Goal: Task Accomplishment & Management: Complete application form

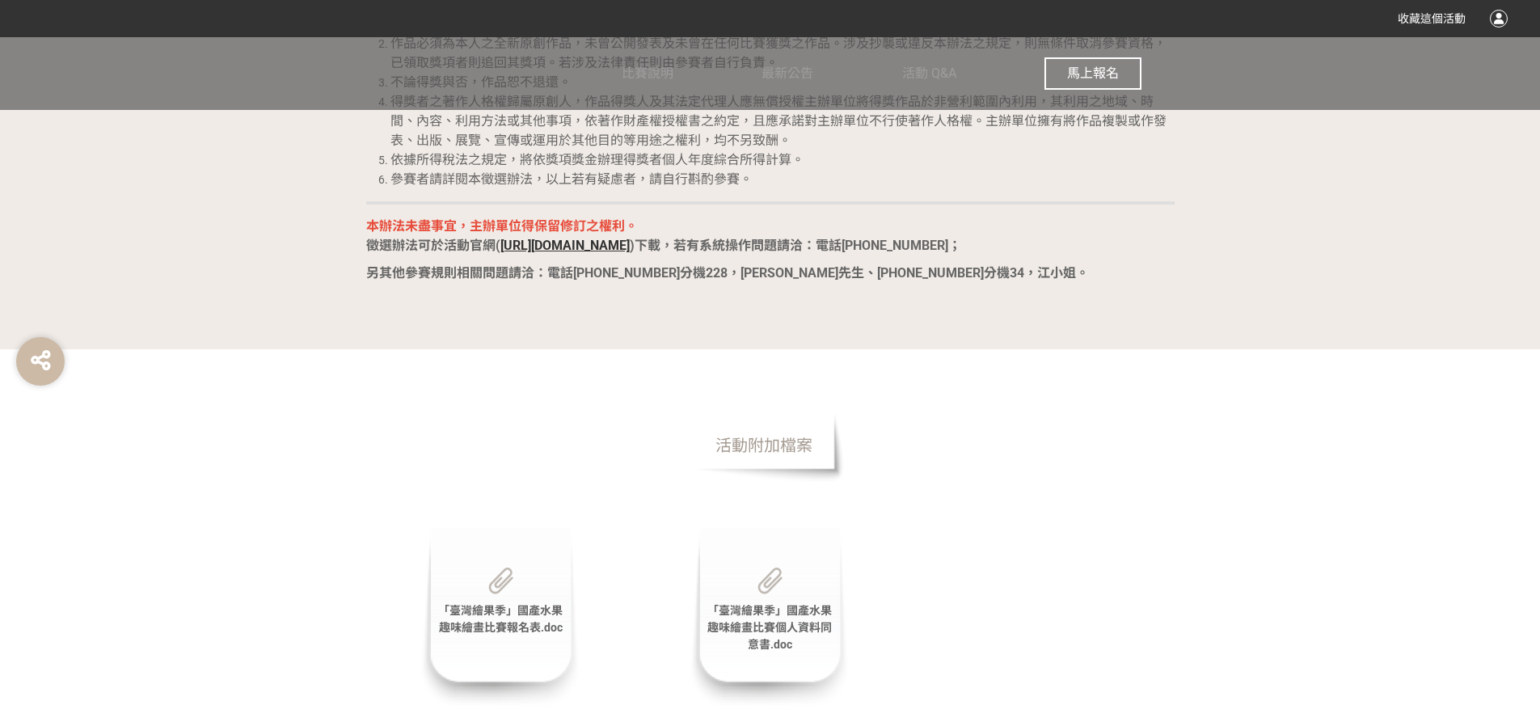
scroll to position [3314, 0]
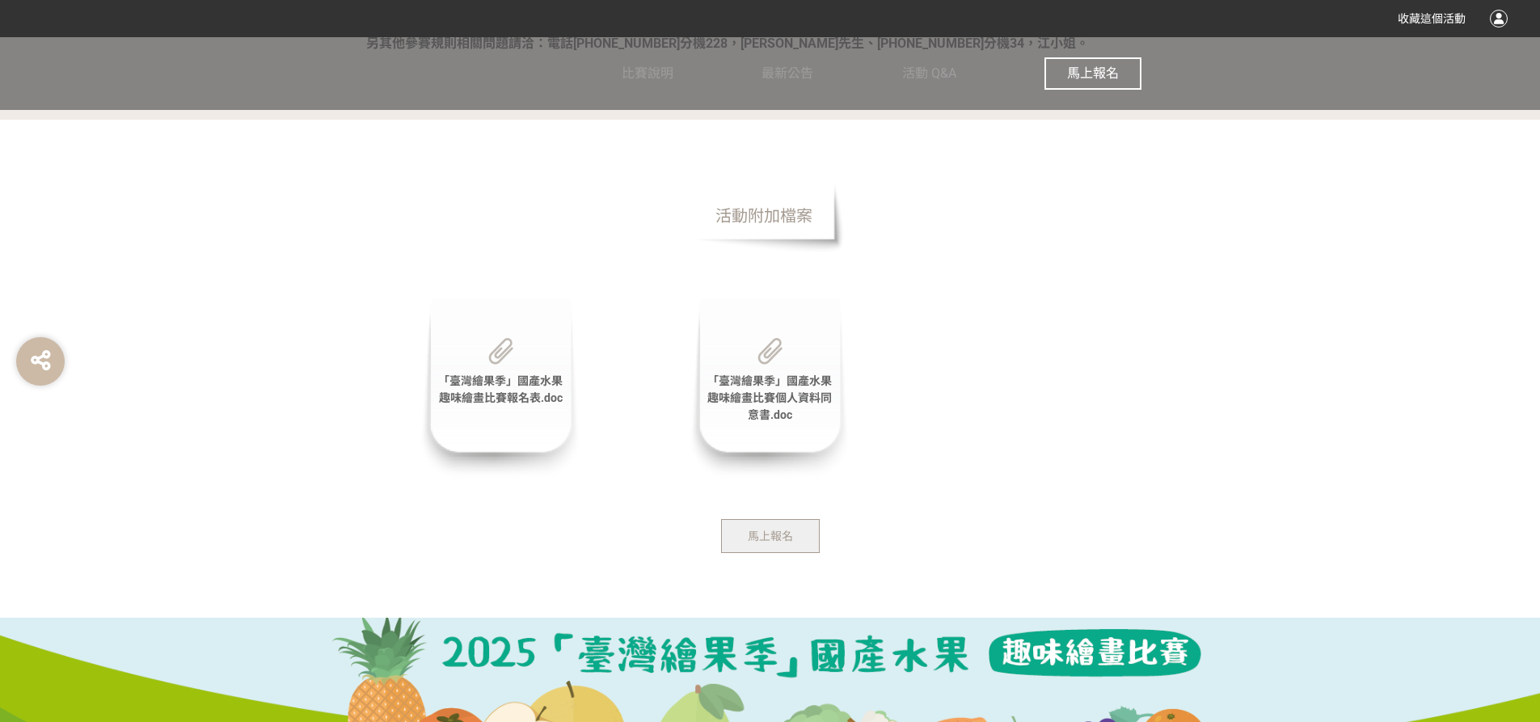
click at [525, 393] on span "「臺灣繪果季」國產水果趣味繪畫比賽報名表.doc" at bounding box center [500, 389] width 124 height 30
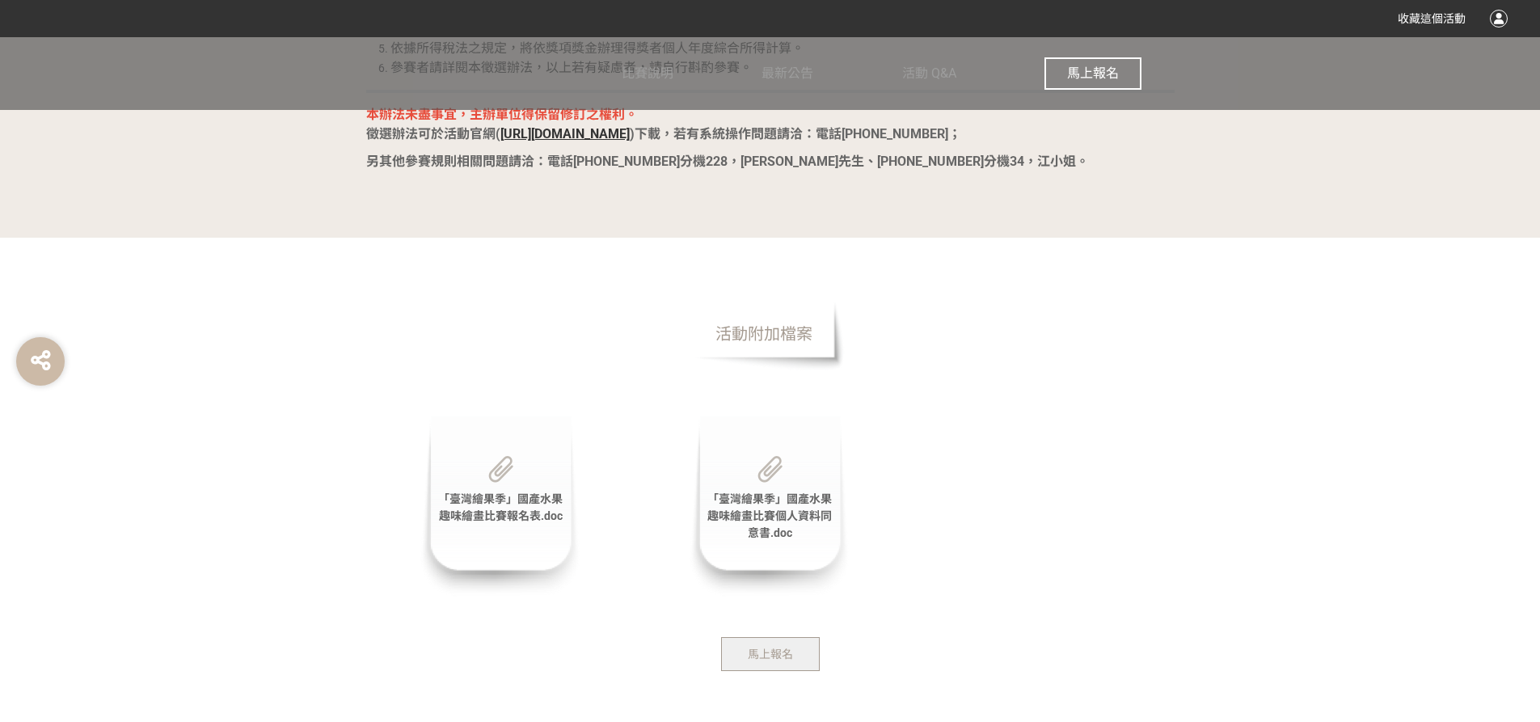
scroll to position [3395, 0]
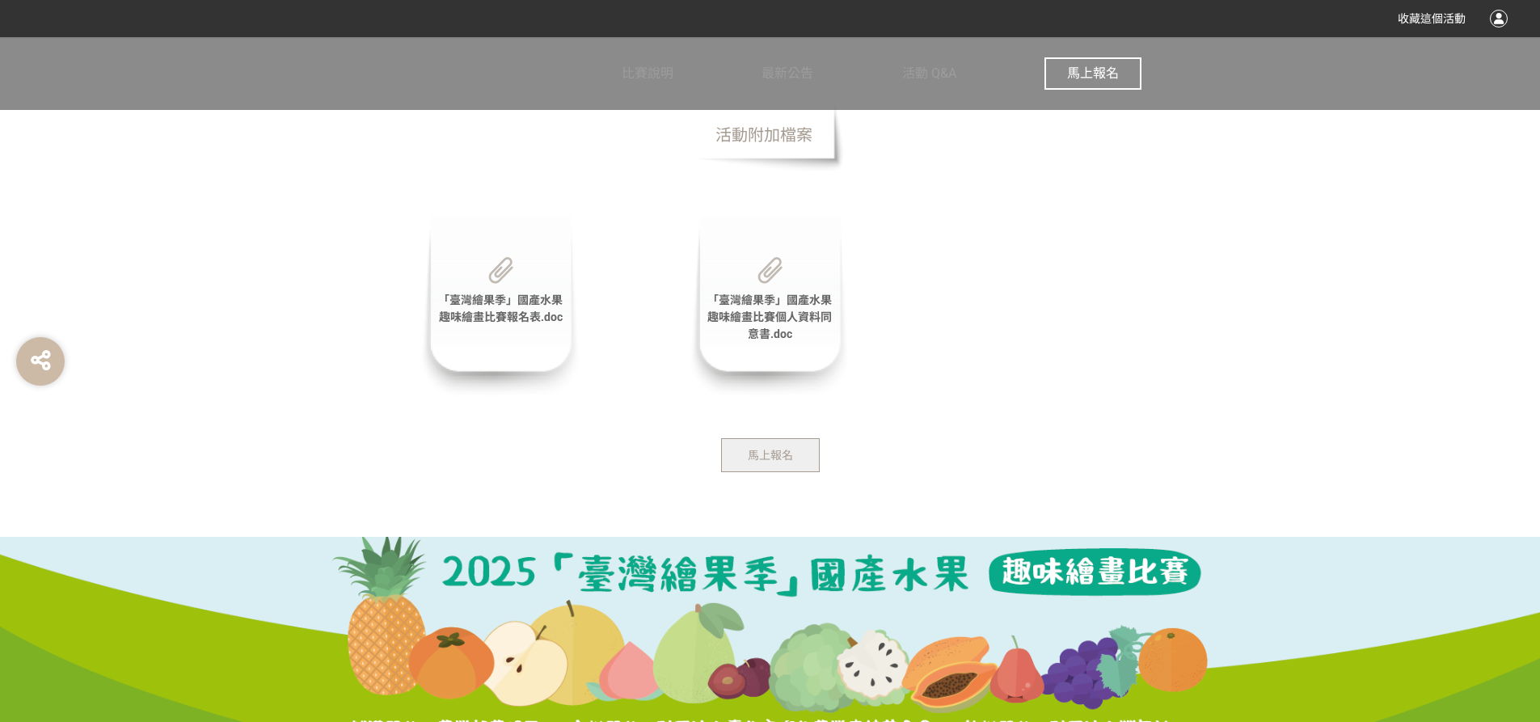
click at [771, 327] on div "「臺灣繪果季」國產水果趣味繪畫比賽個人資料同意書.doc" at bounding box center [770, 307] width 162 height 181
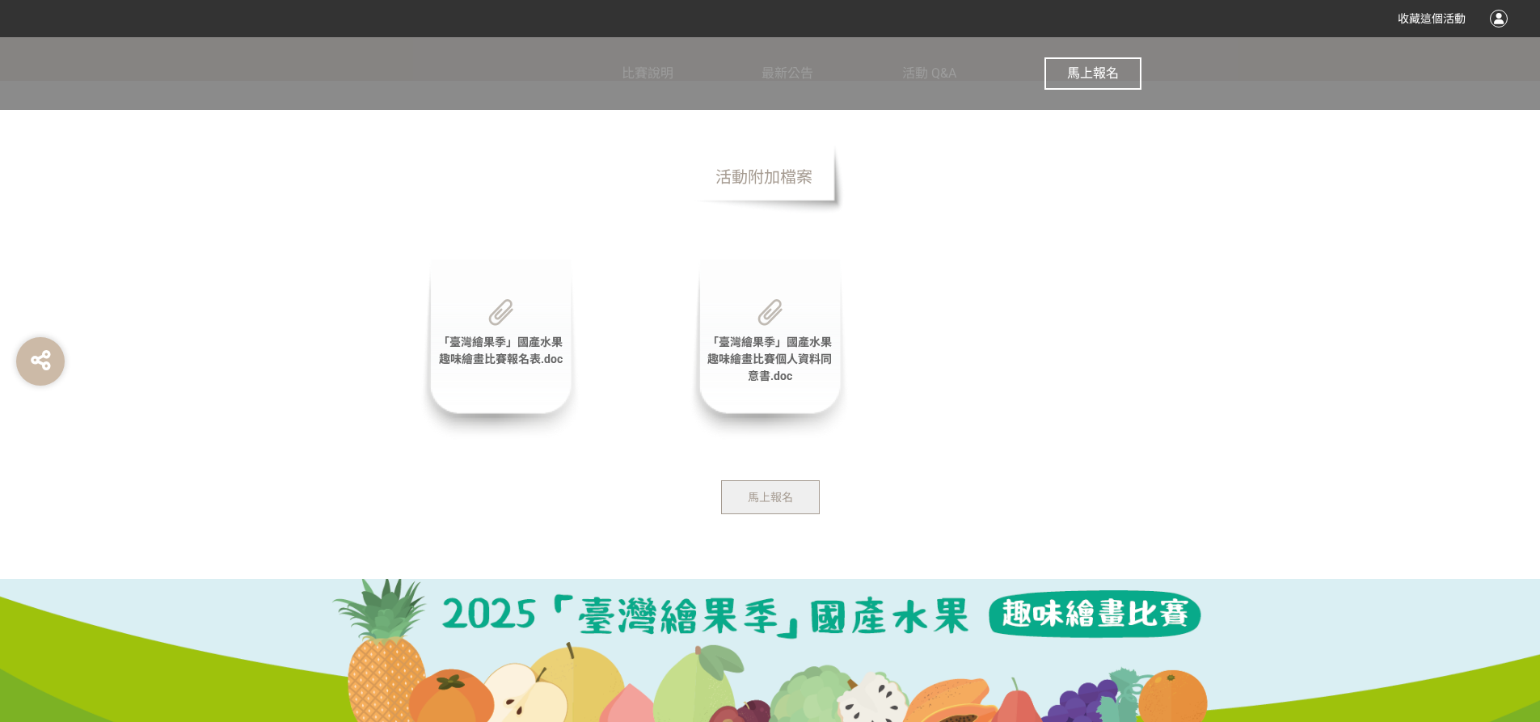
scroll to position [3314, 0]
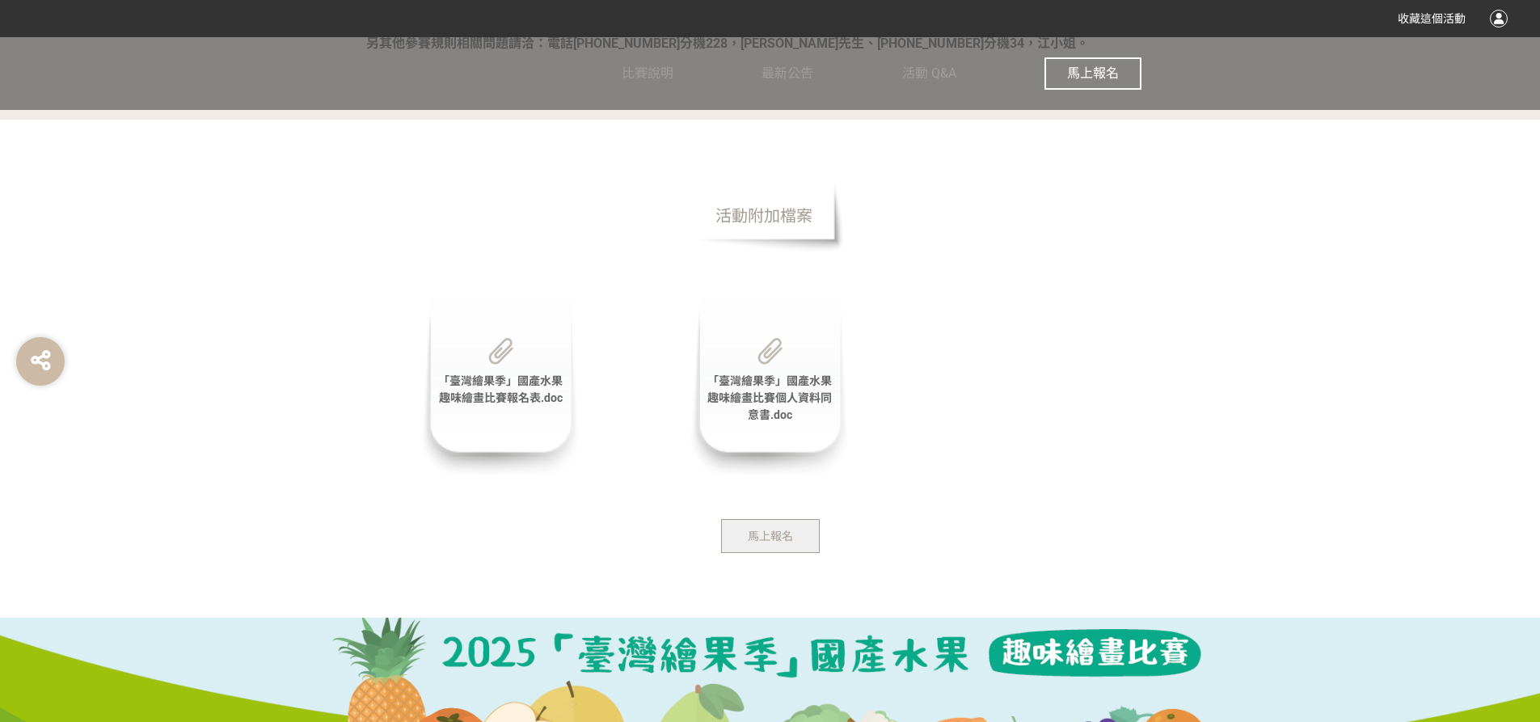
click at [761, 356] on img at bounding box center [769, 351] width 25 height 27
click at [762, 356] on img at bounding box center [769, 351] width 25 height 27
click at [777, 411] on span "「臺灣繪果季」國產水果趣味繪畫比賽個人資料同意書.doc" at bounding box center [769, 397] width 124 height 47
click at [1103, 71] on span "馬上報名" at bounding box center [1093, 72] width 52 height 15
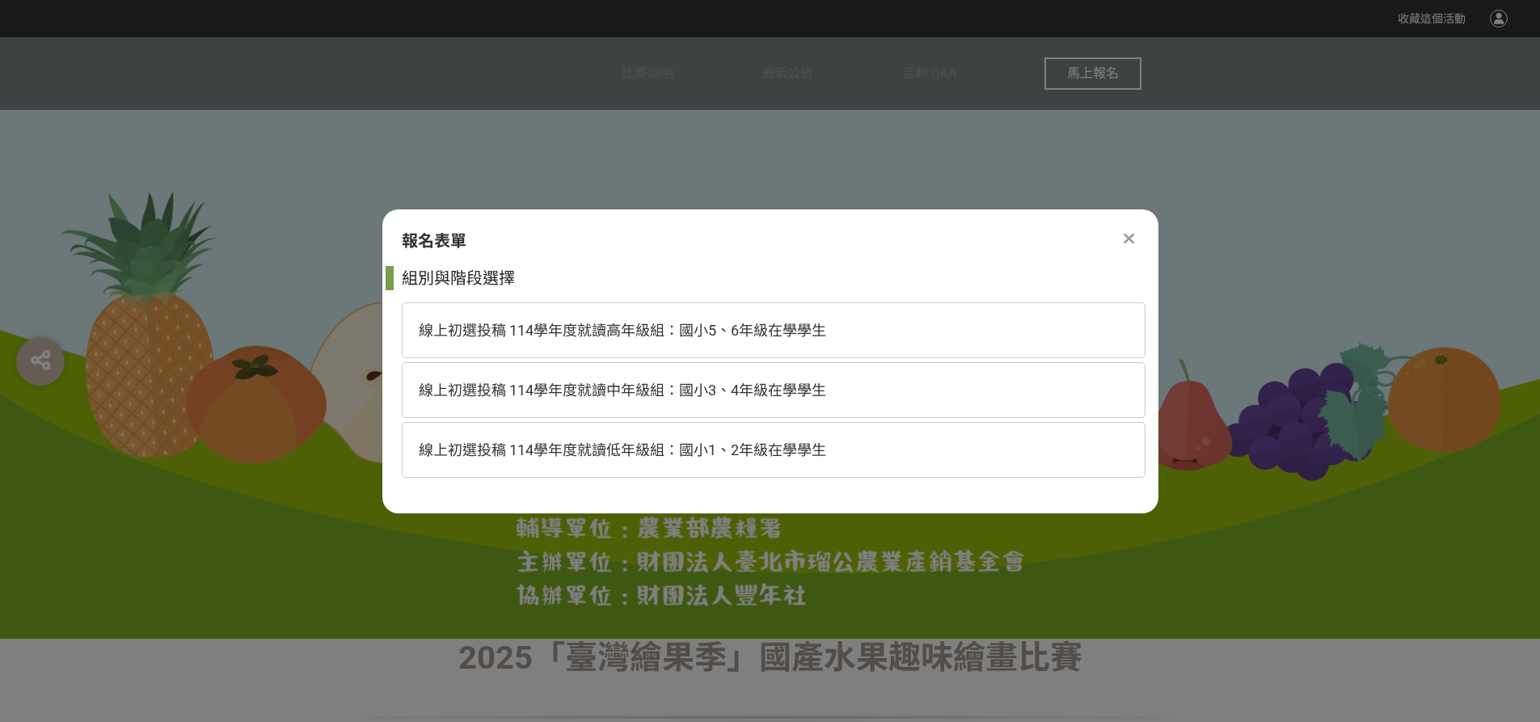
scroll to position [0, 0]
click at [682, 446] on span "線上初選投稿 114學年度就讀低年級組：國小1、2年級在學學生" at bounding box center [622, 449] width 407 height 17
select select "185293:185537"
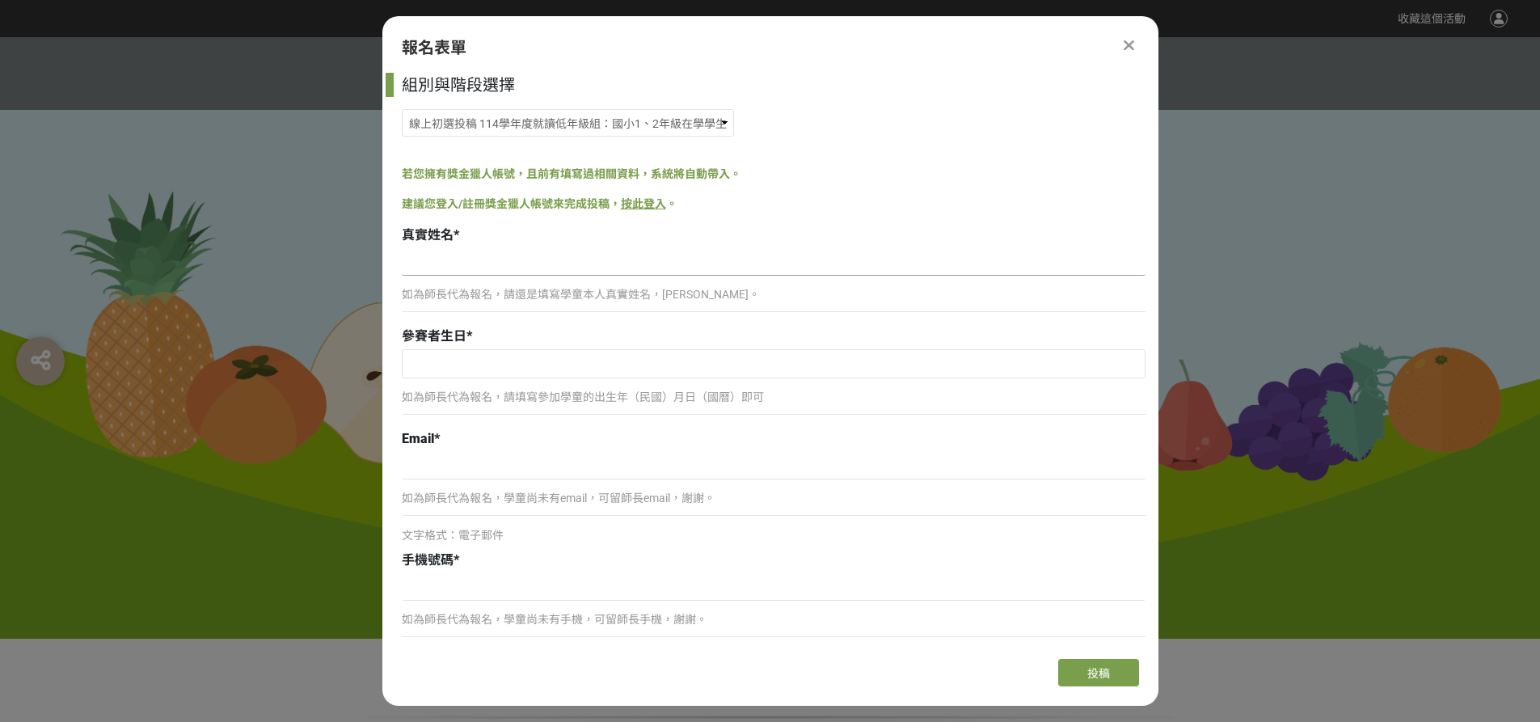
click at [512, 268] on input at bounding box center [774, 261] width 744 height 27
type input "修"
type input "[PERSON_NAME]"
click at [510, 363] on input "text" at bounding box center [774, 363] width 742 height 27
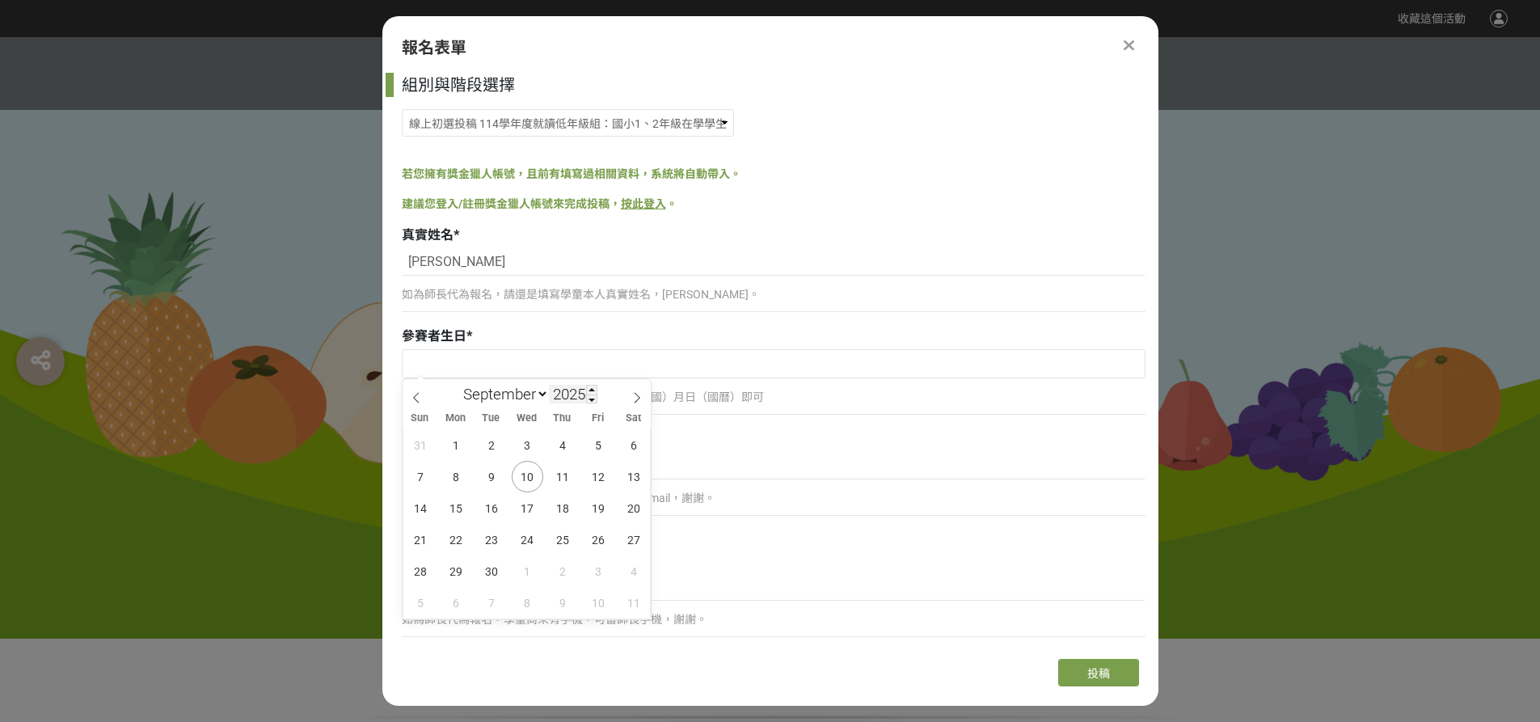
click at [559, 394] on input "2025" at bounding box center [573, 394] width 48 height 19
click at [593, 392] on span at bounding box center [591, 390] width 11 height 10
click at [593, 400] on span at bounding box center [591, 399] width 11 height 10
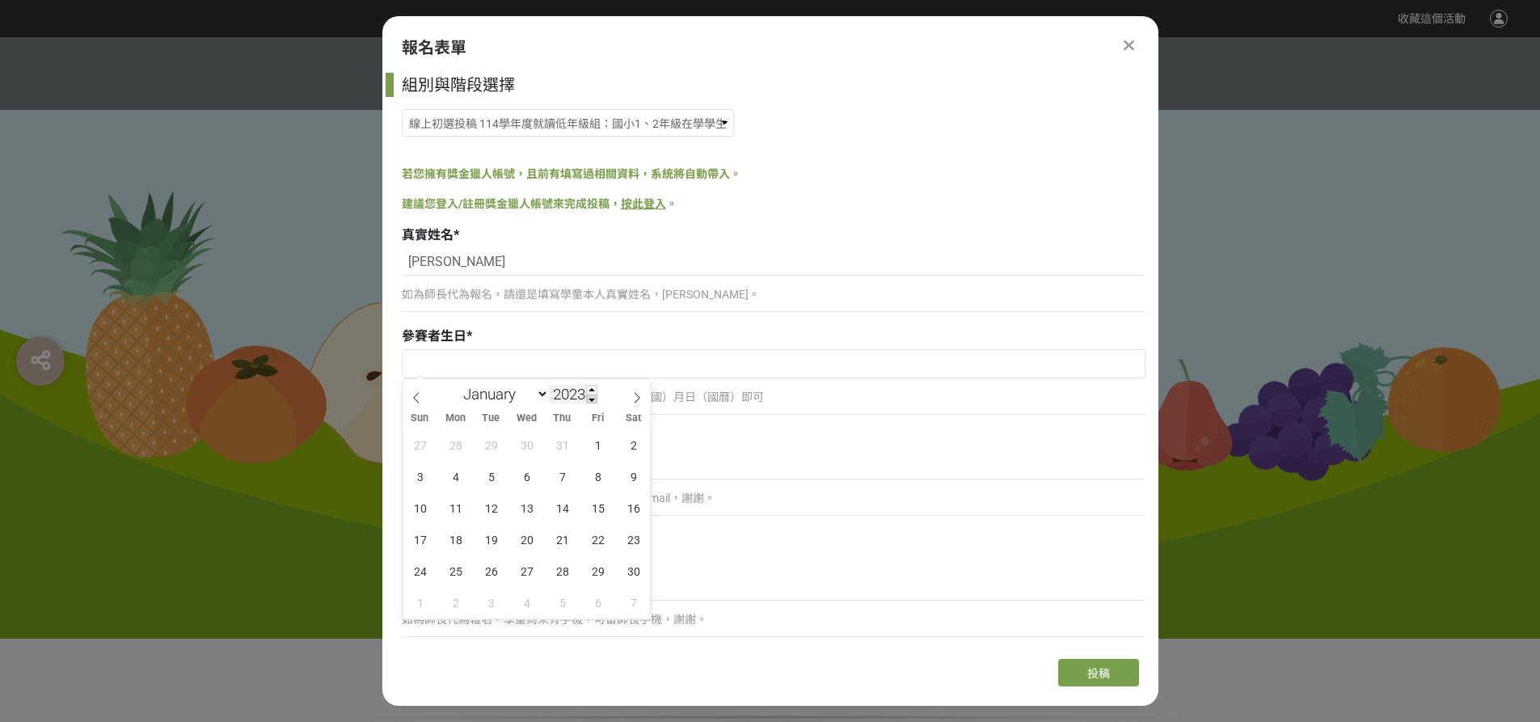
click at [593, 400] on span at bounding box center [591, 399] width 11 height 10
click at [593, 401] on span at bounding box center [591, 399] width 11 height 10
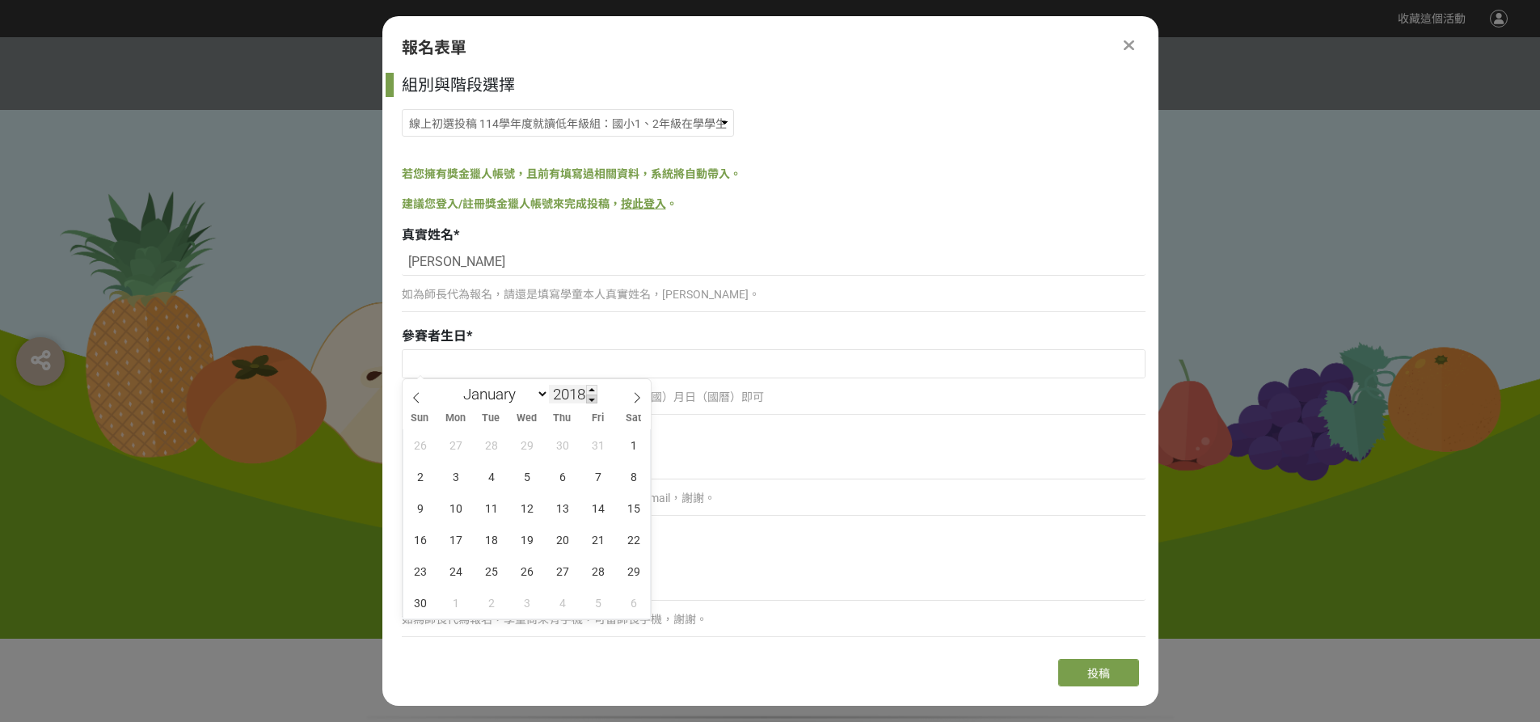
click at [593, 401] on span at bounding box center [591, 399] width 11 height 10
type input "2017"
click at [538, 394] on select "January February March April May June July August September October November De…" at bounding box center [502, 394] width 93 height 20
select select "11"
click at [456, 384] on select "January February March April May June July August September October November De…" at bounding box center [502, 394] width 93 height 20
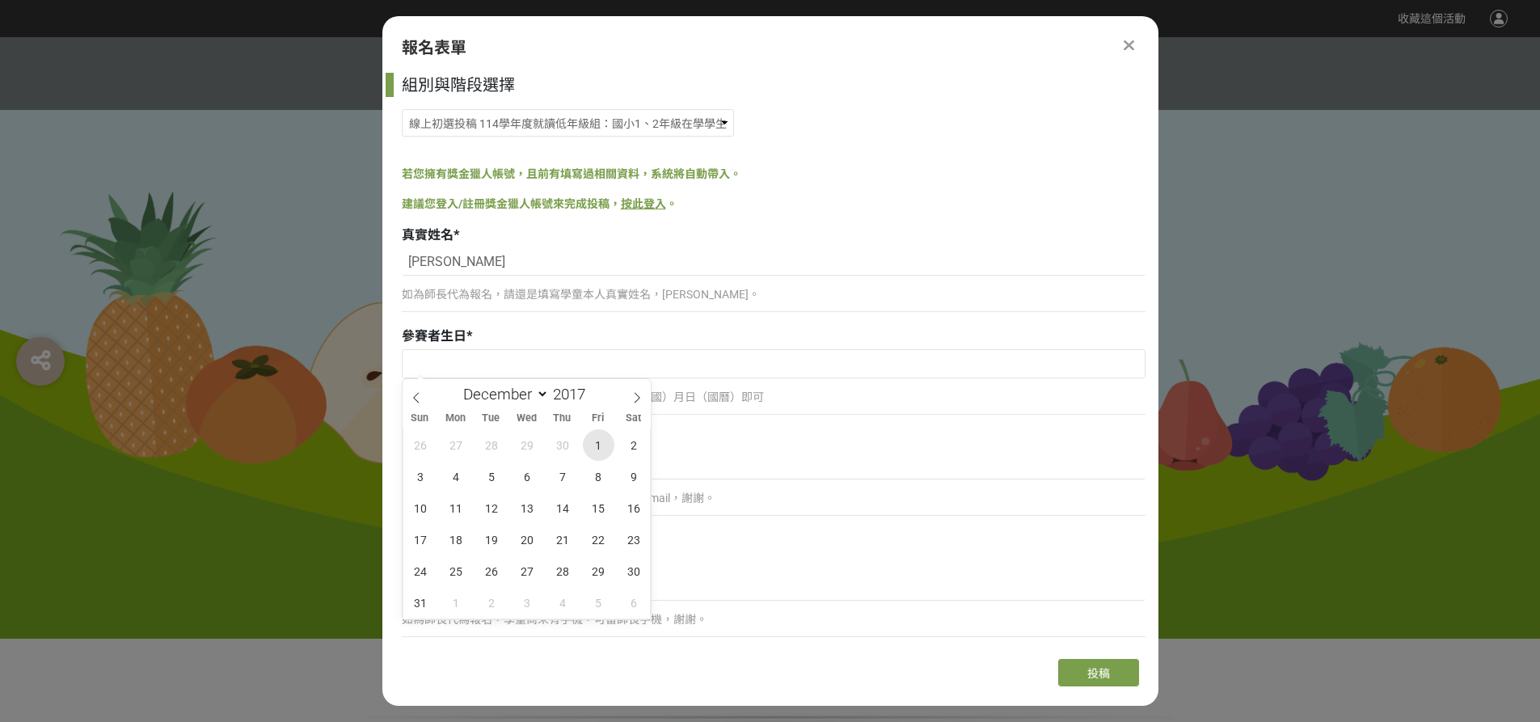
click at [595, 448] on span "1" at bounding box center [599, 445] width 32 height 32
type input "[DATE]"
click at [529, 466] on input at bounding box center [774, 465] width 744 height 27
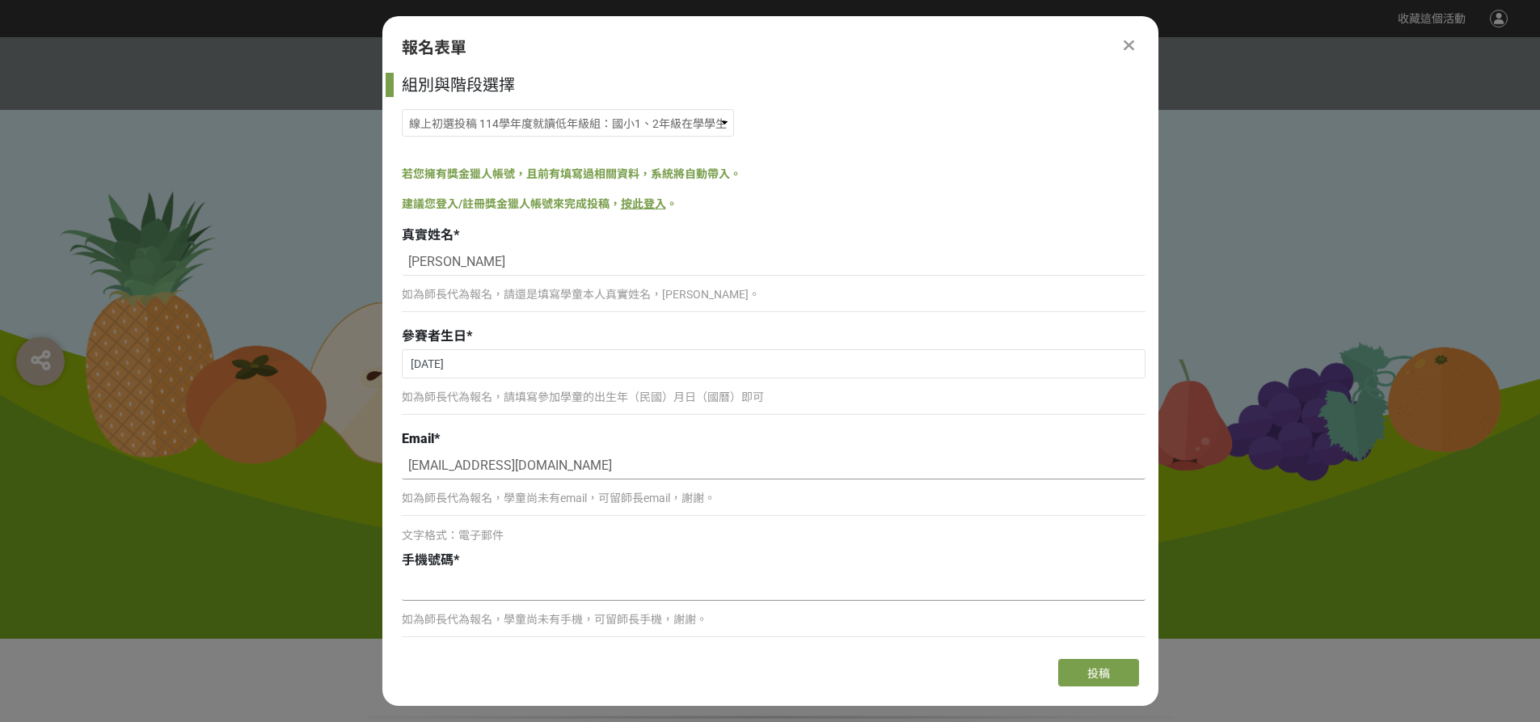
type input "[EMAIL_ADDRESS][DOMAIN_NAME]"
click at [498, 589] on input at bounding box center [774, 586] width 744 height 27
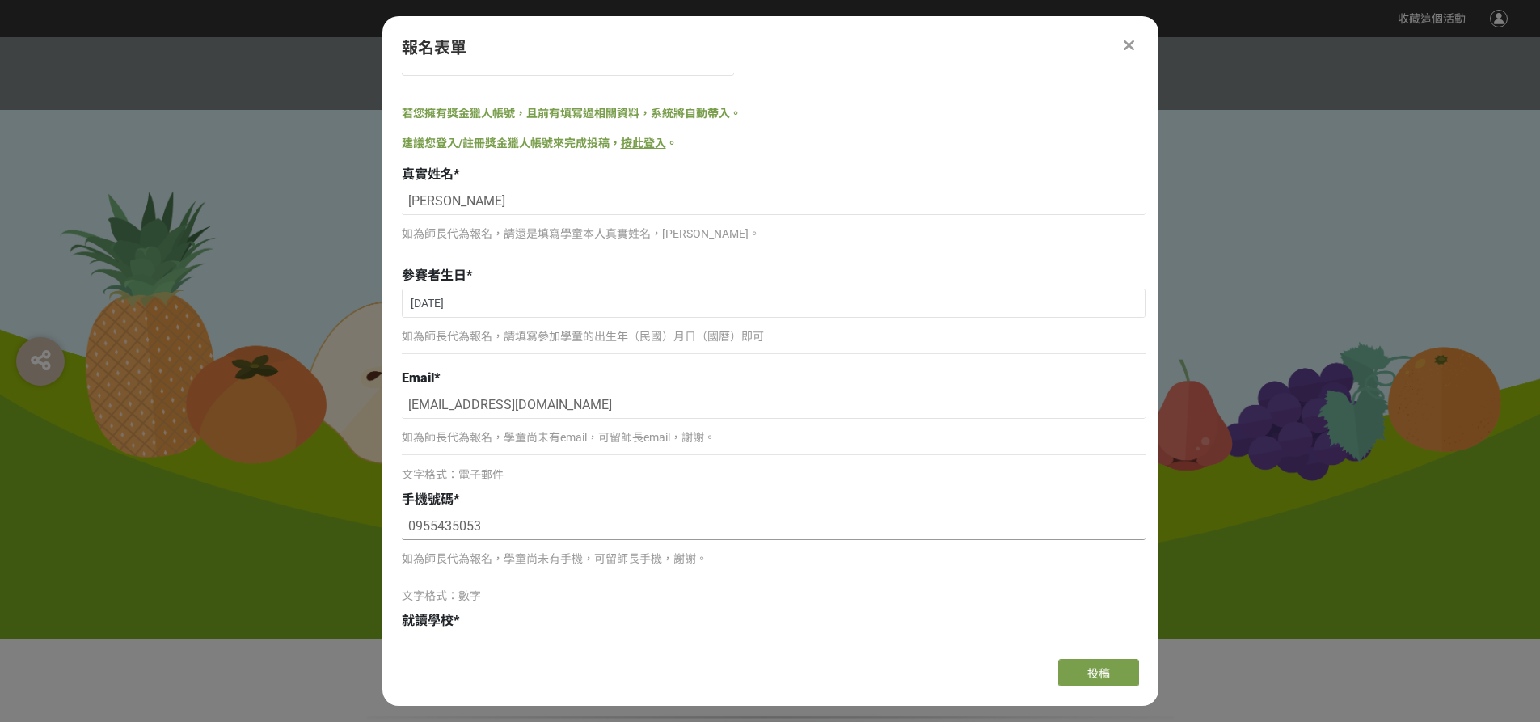
scroll to position [242, 0]
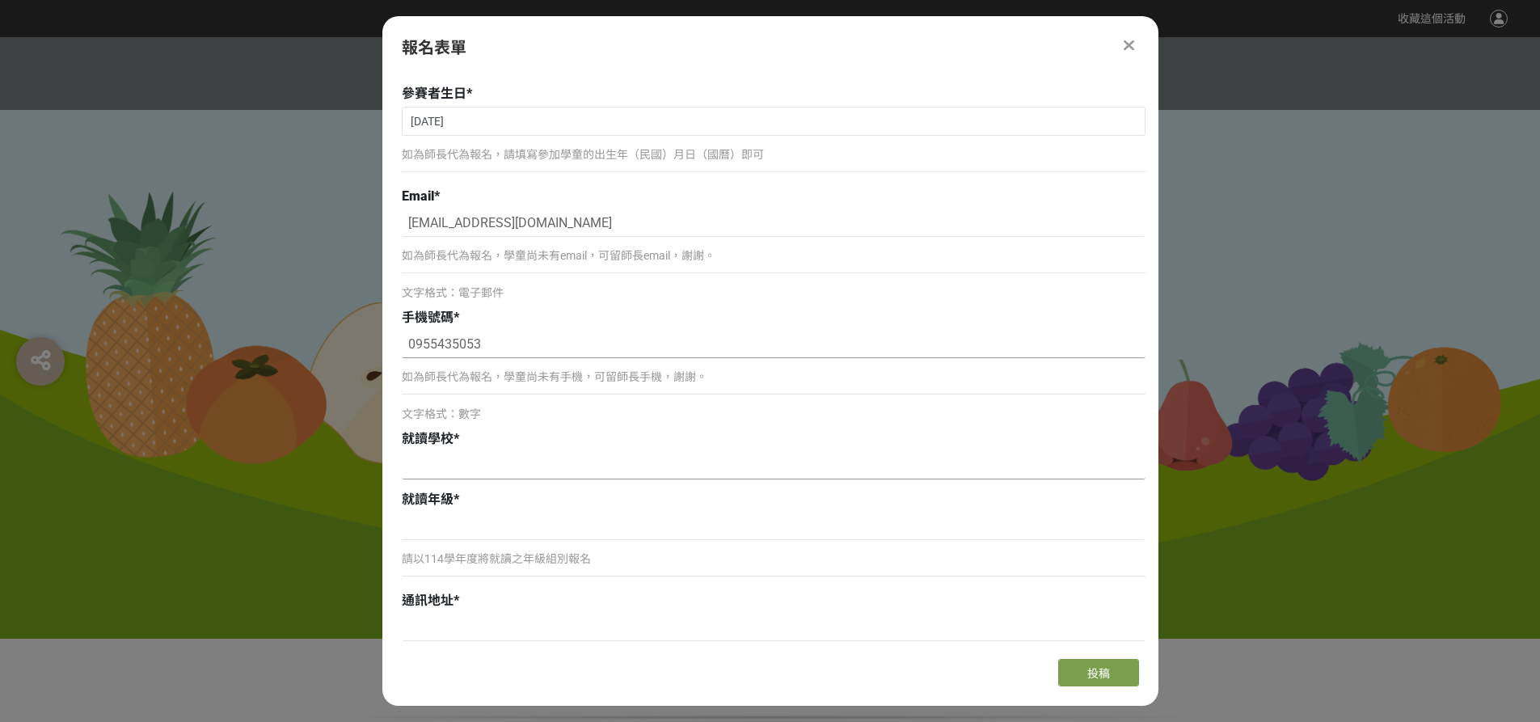
type input "0955435053"
click at [575, 465] on input at bounding box center [774, 465] width 744 height 27
type input "w"
type input "[GEOGRAPHIC_DATA]文化國小"
type input "二年級"
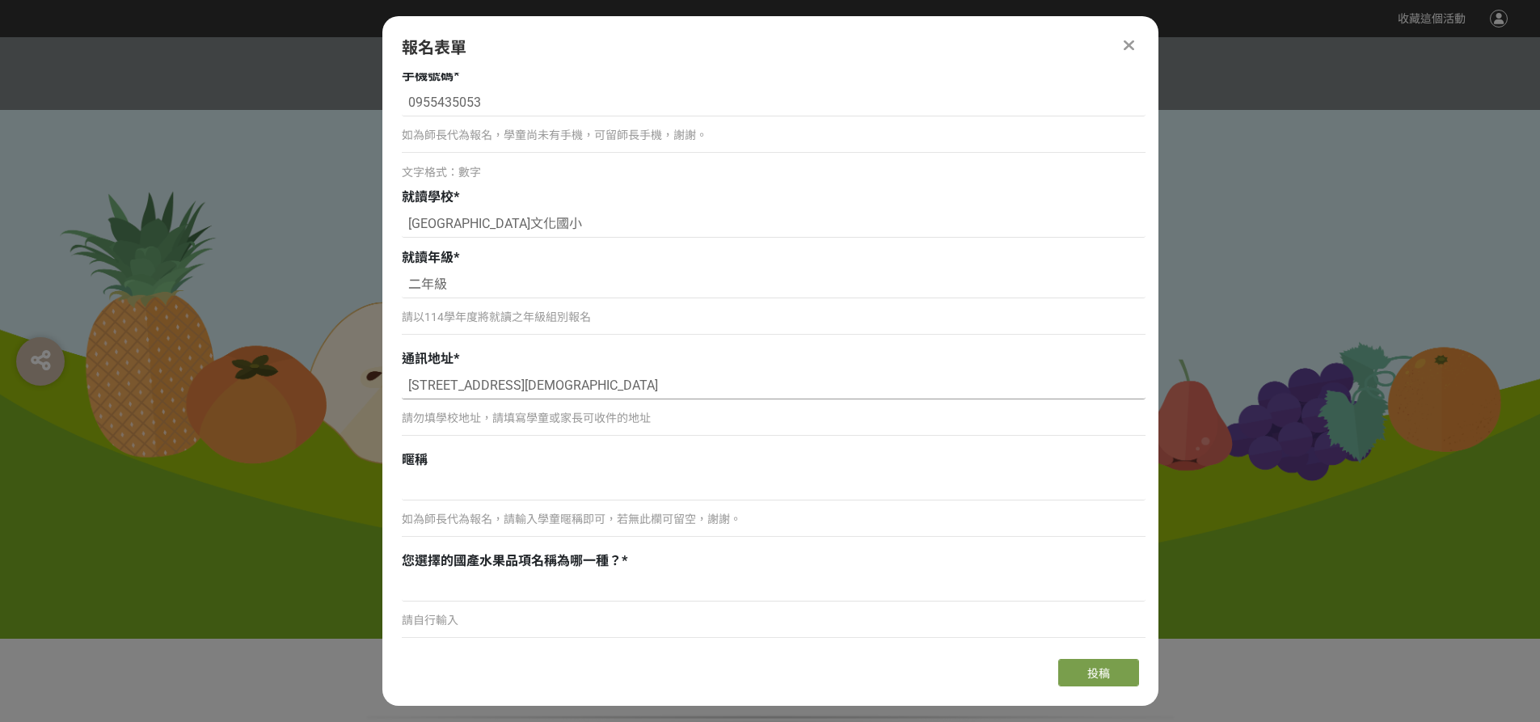
scroll to position [485, 0]
type input "[STREET_ADDRESS][DEMOGRAPHIC_DATA]"
click at [474, 493] on input at bounding box center [774, 485] width 744 height 27
type input "[PERSON_NAME]"
click at [514, 586] on input at bounding box center [774, 586] width 744 height 27
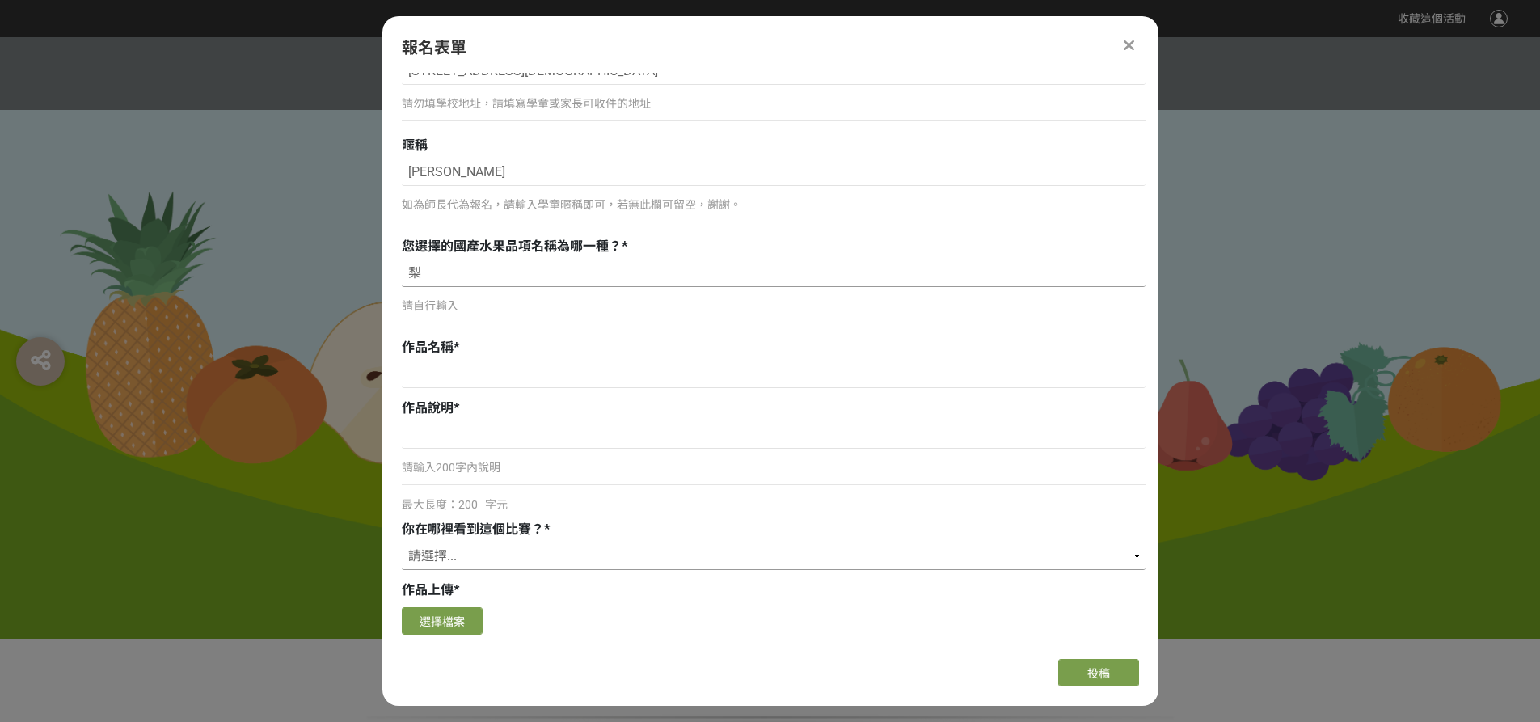
scroll to position [808, 0]
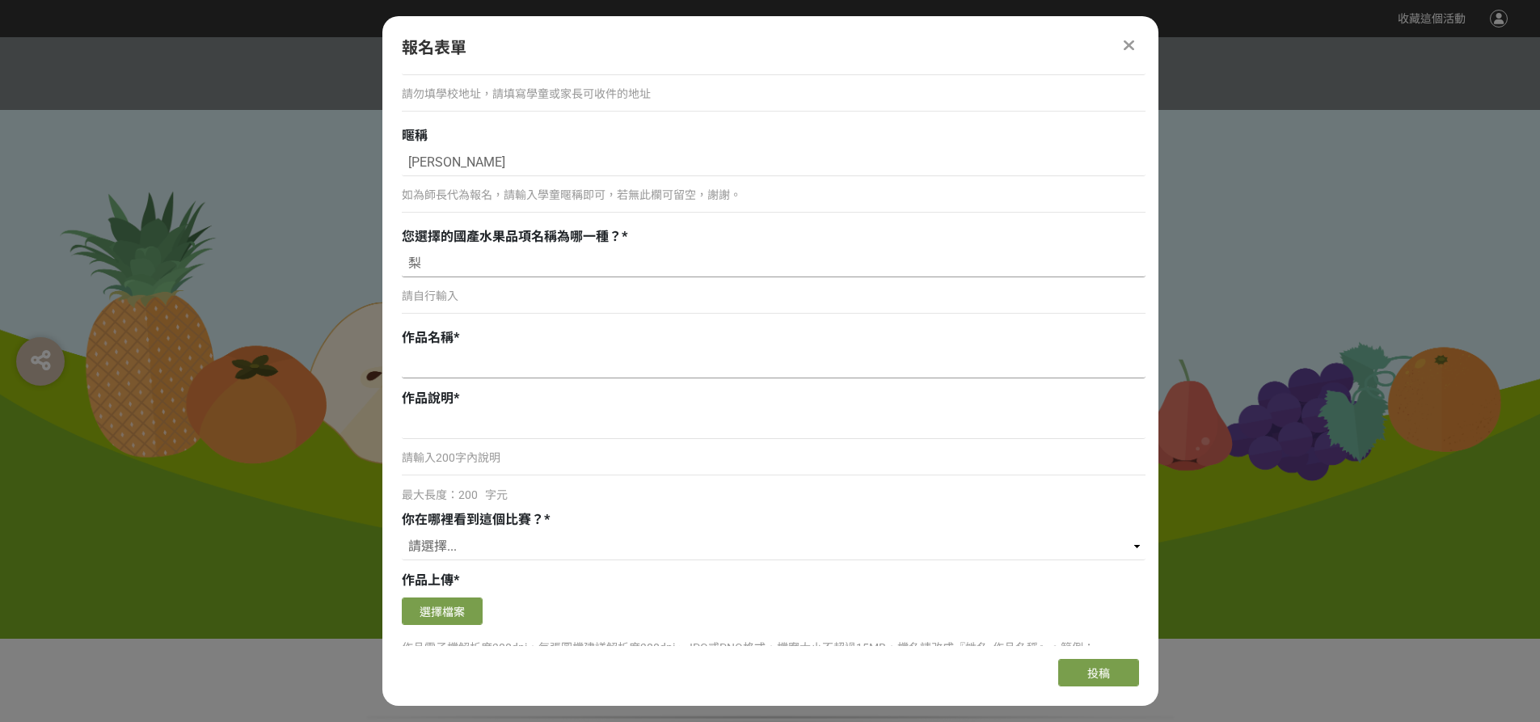
type input "梨"
click at [469, 366] on input at bounding box center [774, 364] width 744 height 27
type input "來呀!梨呀!"
click at [490, 424] on input at bounding box center [774, 424] width 744 height 27
paste input "甘露梨又大又鮮甜多汁，尤其冰冰涼涼的吃起來更是透心涼，希望藉由我的畫作，把這個水果推廣出去，讓更多人品嘗到這樣的美味。"
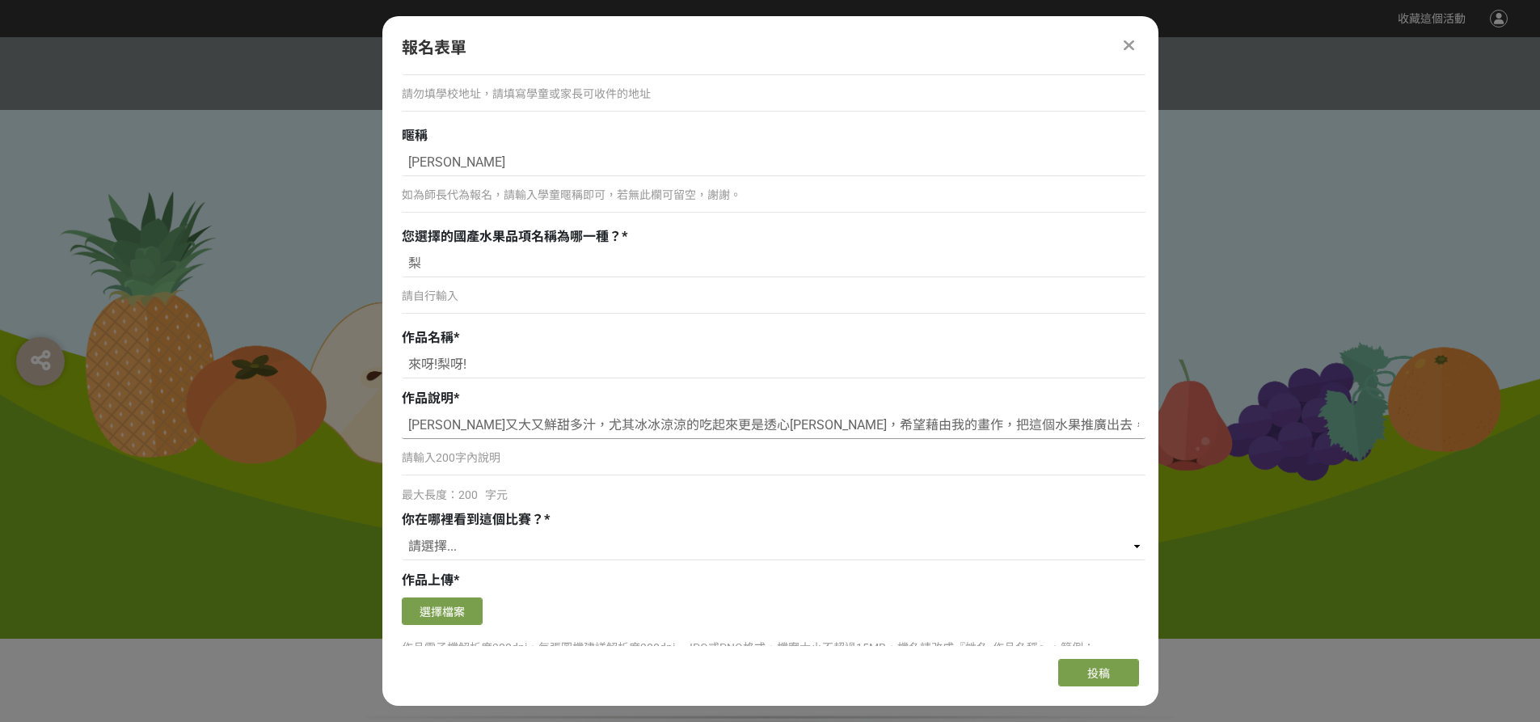
scroll to position [0, 36]
click at [1115, 421] on input "甘露梨又大又鮮甜多汁，尤其冰冰涼涼的吃起來更是透心涼，希望藉由我的畫作，把這個水果推廣出去，讓更多人品嘗到這樣的美味。" at bounding box center [774, 424] width 744 height 27
click at [1089, 424] on input "甘露梨又大又鮮甜多汁，尤其冰冰涼涼的吃起來更是透心涼，希望藉由我的畫作，把這個水果推廣出去，讓更多人品嘗到這樣的美味。" at bounding box center [774, 424] width 744 height 27
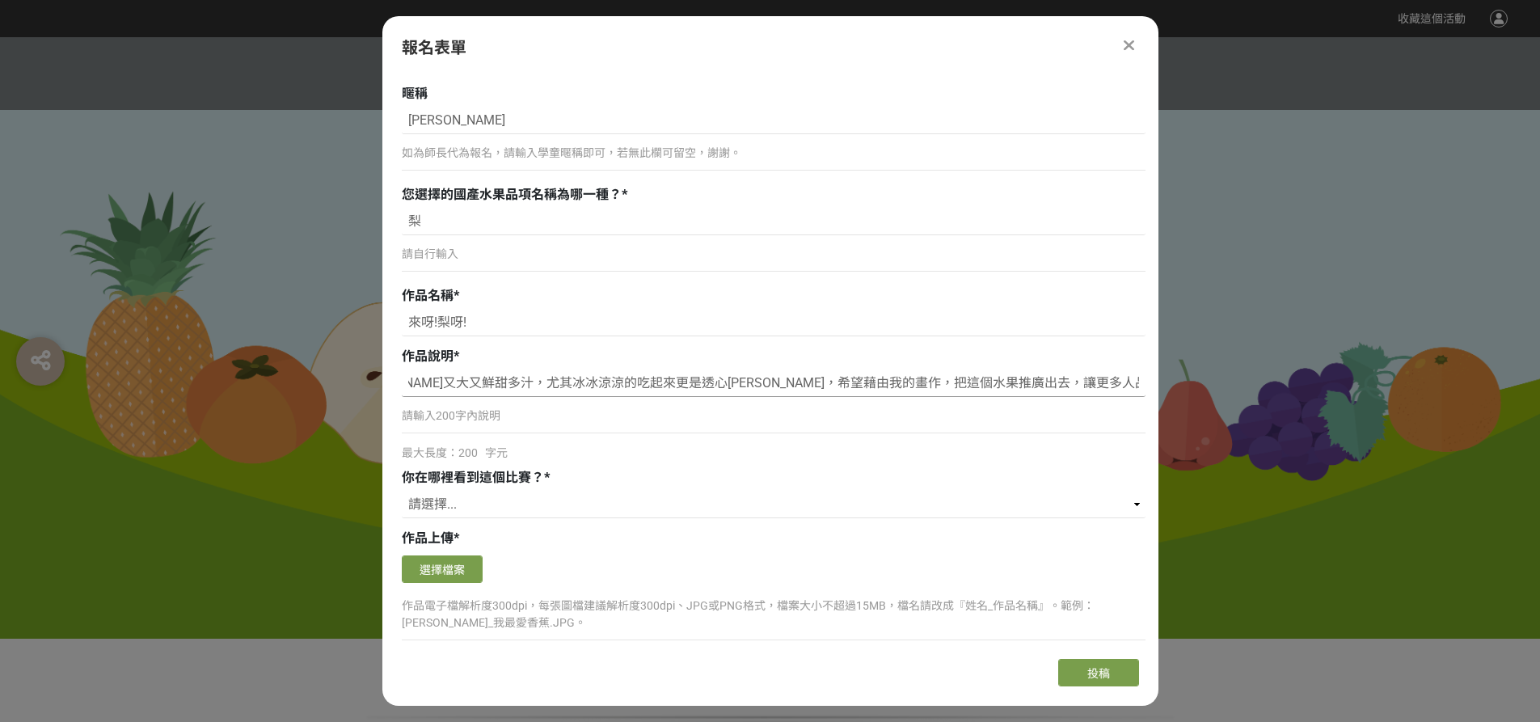
scroll to position [889, 0]
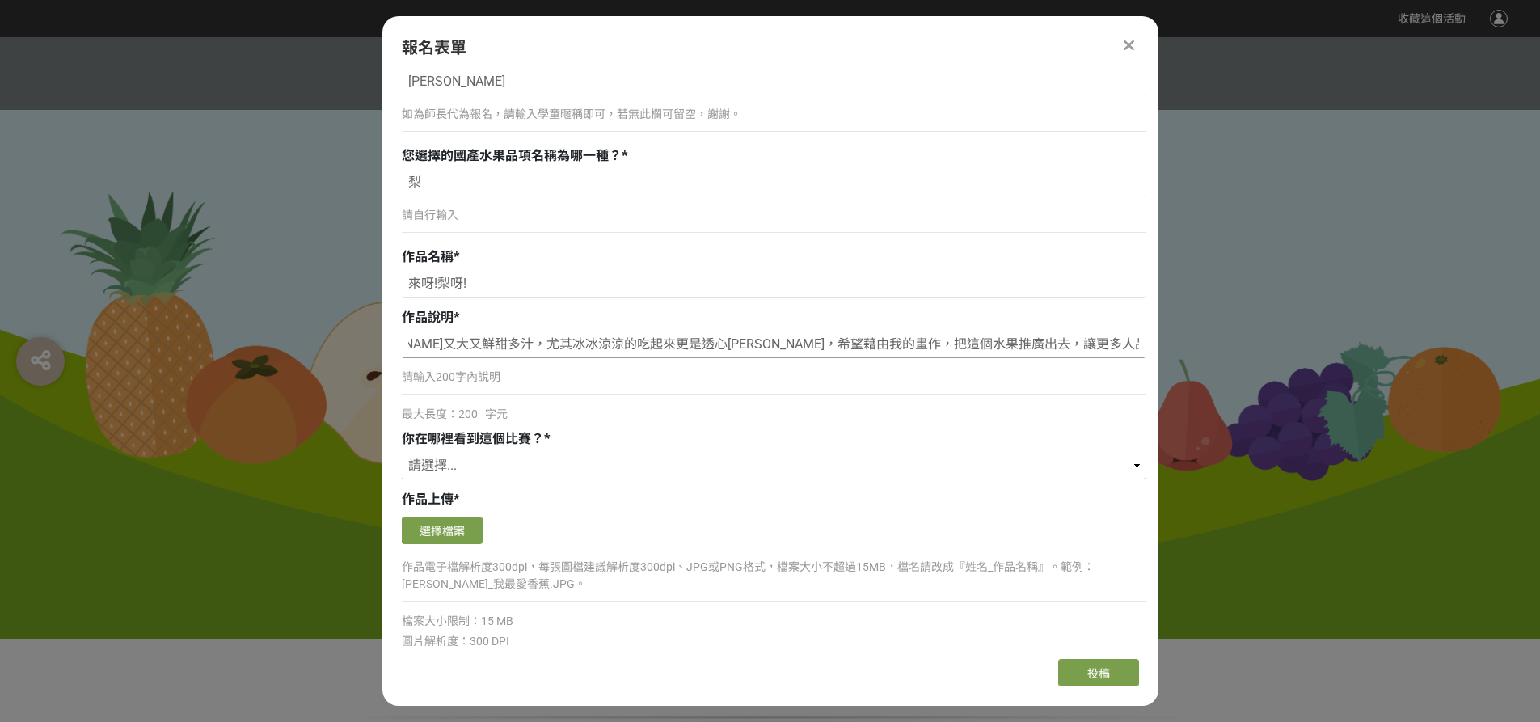
type input "[PERSON_NAME]又大又鮮甜多汁，尤其冰冰涼涼的吃起來更是透心[PERSON_NAME]，希望藉由我的畫作，把這個水果推廣出去，讓更多人品嘗到這樣美味…"
click at [474, 469] on select "請選擇... 獎金獵人網站 Facebook / Instagram 校園講座 / 老師系上推薦 電子郵件 海報 其他" at bounding box center [774, 465] width 744 height 27
select select "校園講座 / 老師系上推薦"
click at [402, 452] on select "請選擇... 獎金獵人網站 Facebook / Instagram 校園講座 / 老師系上推薦 電子郵件 海報 其他" at bounding box center [774, 465] width 744 height 27
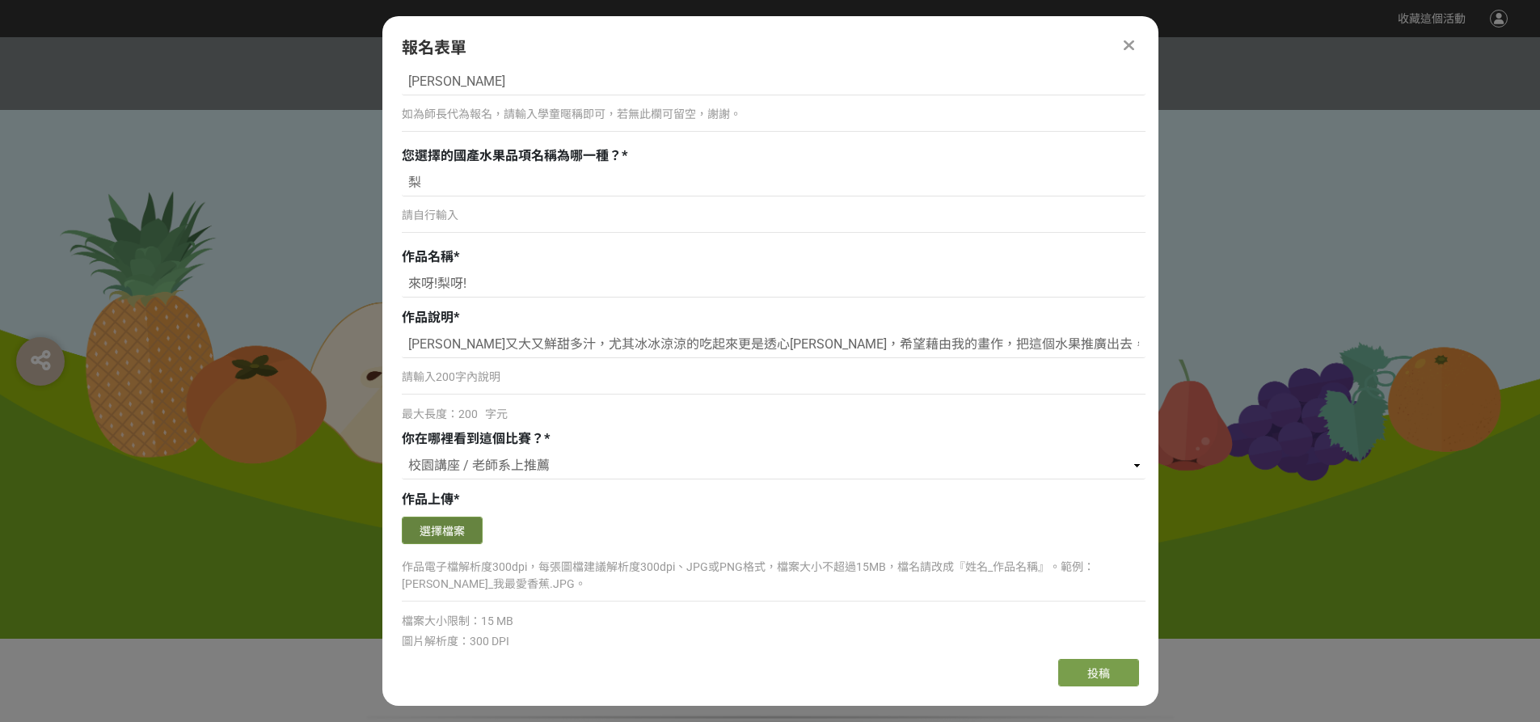
click at [464, 536] on button "選擇檔案" at bounding box center [442, 529] width 81 height 27
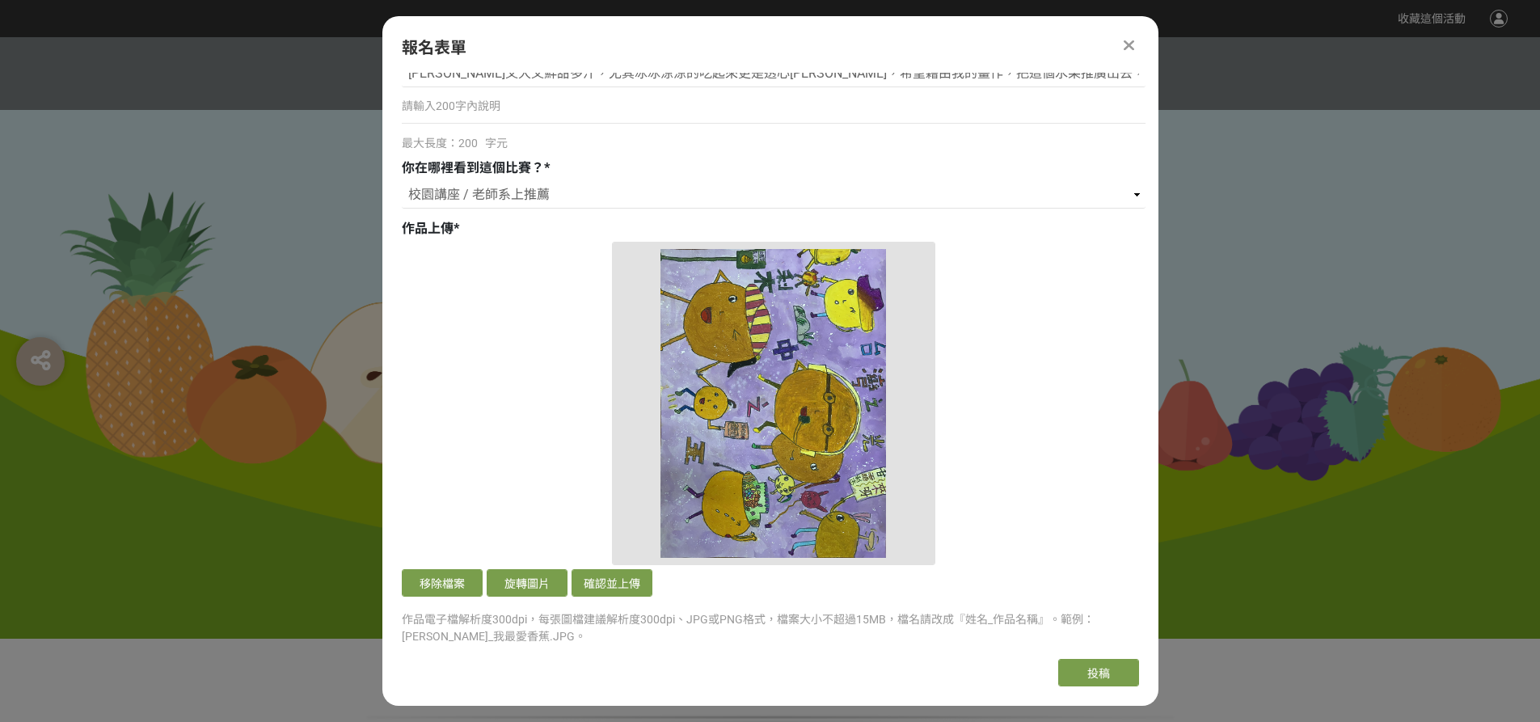
scroll to position [1212, 0]
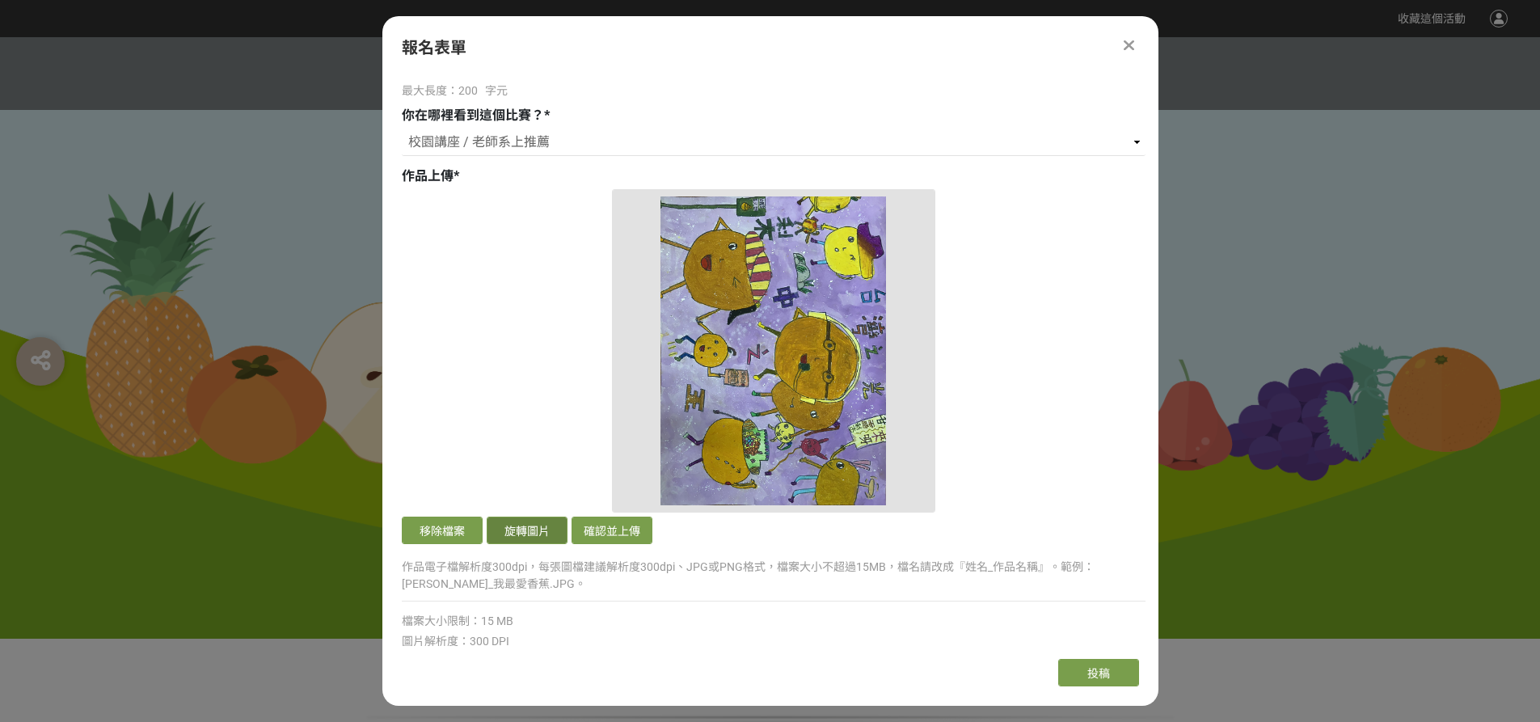
click at [536, 533] on button "旋轉圖片" at bounding box center [527, 529] width 81 height 27
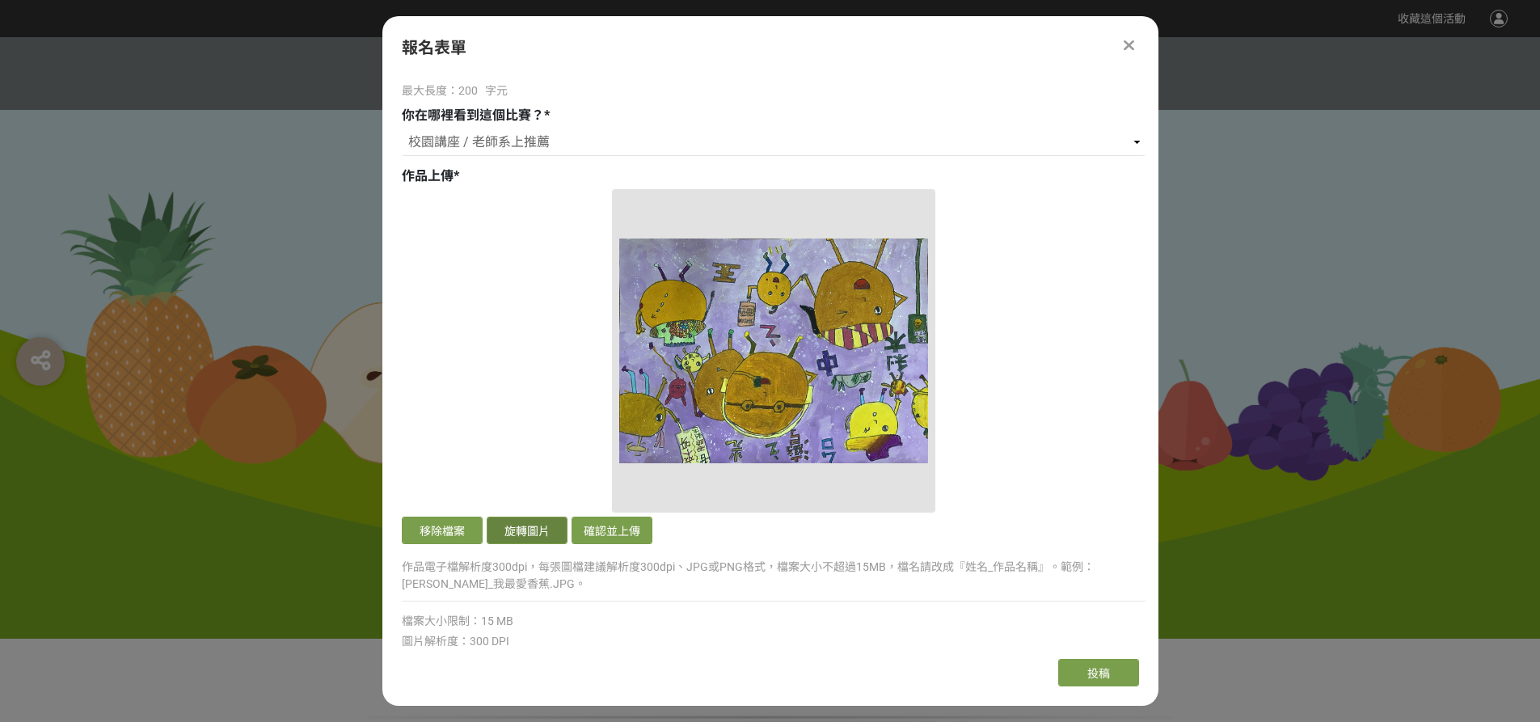
click at [536, 532] on button "旋轉圖片" at bounding box center [527, 529] width 81 height 27
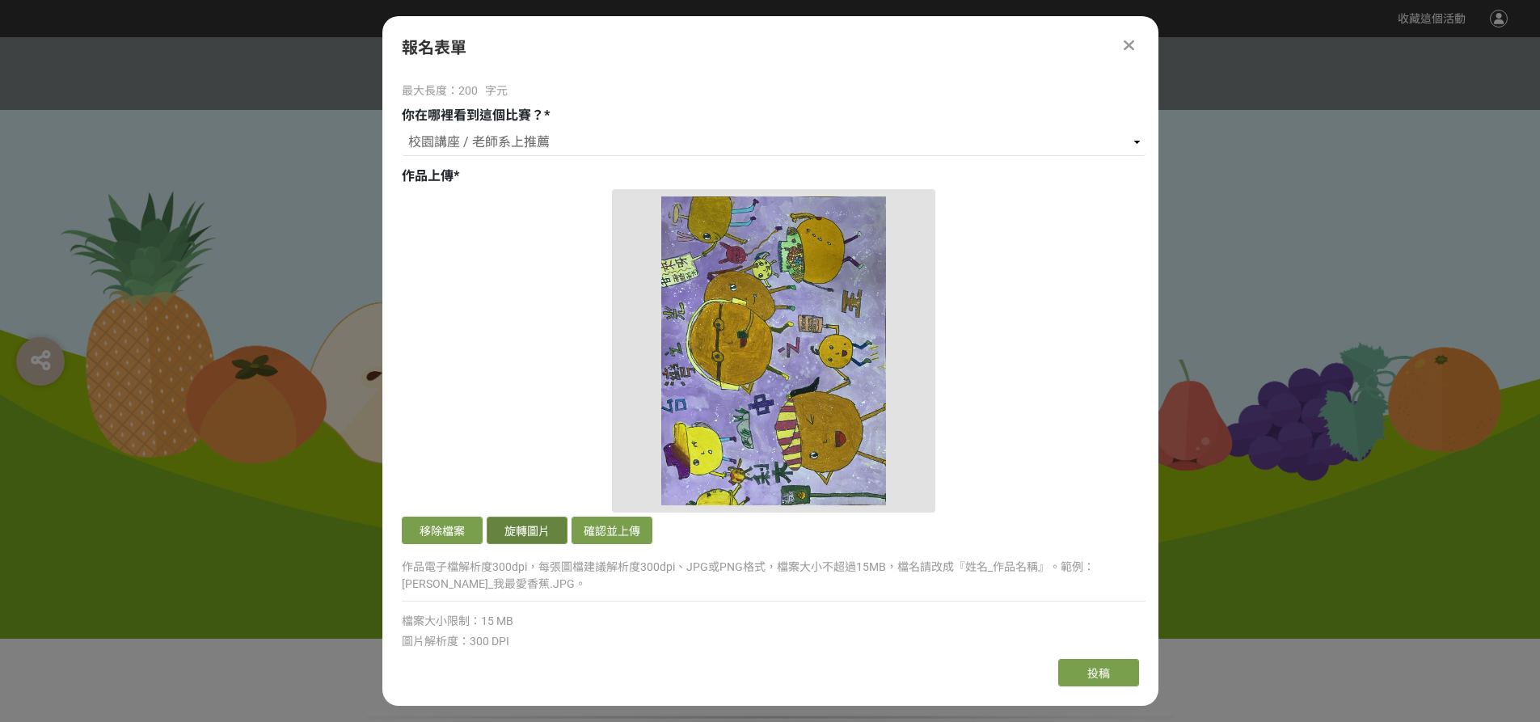
click at [527, 532] on button "旋轉圖片" at bounding box center [527, 529] width 81 height 27
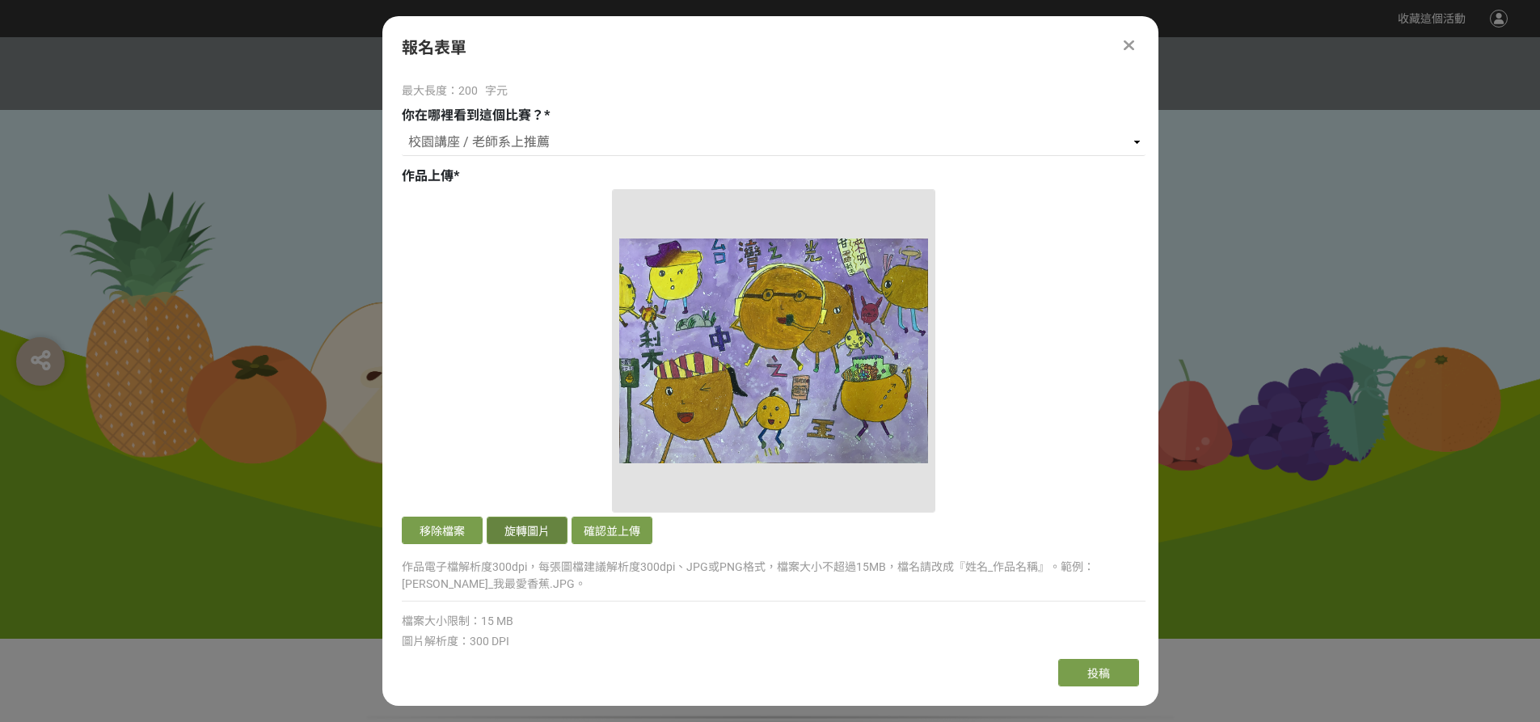
click at [527, 531] on button "旋轉圖片" at bounding box center [527, 529] width 81 height 27
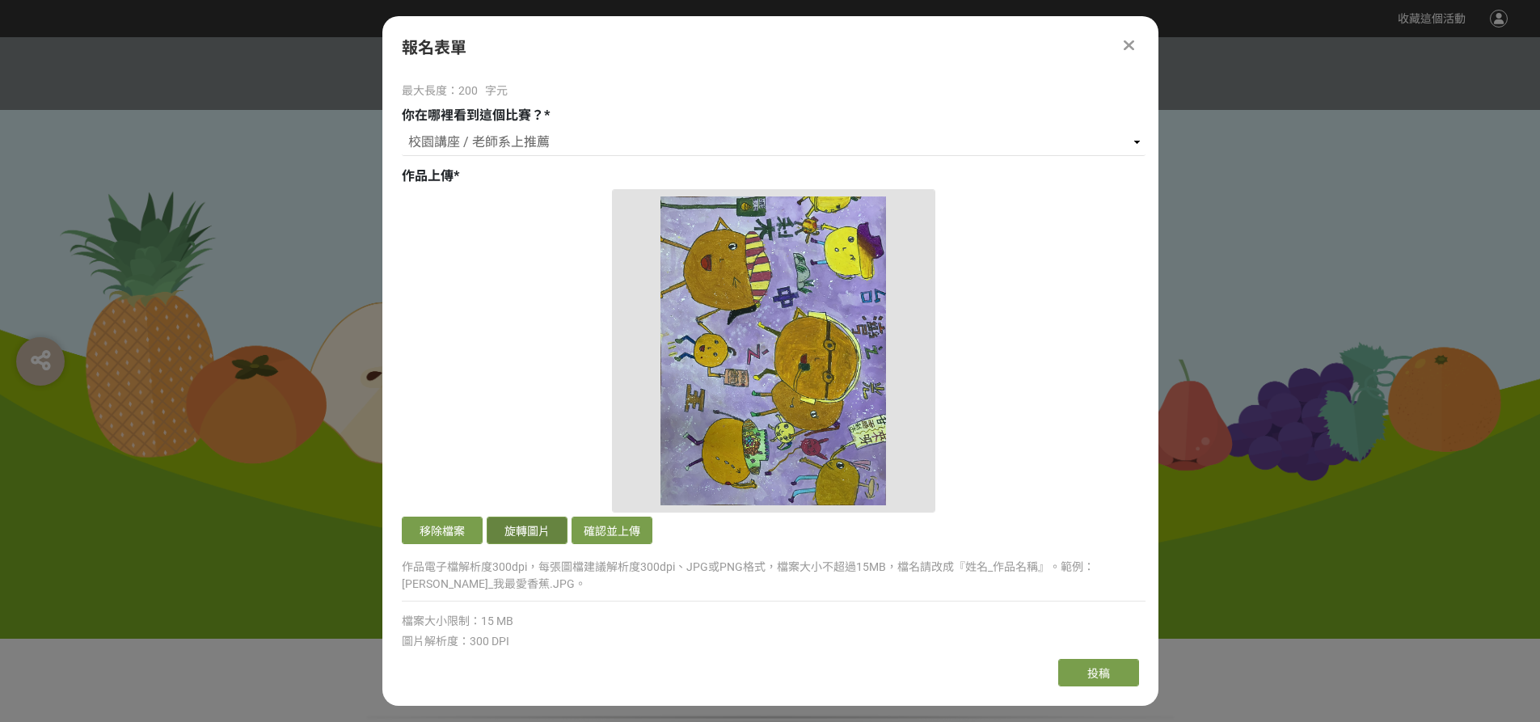
click at [527, 531] on button "旋轉圖片" at bounding box center [527, 529] width 81 height 27
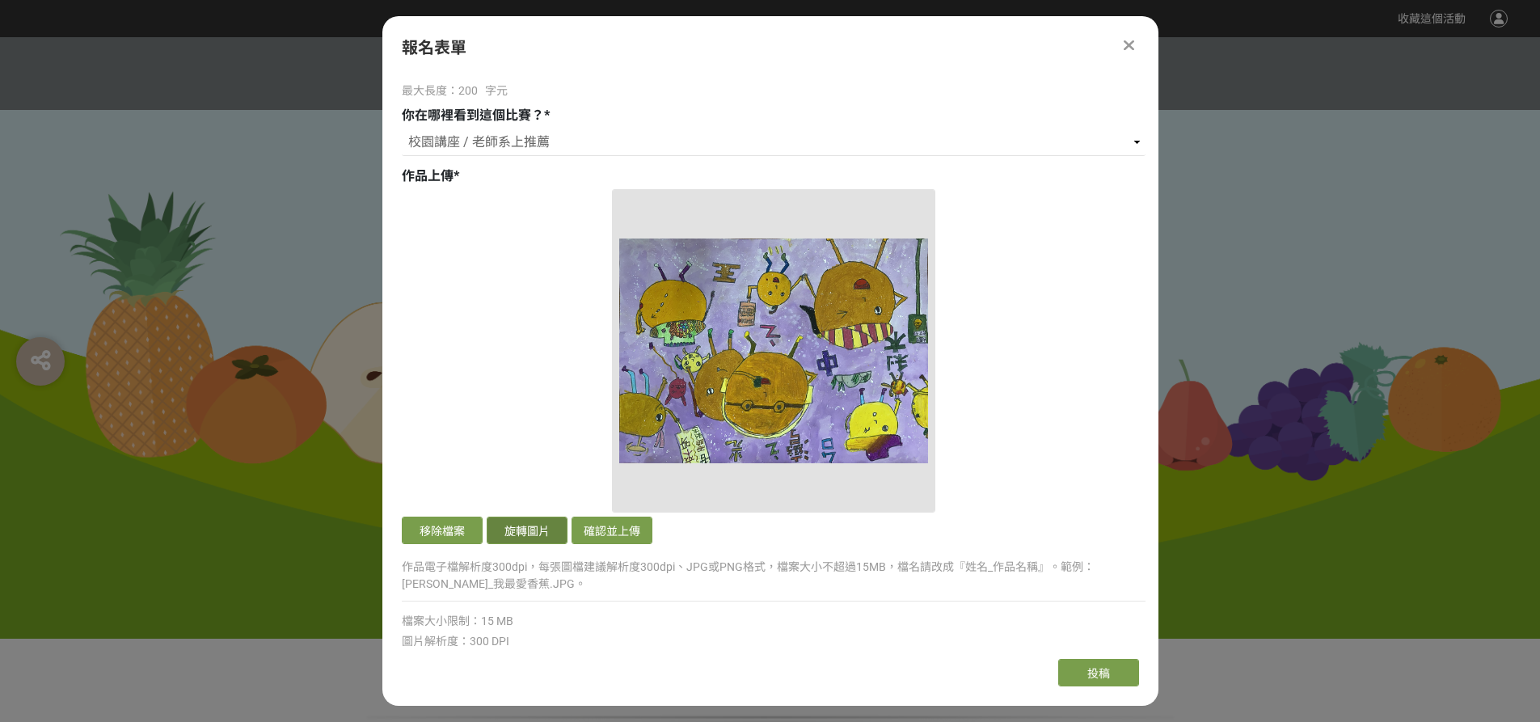
click at [527, 531] on button "旋轉圖片" at bounding box center [527, 529] width 81 height 27
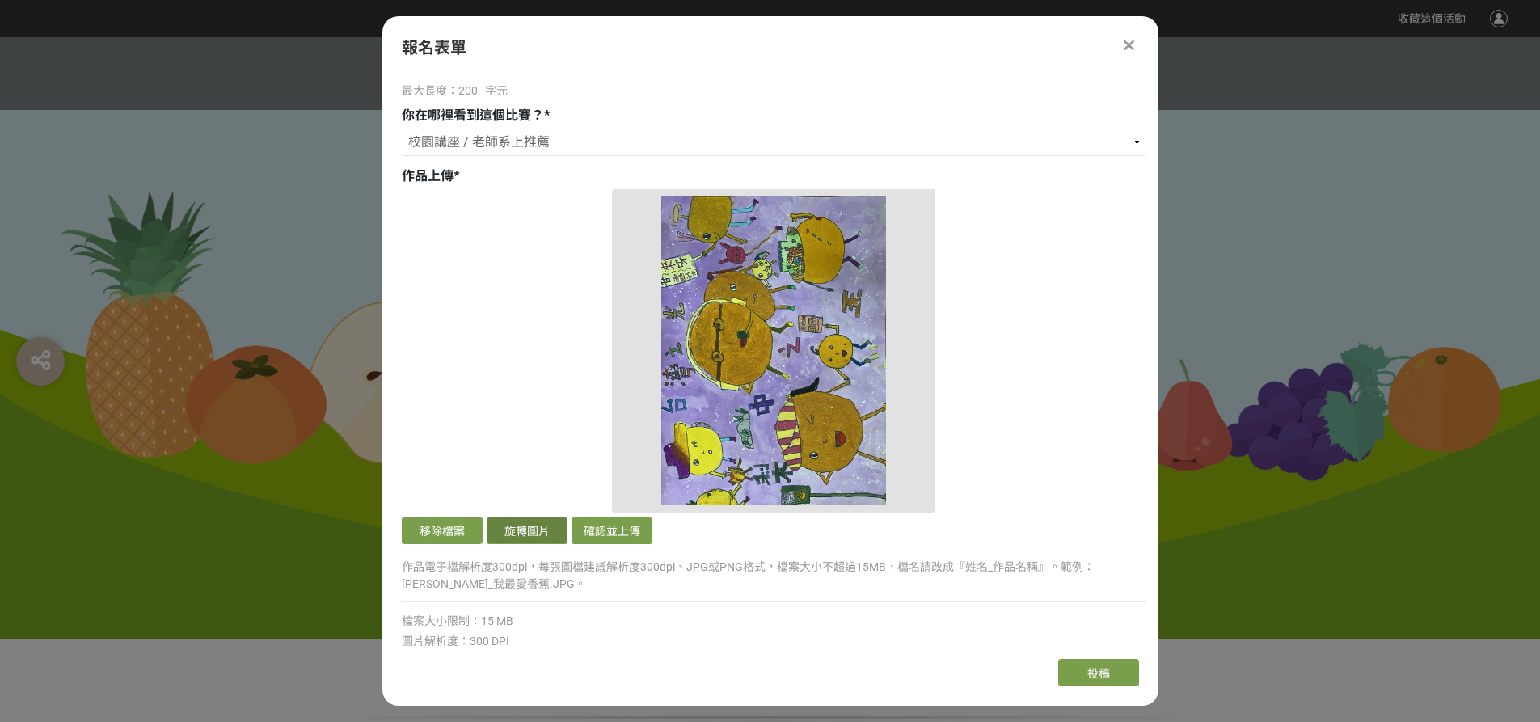
click at [522, 529] on button "旋轉圖片" at bounding box center [527, 529] width 81 height 27
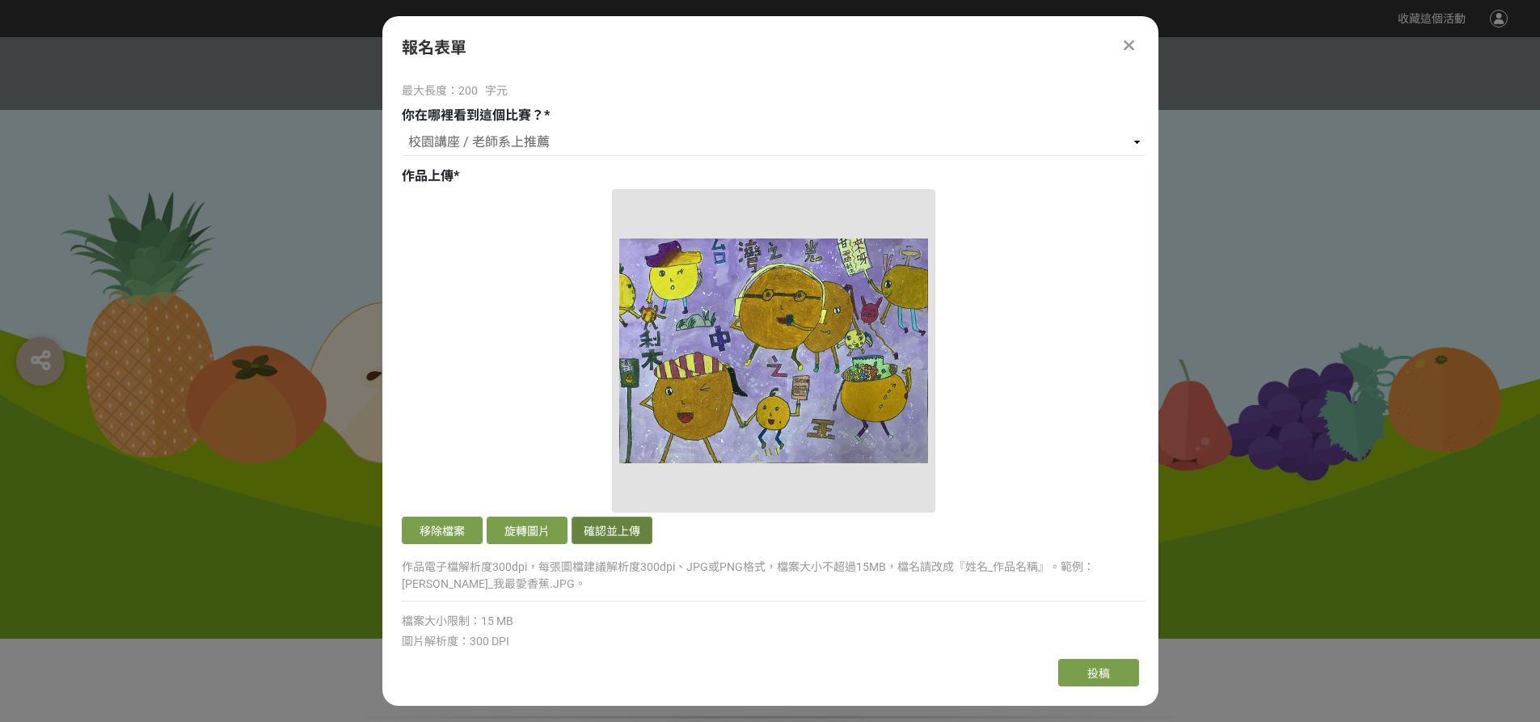
click at [601, 534] on button "確認並上傳" at bounding box center [611, 529] width 81 height 27
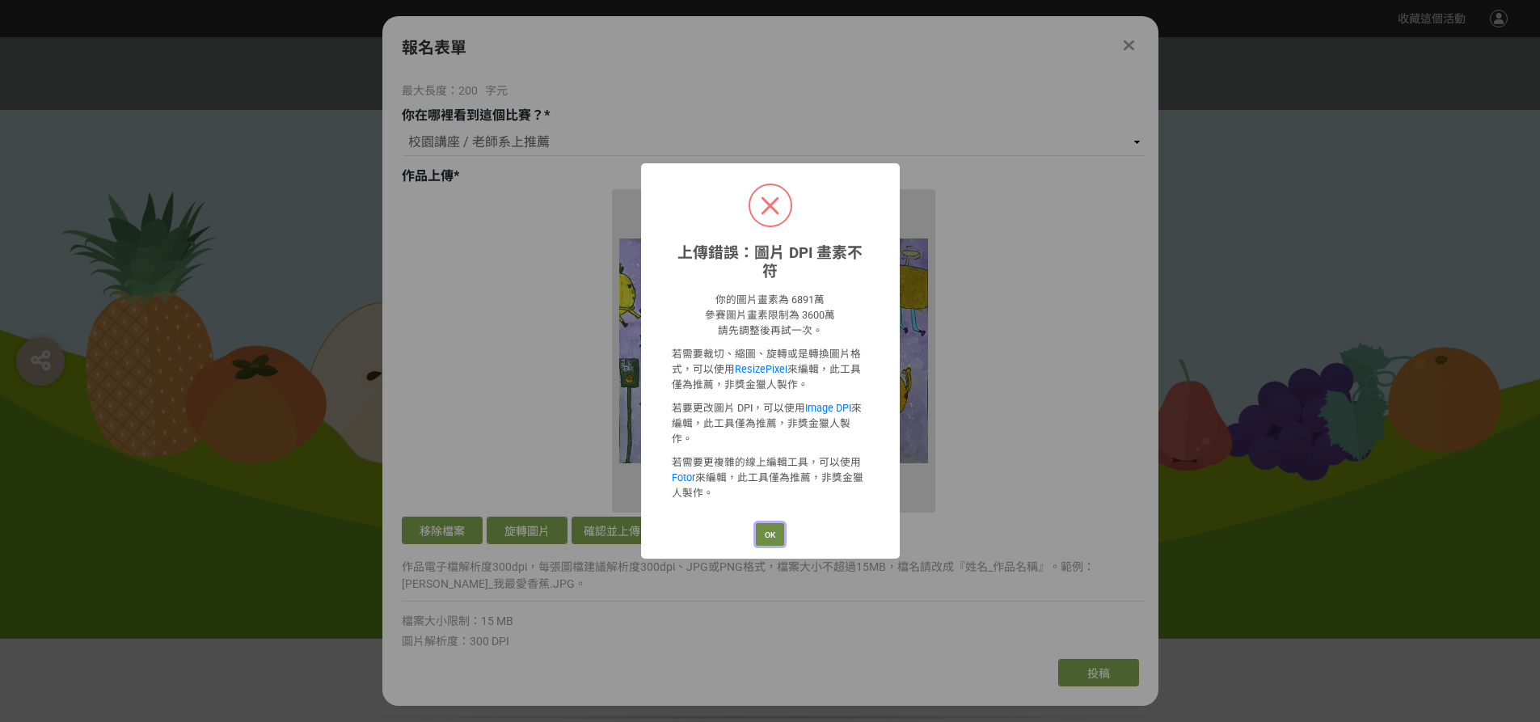
click at [772, 523] on button "OK" at bounding box center [770, 534] width 28 height 23
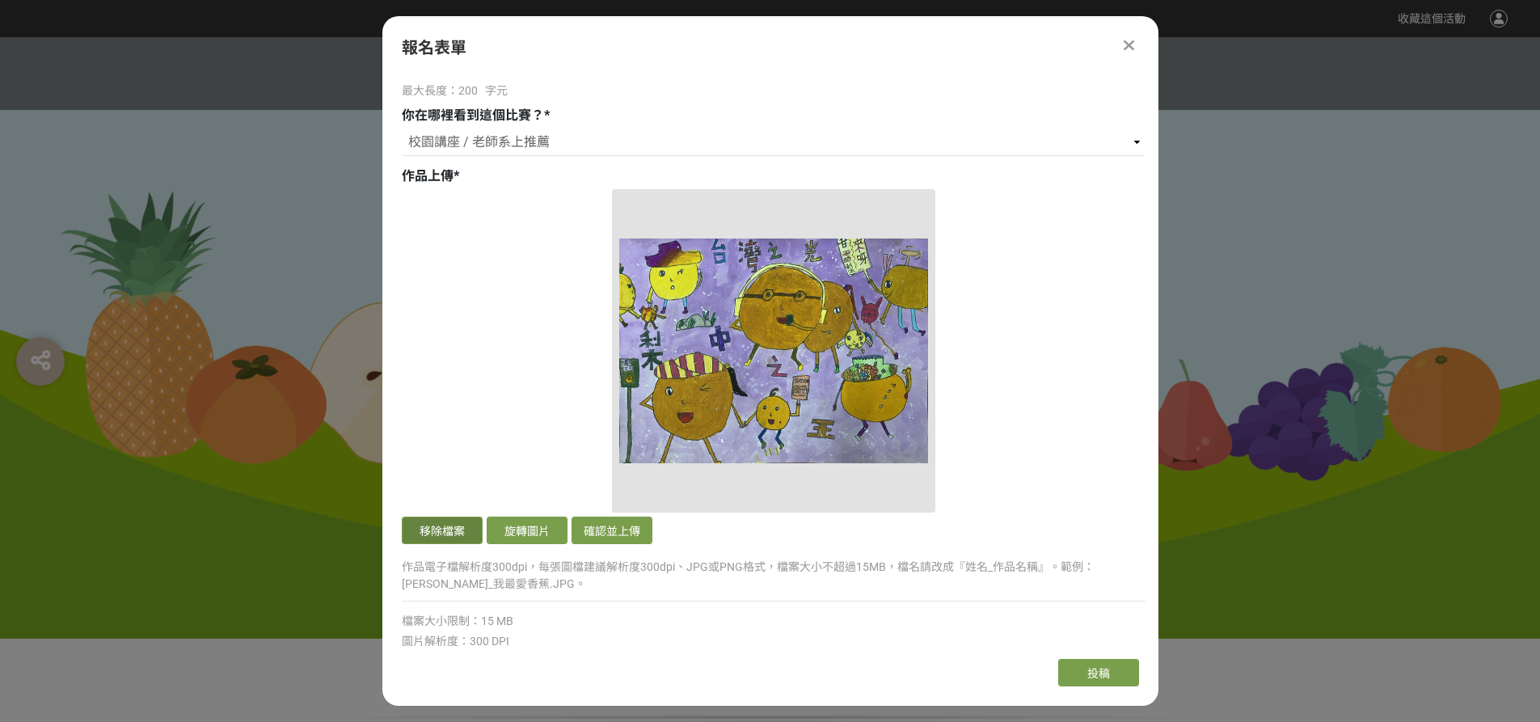
click at [466, 533] on button "移除檔案" at bounding box center [442, 529] width 81 height 27
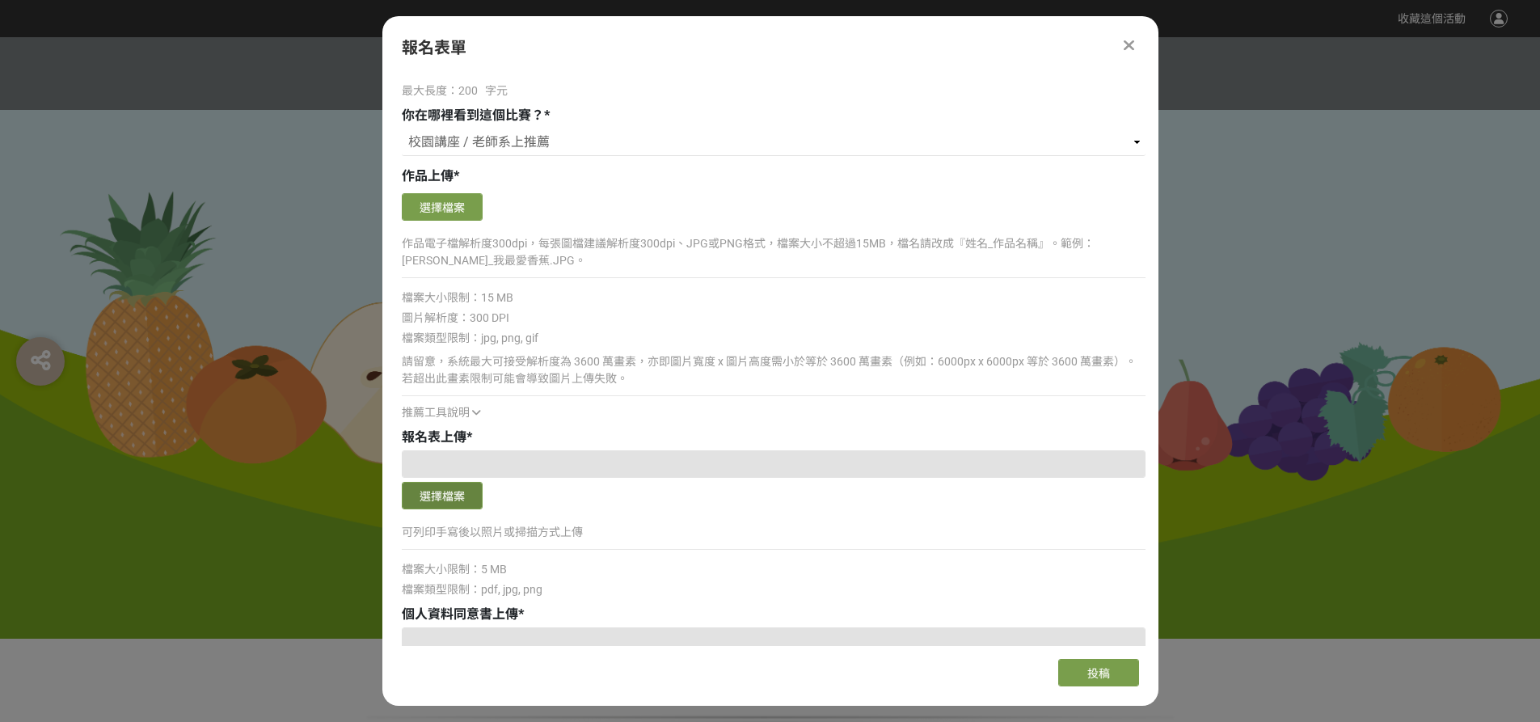
click at [446, 491] on button "選擇檔案" at bounding box center [442, 495] width 81 height 27
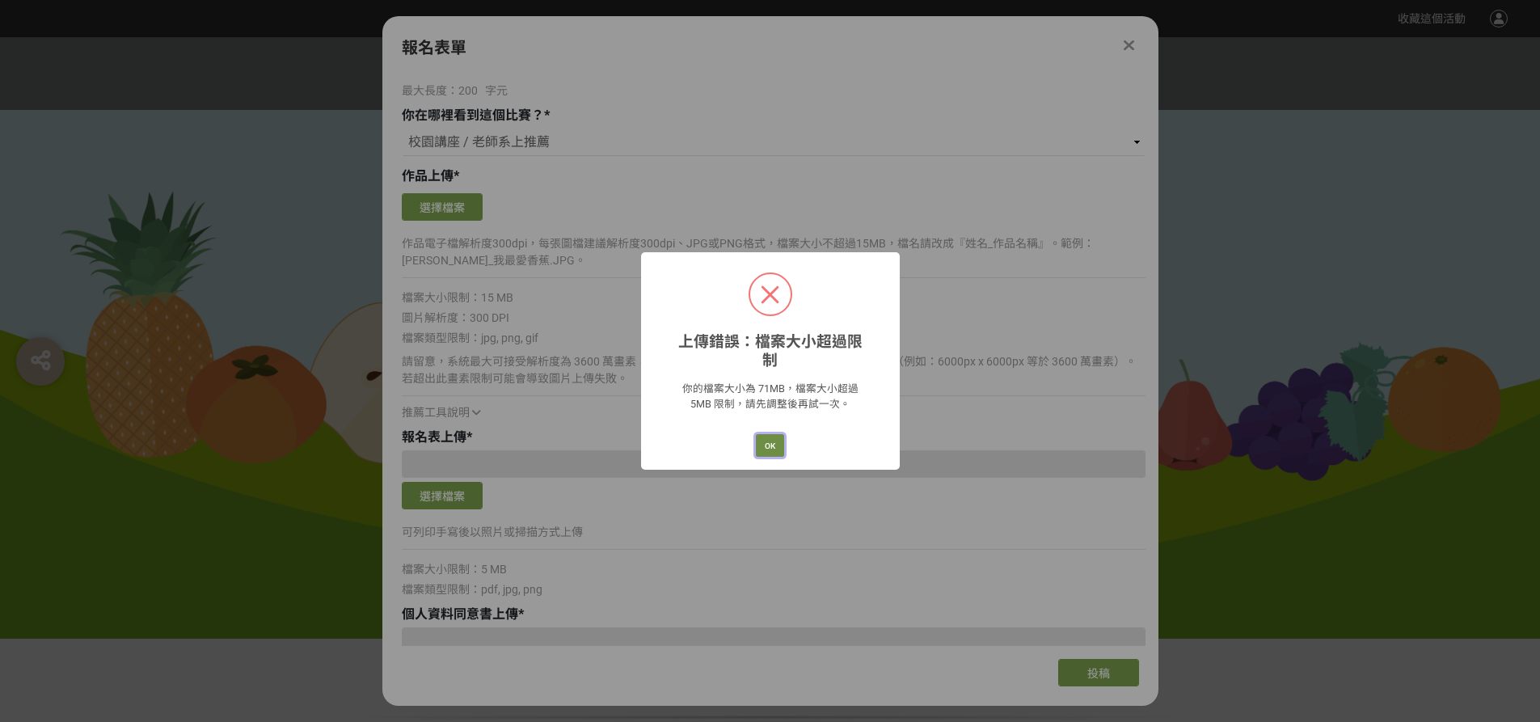
click at [769, 434] on button "OK" at bounding box center [770, 445] width 28 height 23
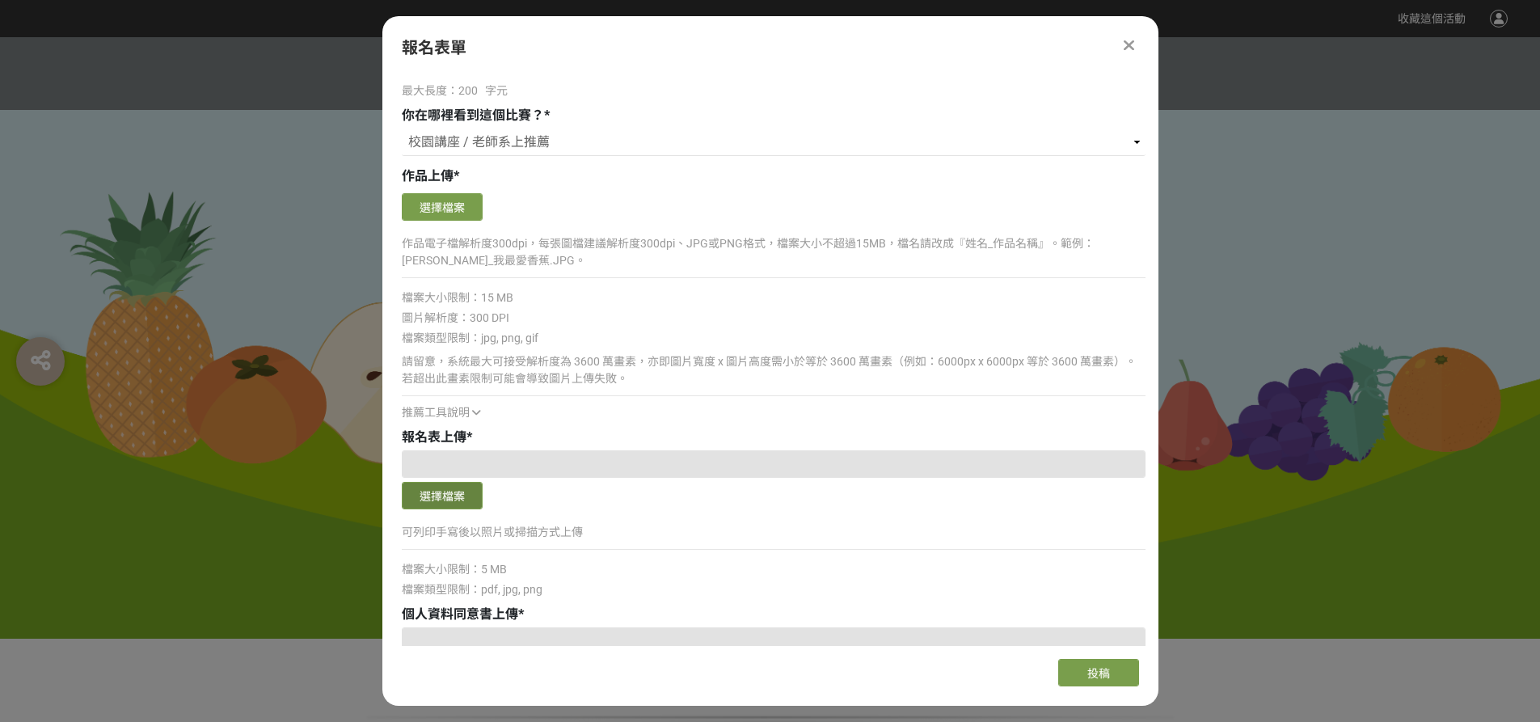
click at [432, 489] on button "選擇檔案" at bounding box center [442, 495] width 81 height 27
click at [439, 204] on button "選擇檔案" at bounding box center [442, 206] width 81 height 27
click at [444, 213] on button "選擇檔案" at bounding box center [442, 206] width 81 height 27
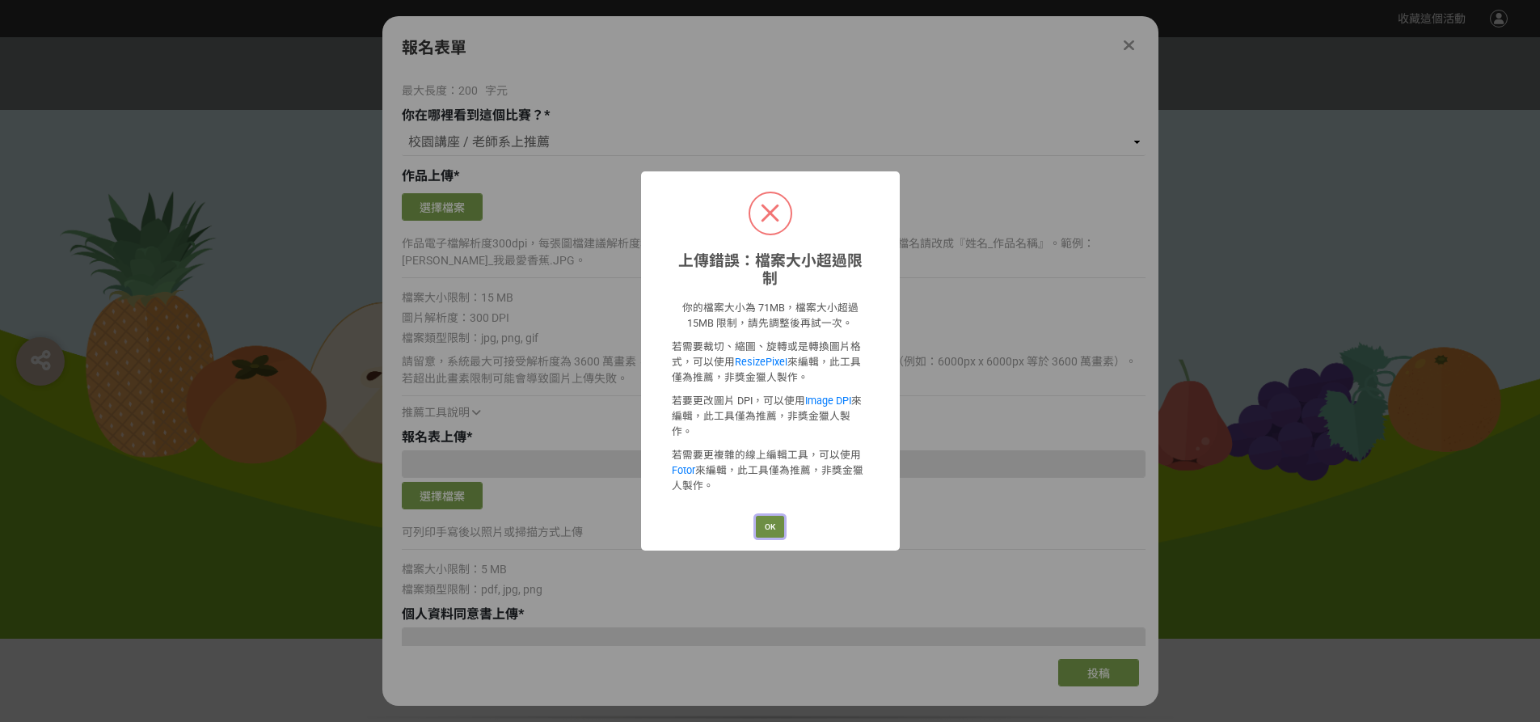
drag, startPoint x: 776, startPoint y: 511, endPoint x: 748, endPoint y: 469, distance: 50.7
click at [775, 516] on button "OK" at bounding box center [770, 527] width 28 height 23
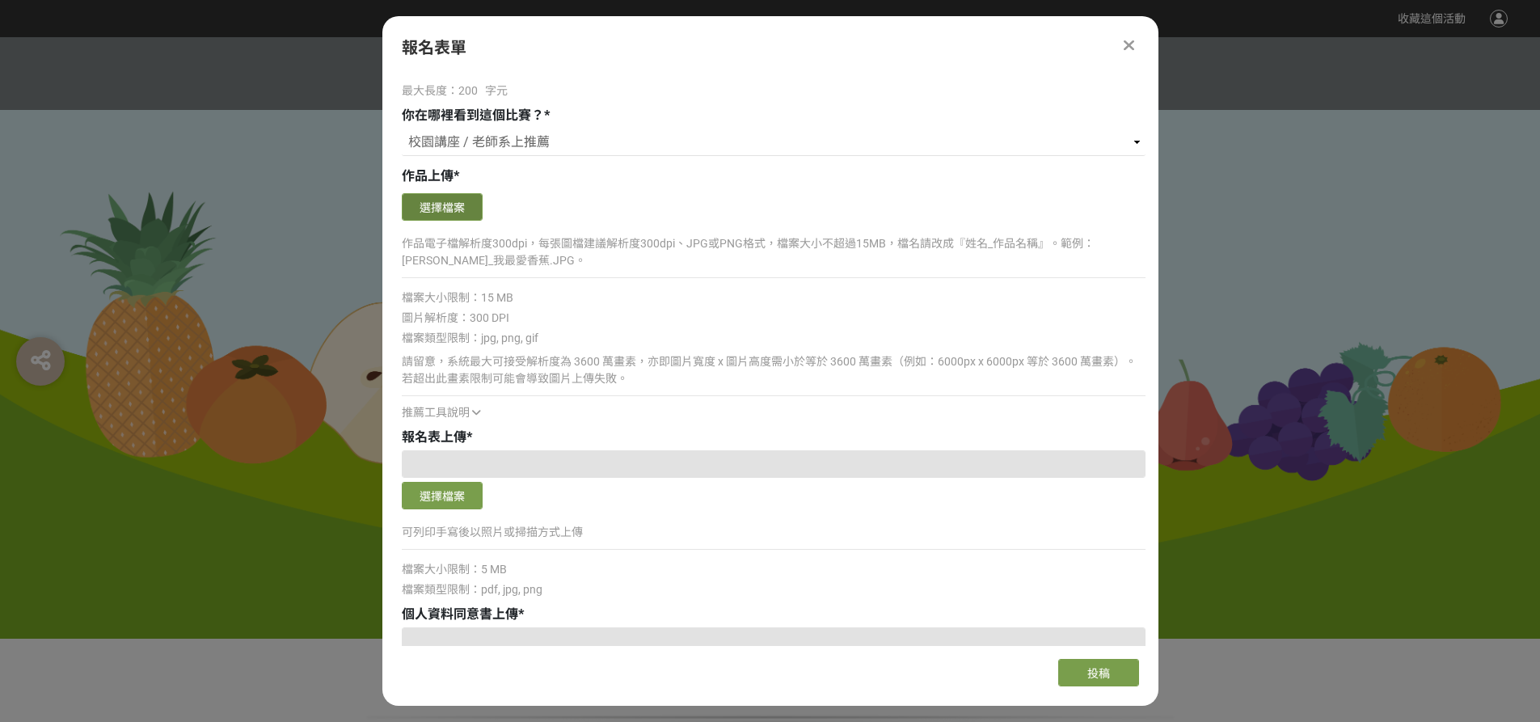
click at [449, 204] on button "選擇檔案" at bounding box center [442, 206] width 81 height 27
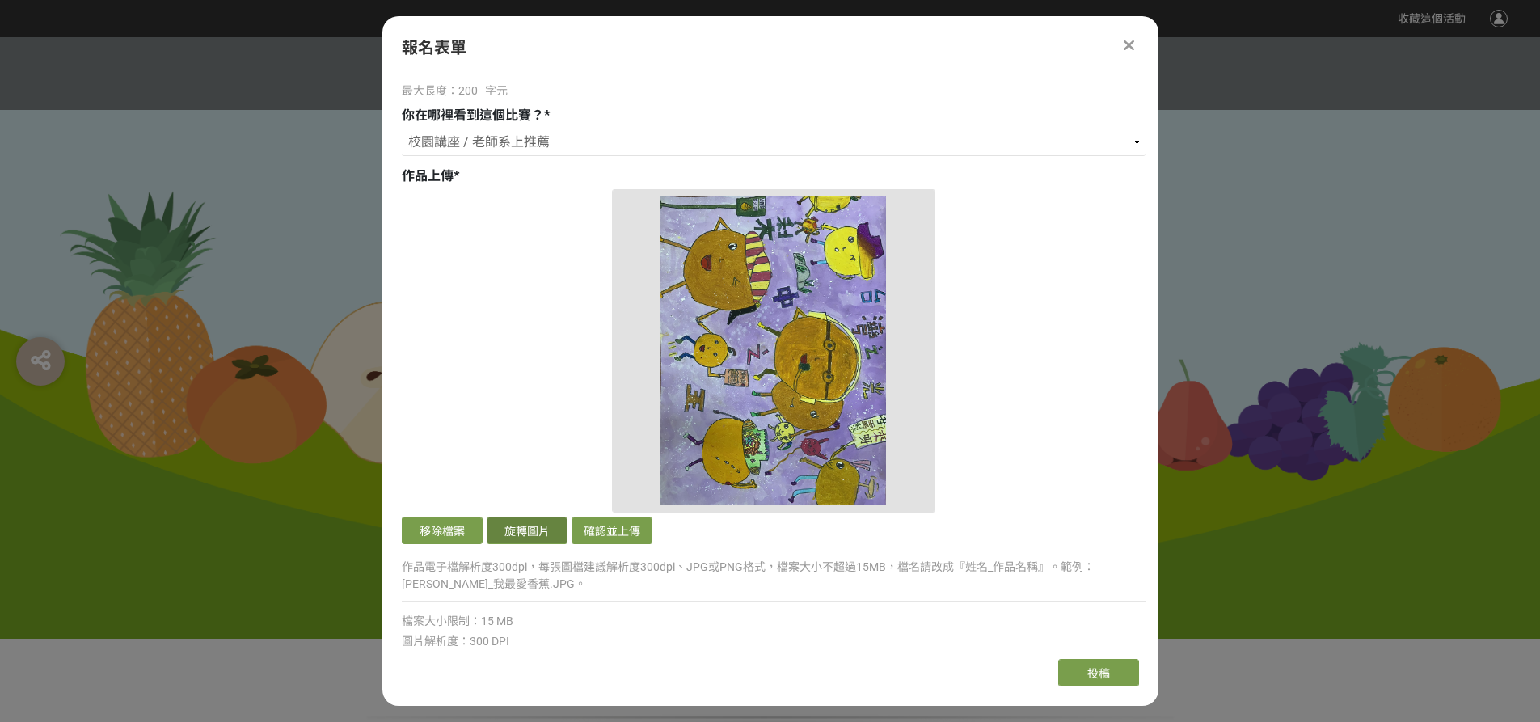
click at [541, 527] on button "旋轉圖片" at bounding box center [527, 529] width 81 height 27
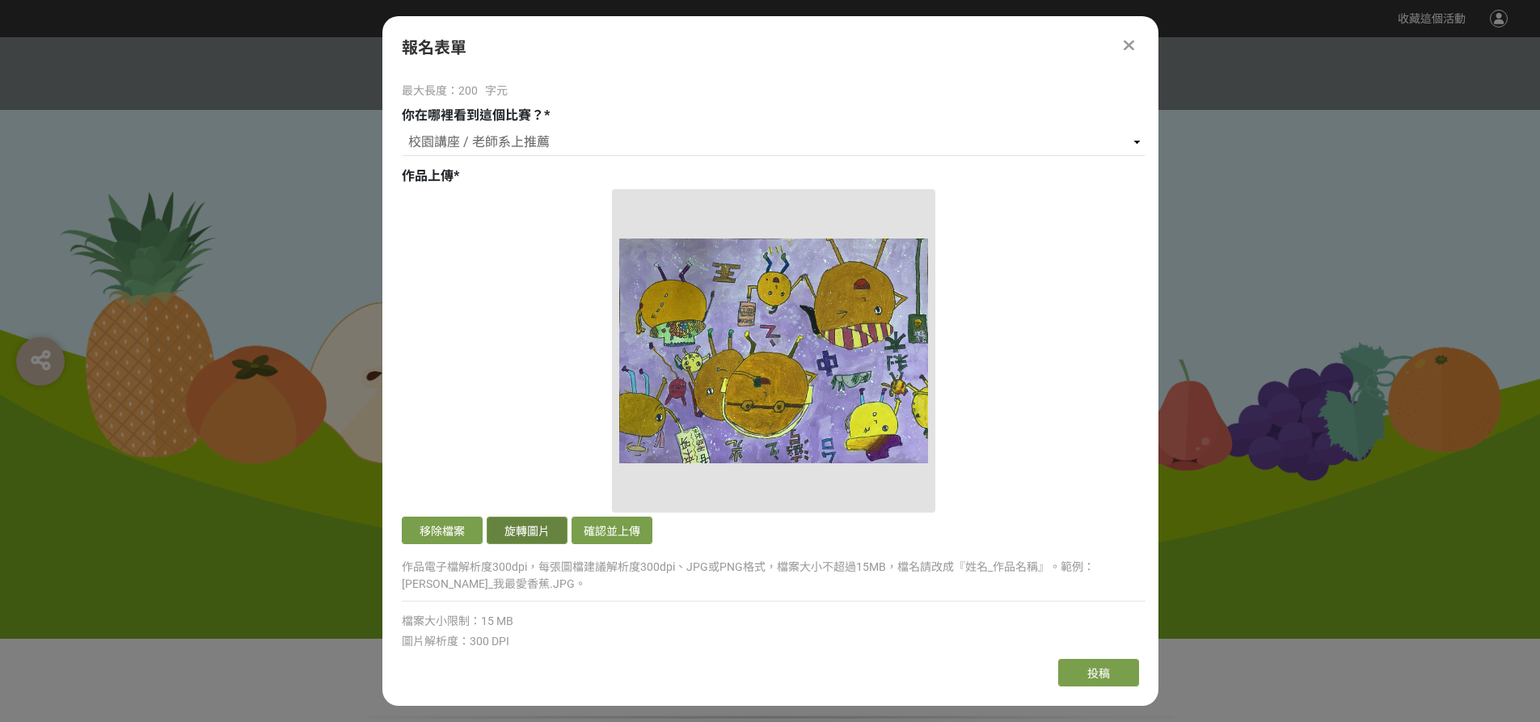
click at [541, 527] on button "旋轉圖片" at bounding box center [527, 529] width 81 height 27
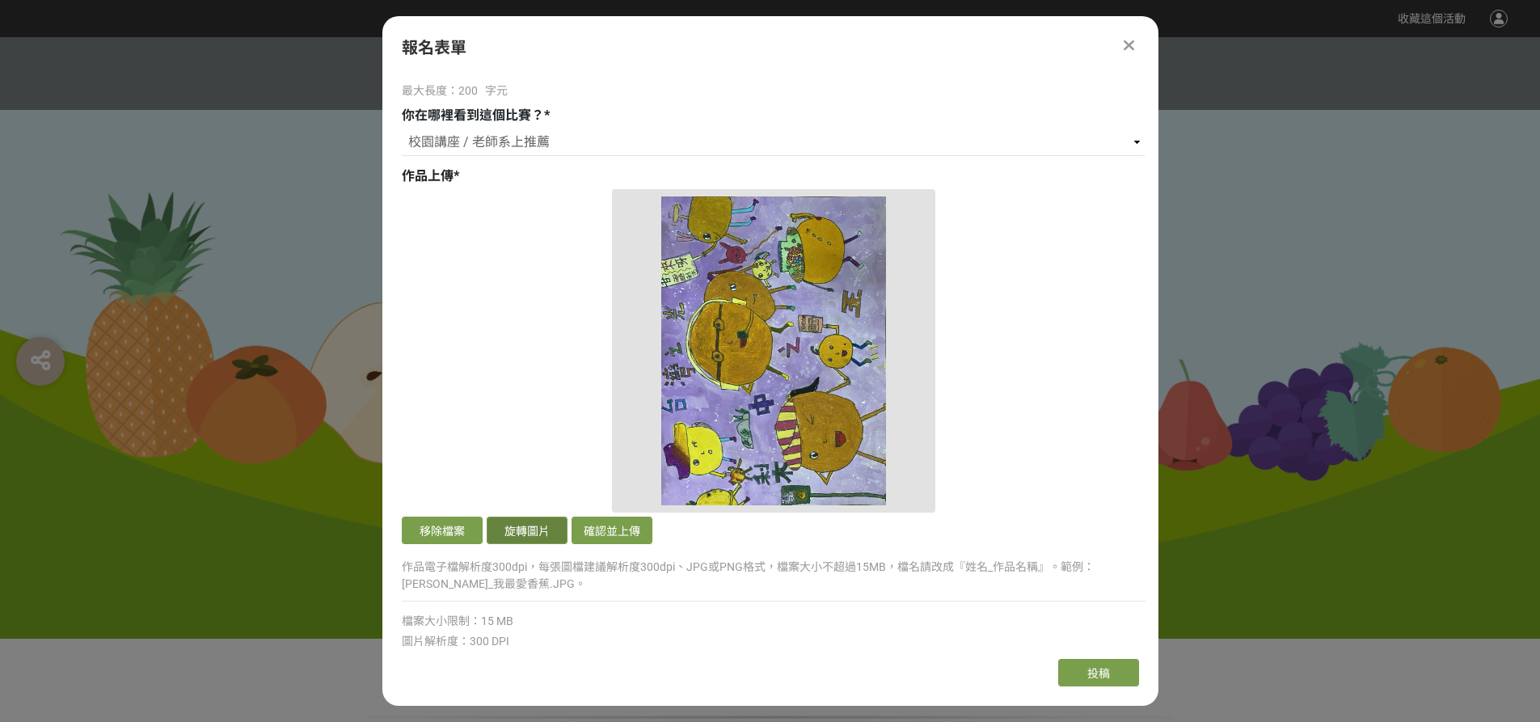
click at [530, 527] on button "旋轉圖片" at bounding box center [527, 529] width 81 height 27
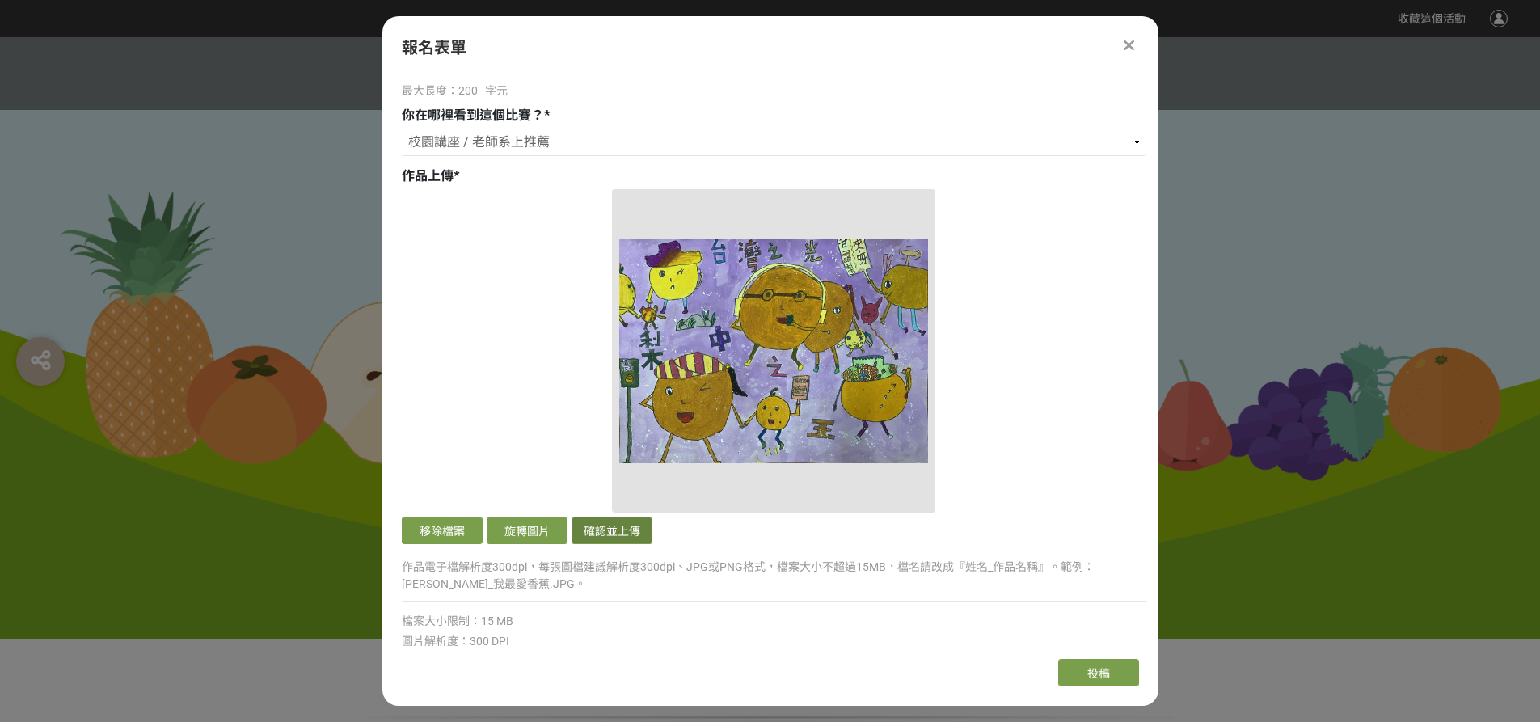
click at [596, 527] on button "確認並上傳" at bounding box center [611, 529] width 81 height 27
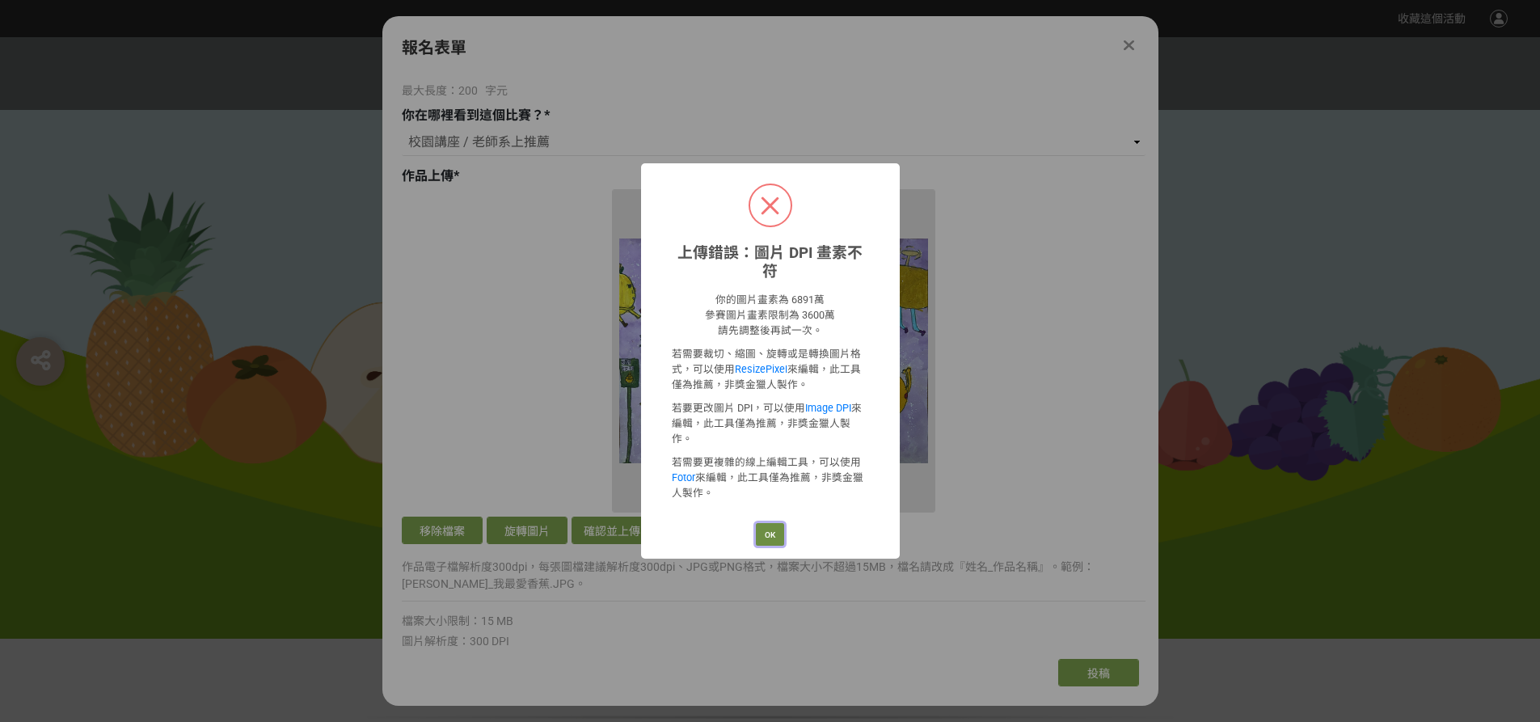
click at [778, 523] on button "OK" at bounding box center [770, 534] width 28 height 23
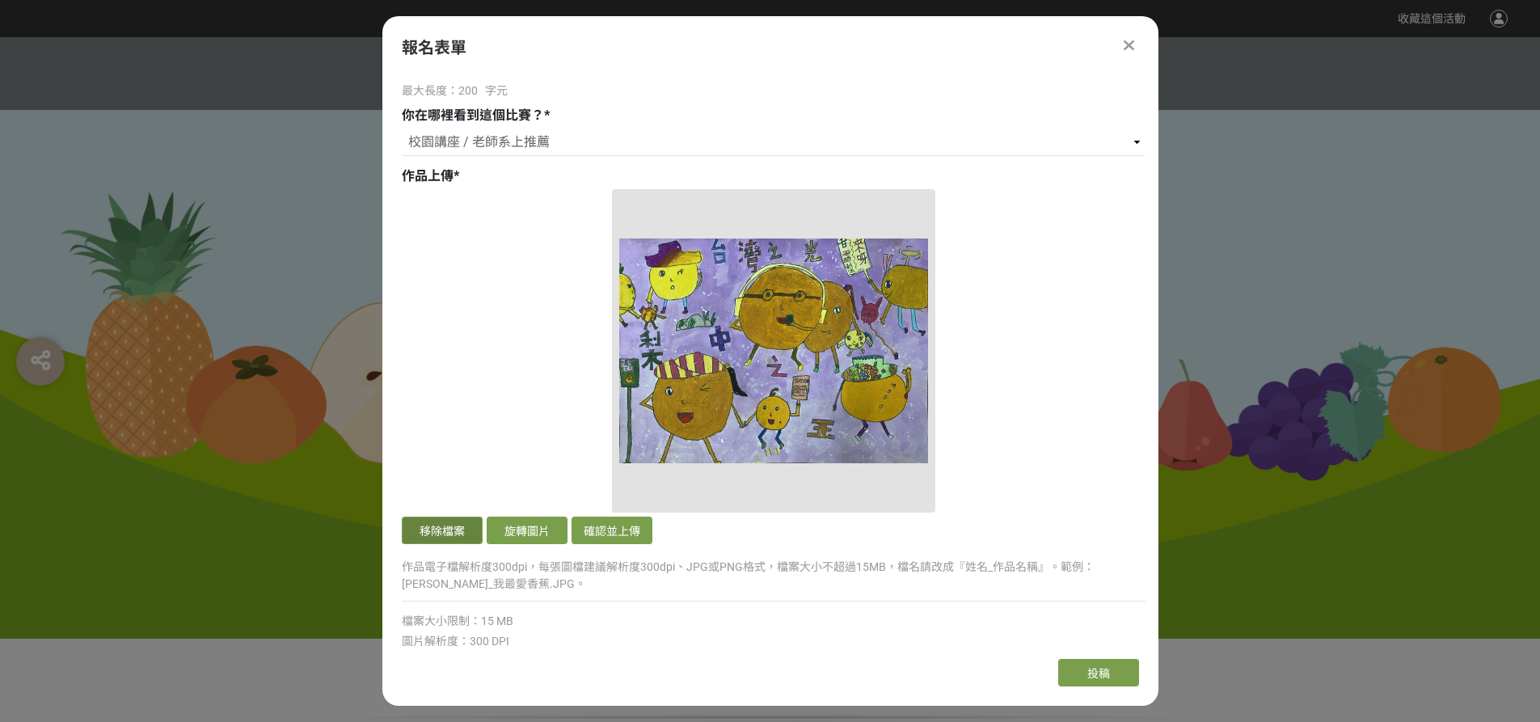
click at [457, 528] on button "移除檔案" at bounding box center [442, 529] width 81 height 27
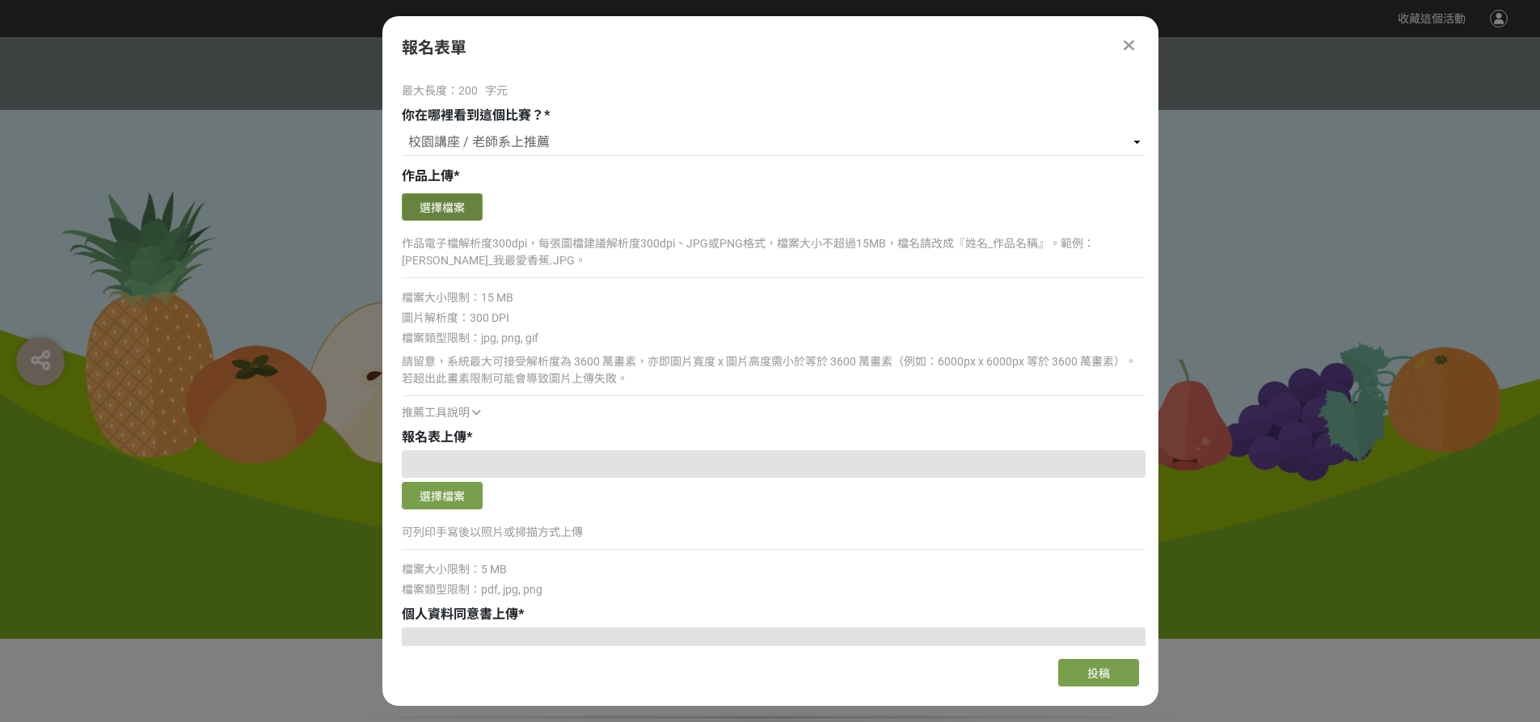
click at [459, 204] on button "選擇檔案" at bounding box center [442, 206] width 81 height 27
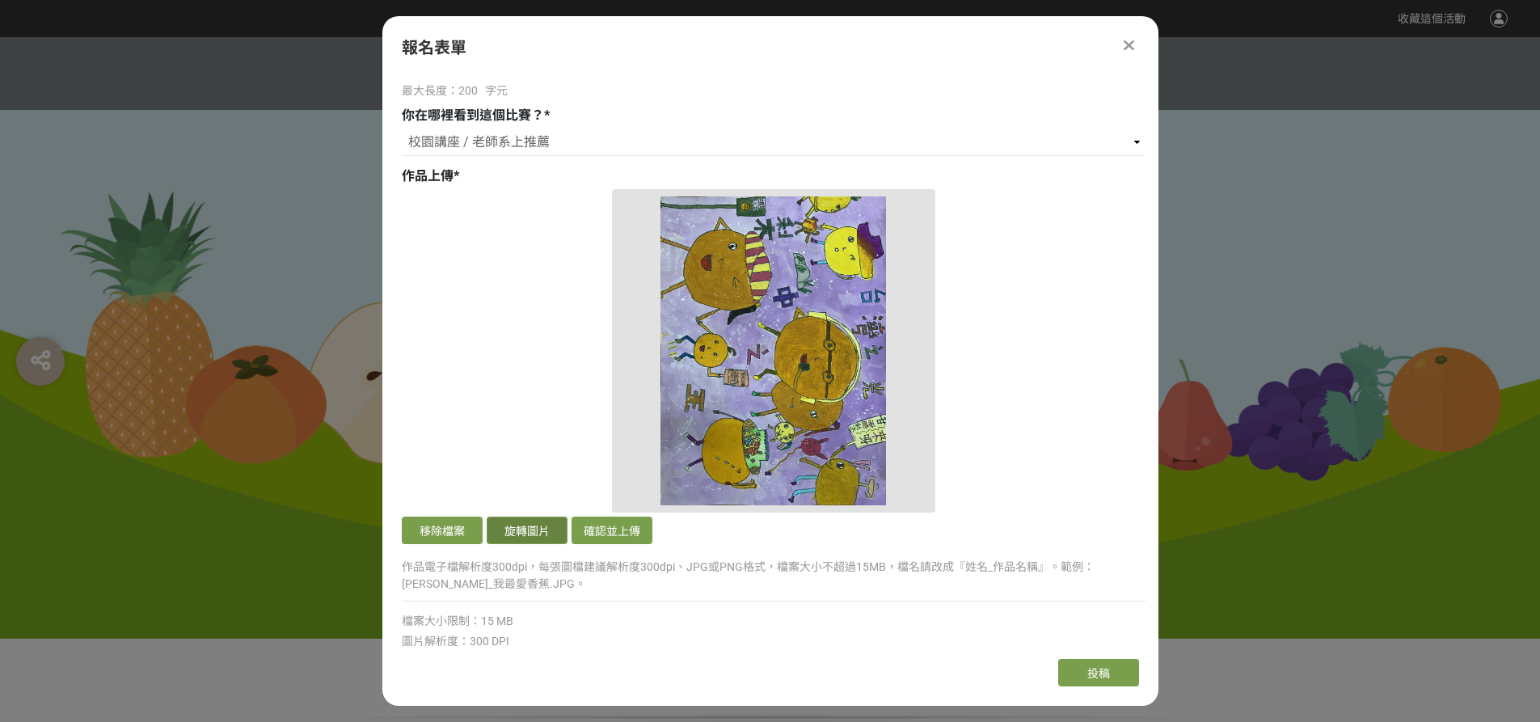
click at [553, 524] on button "旋轉圖片" at bounding box center [527, 529] width 81 height 27
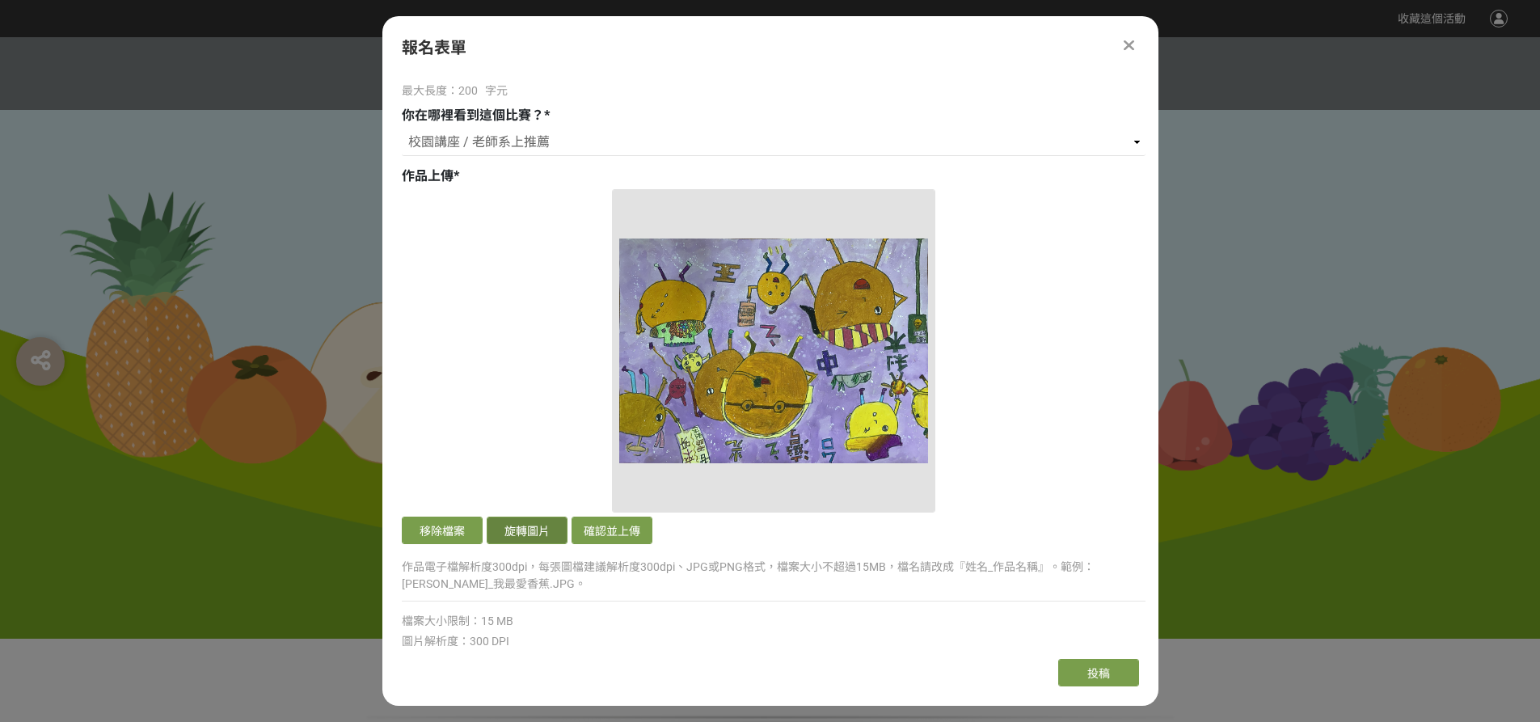
click at [552, 524] on button "旋轉圖片" at bounding box center [527, 529] width 81 height 27
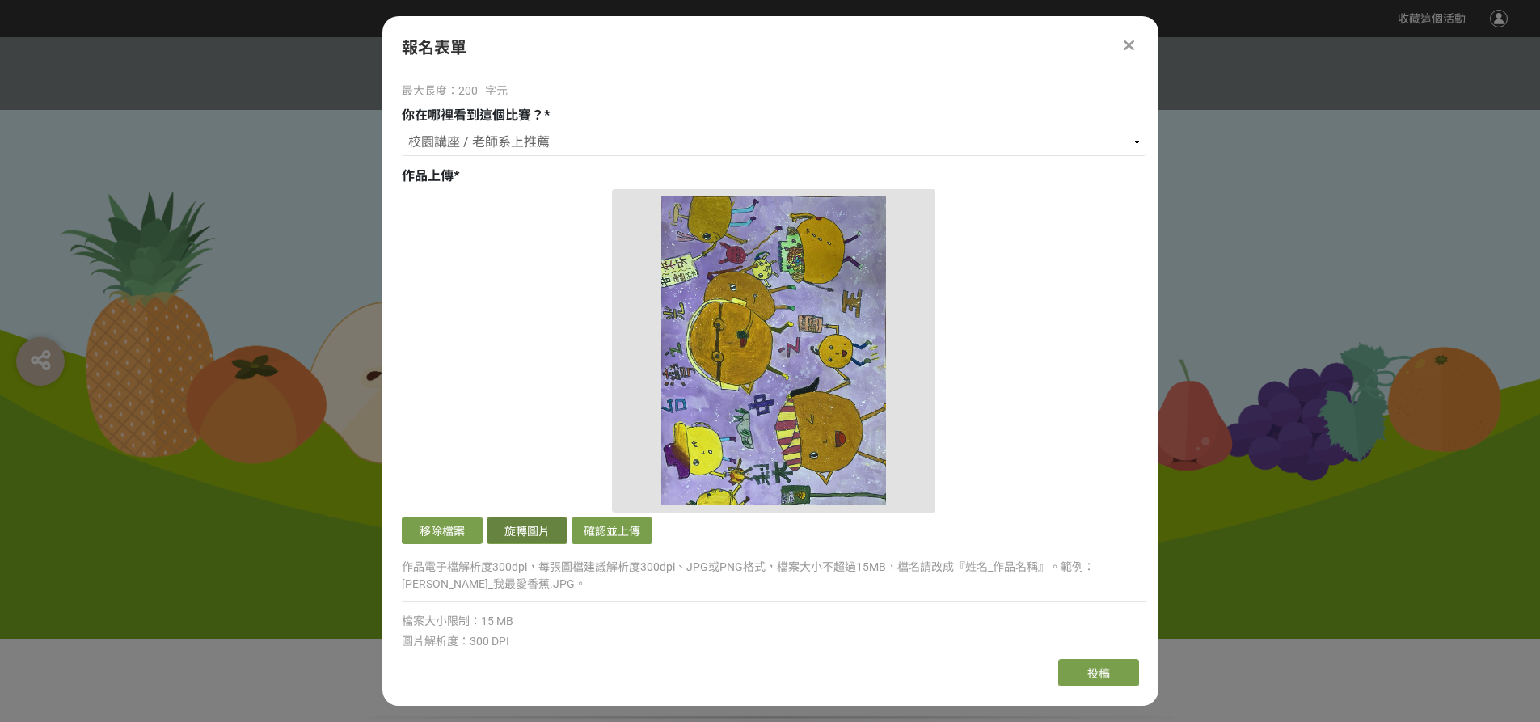
click at [551, 524] on button "旋轉圖片" at bounding box center [527, 529] width 81 height 27
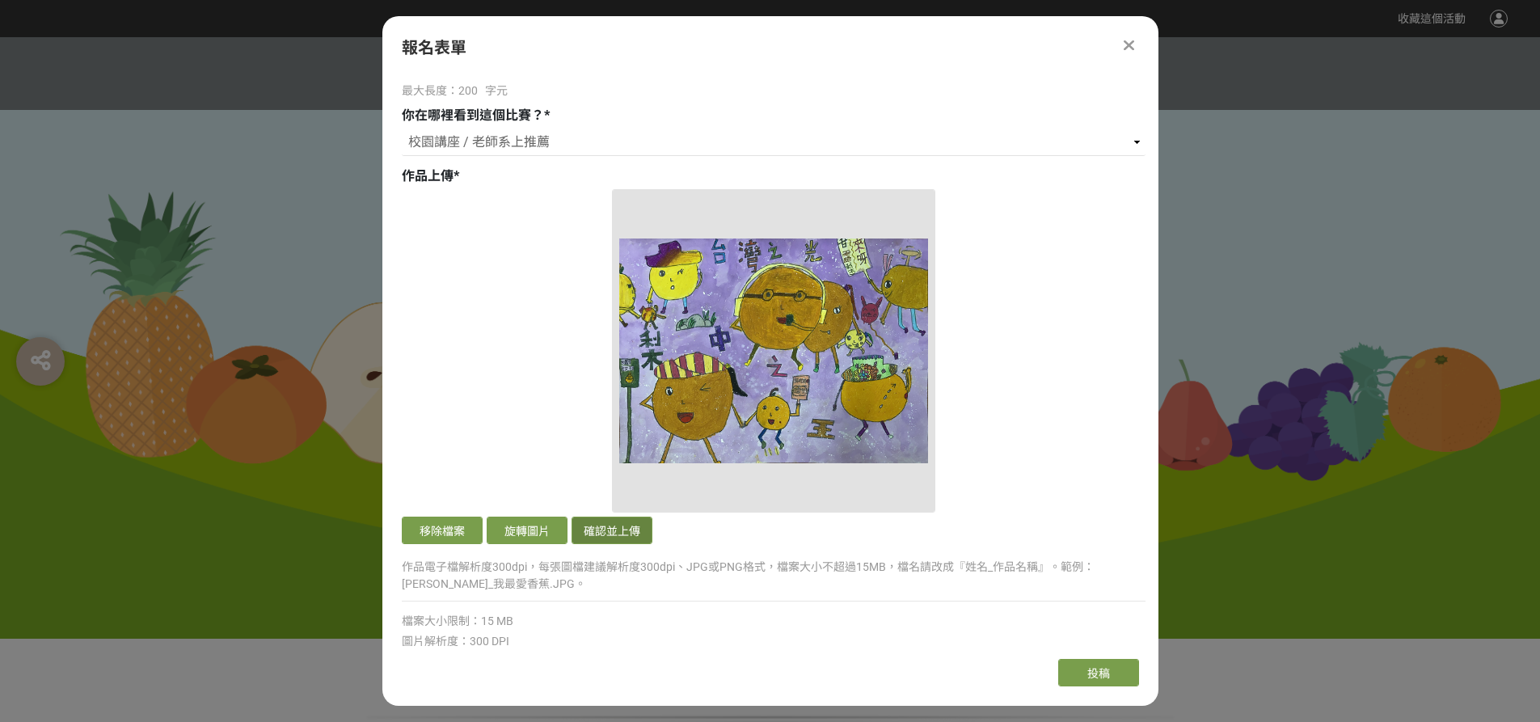
click at [597, 526] on button "確認並上傳" at bounding box center [611, 529] width 81 height 27
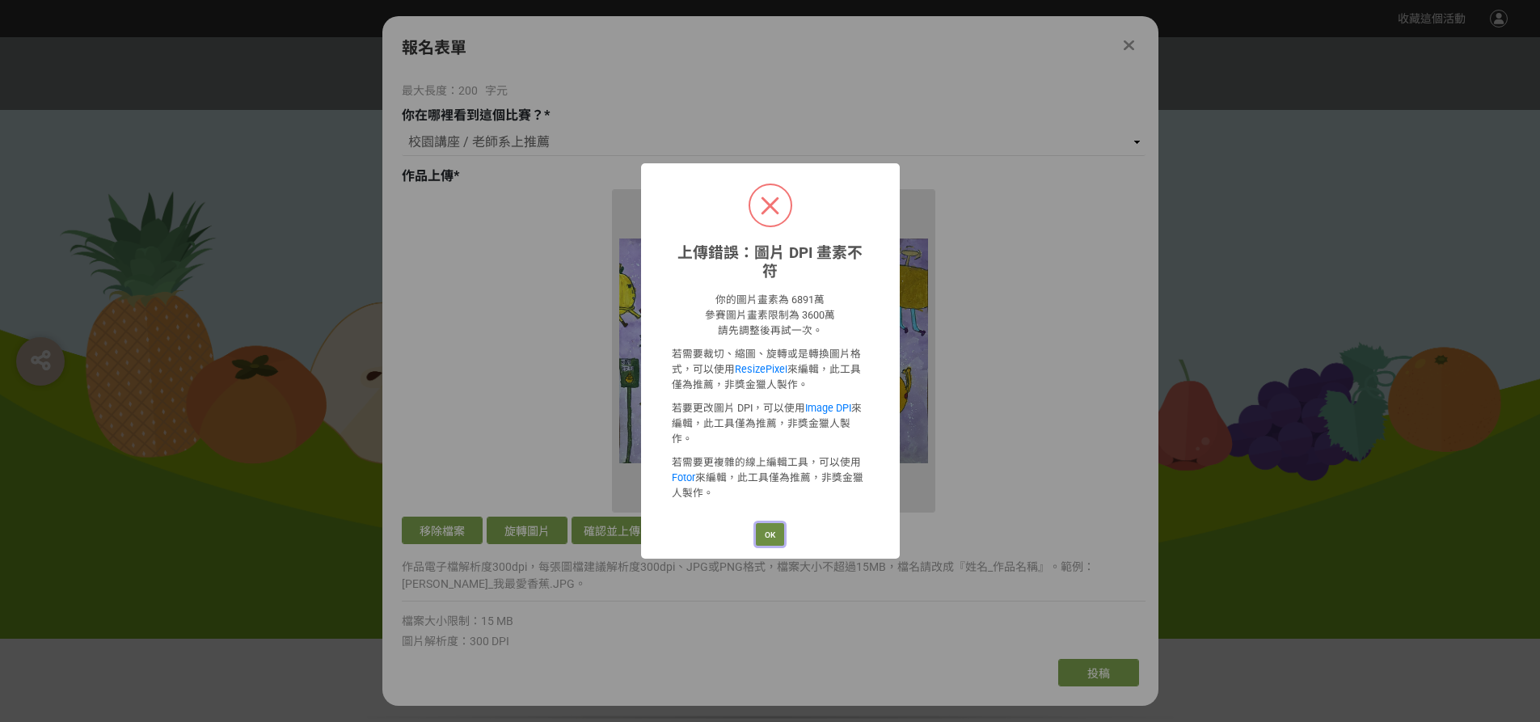
click at [773, 523] on button "OK" at bounding box center [770, 534] width 28 height 23
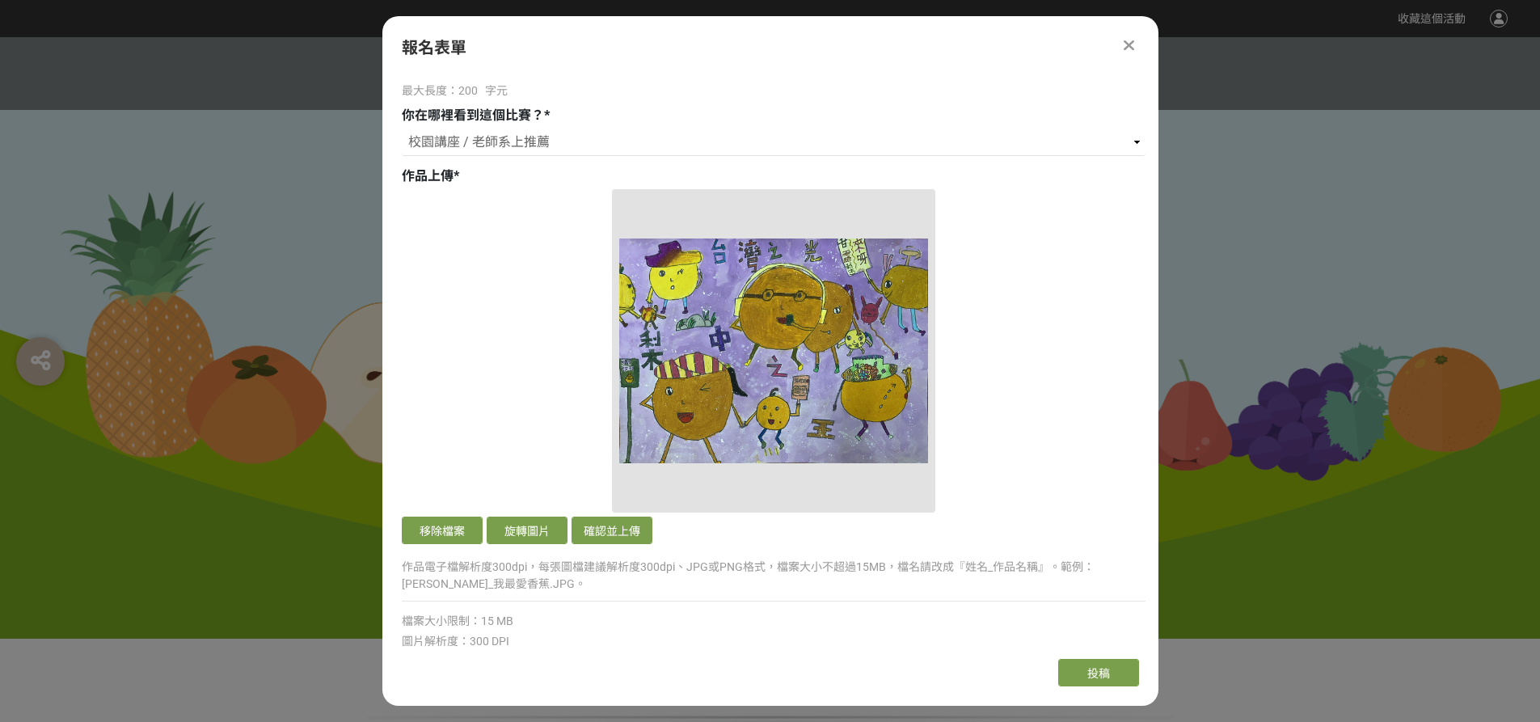
click at [455, 527] on button "移除檔案" at bounding box center [442, 529] width 81 height 27
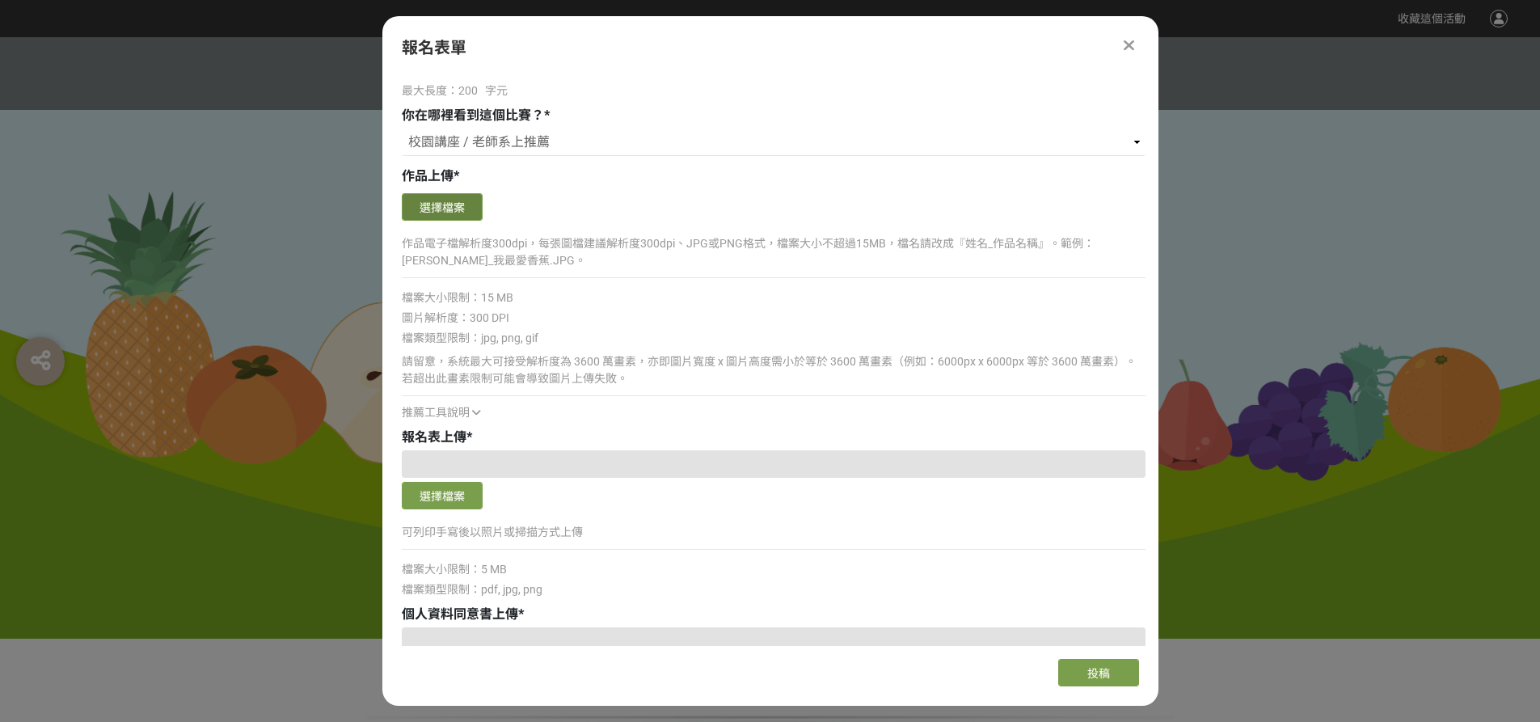
click at [453, 209] on button "選擇檔案" at bounding box center [442, 206] width 81 height 27
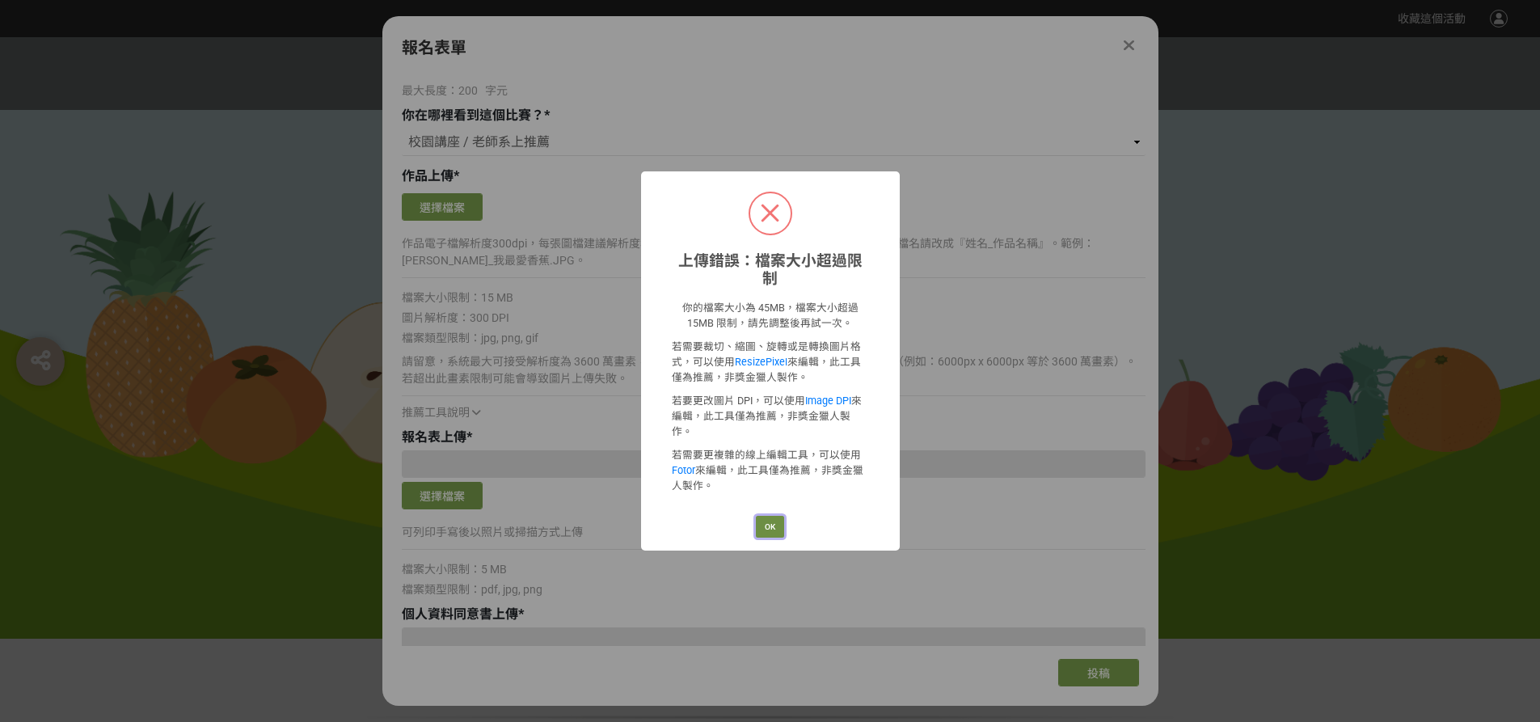
click at [770, 516] on button "OK" at bounding box center [770, 527] width 28 height 23
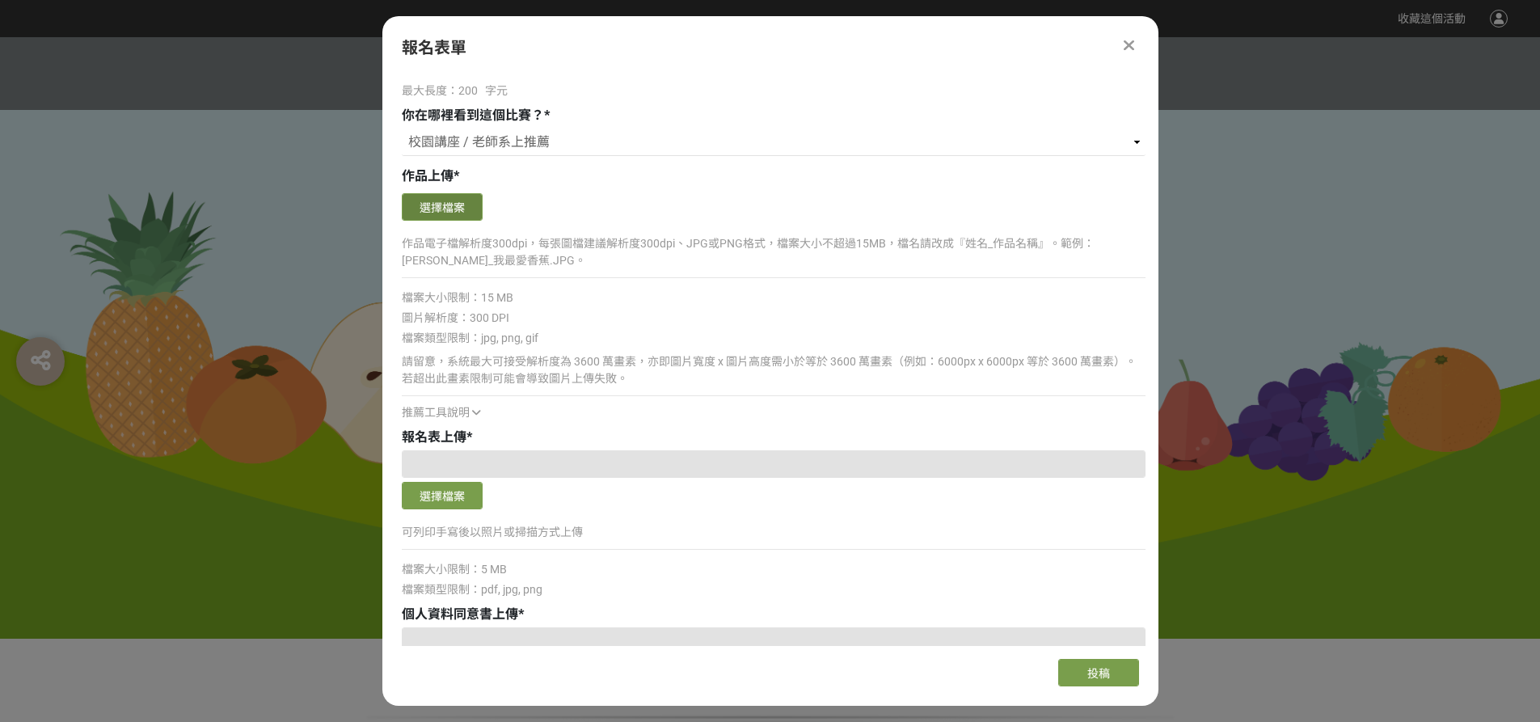
click at [453, 201] on button "選擇檔案" at bounding box center [442, 206] width 81 height 27
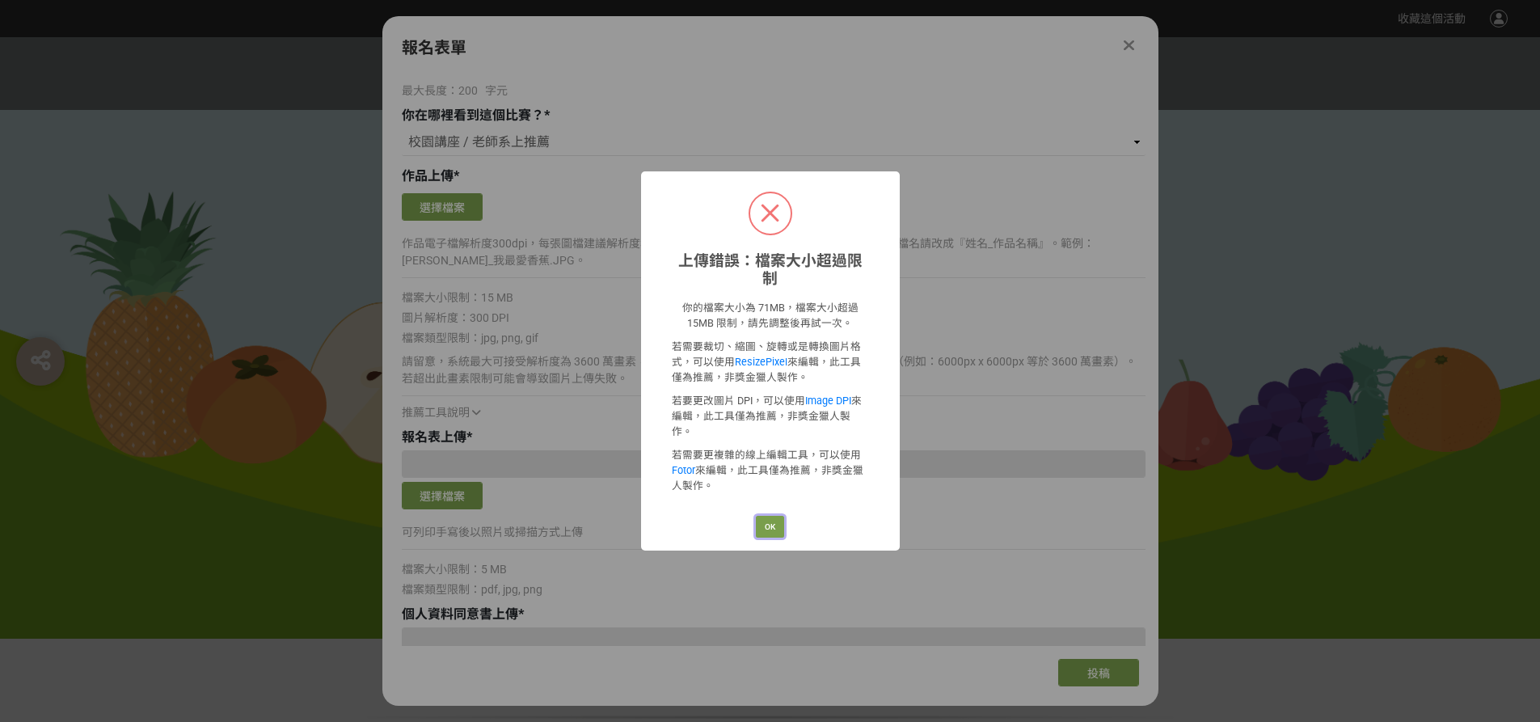
click at [769, 516] on button "OK" at bounding box center [770, 527] width 28 height 23
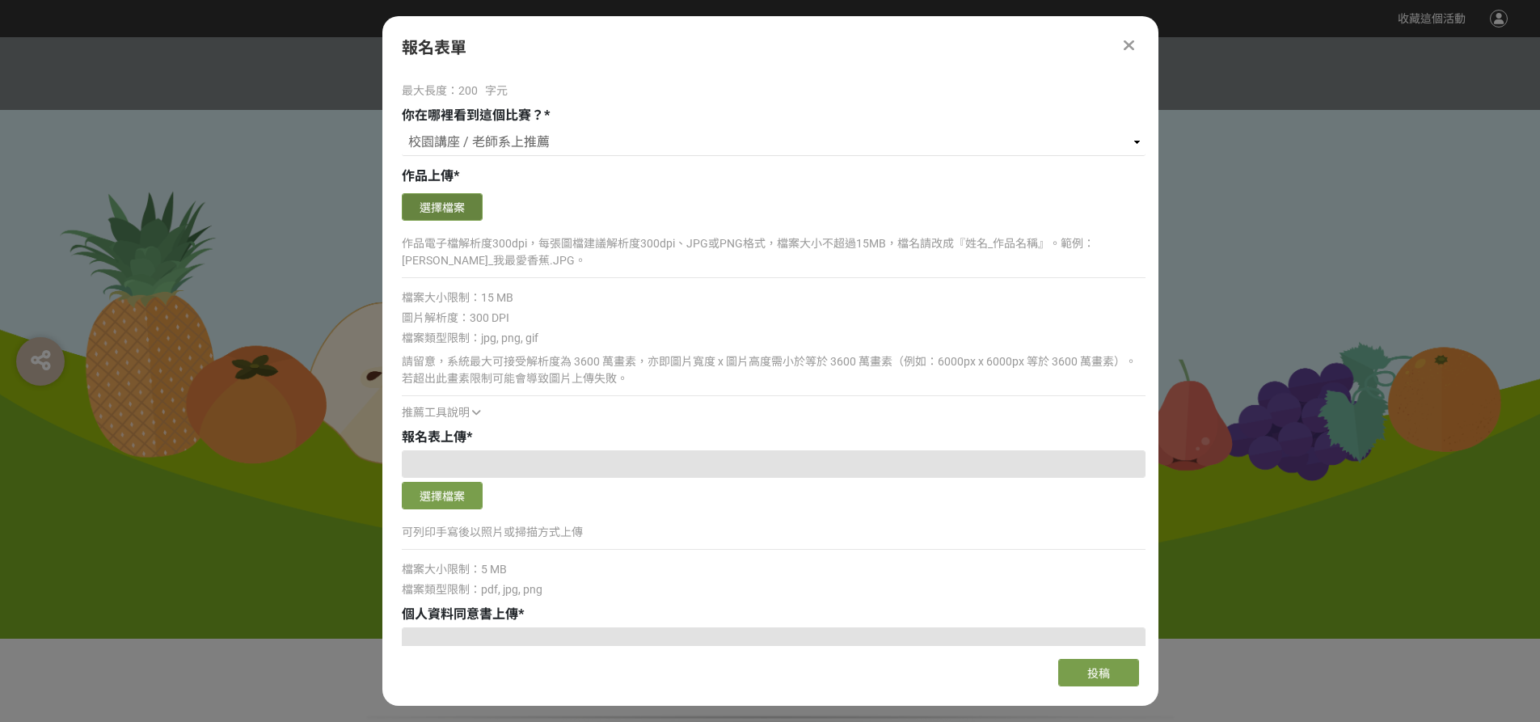
click at [443, 200] on button "選擇檔案" at bounding box center [442, 206] width 81 height 27
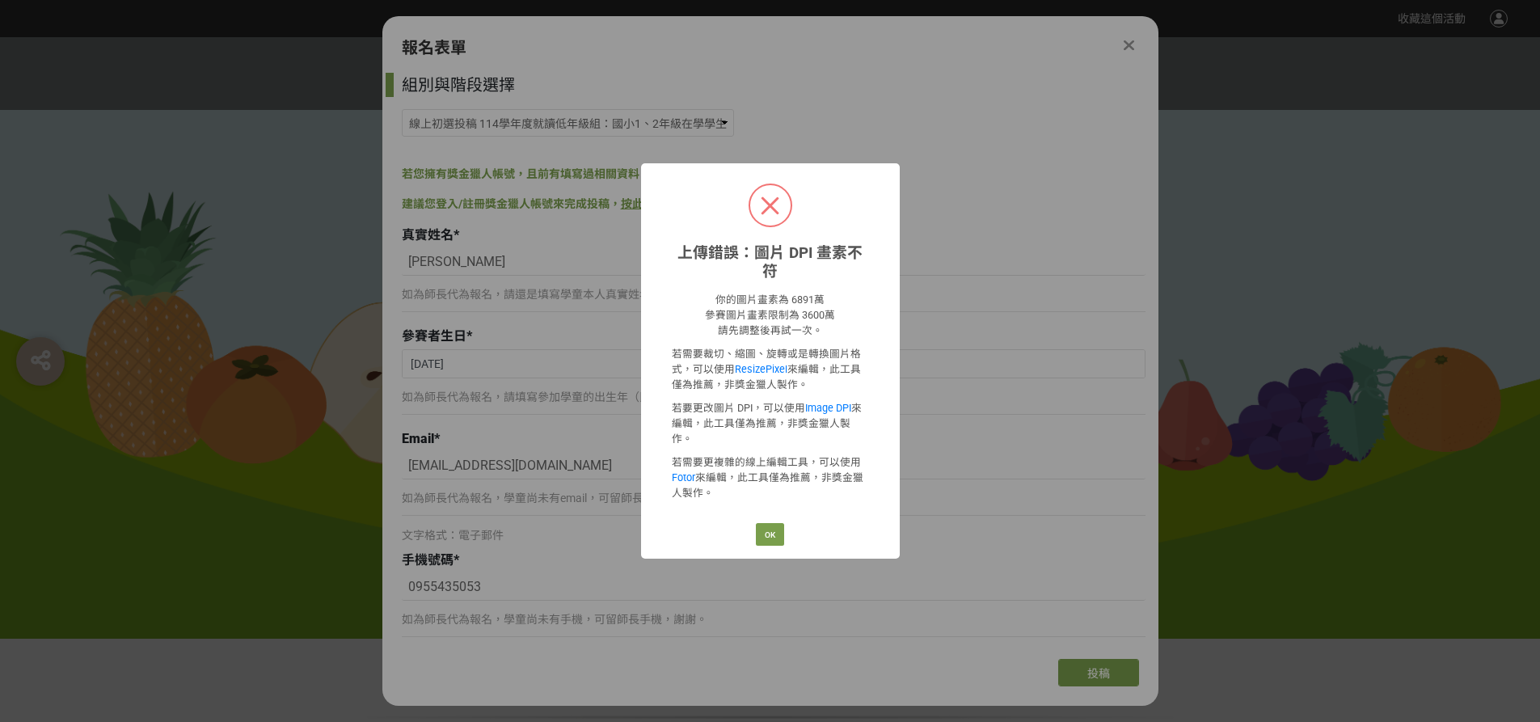
select select "185293:185537"
select select "校園講座 / 老師系上推薦"
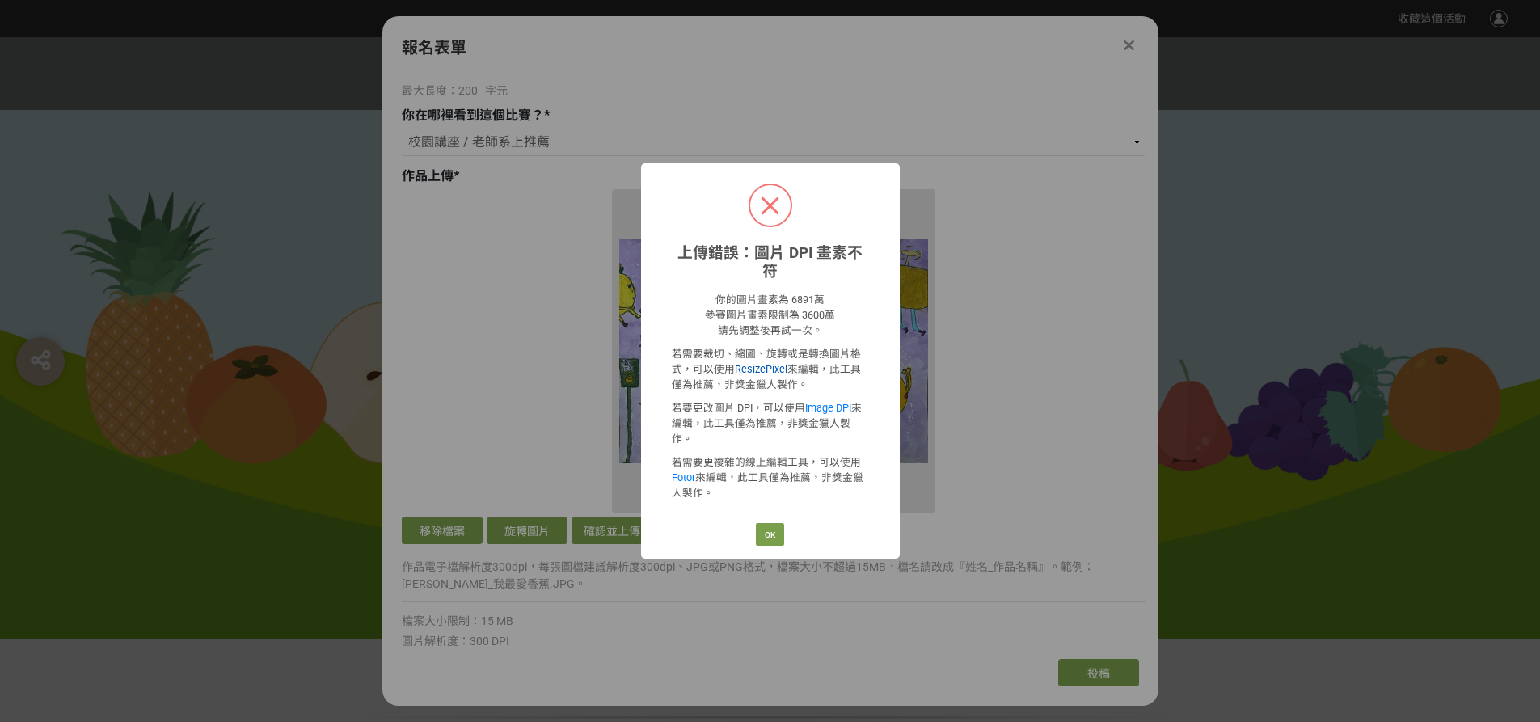
click at [762, 370] on link "ResizePixel" at bounding box center [761, 369] width 53 height 12
click at [774, 526] on button "OK" at bounding box center [770, 534] width 28 height 23
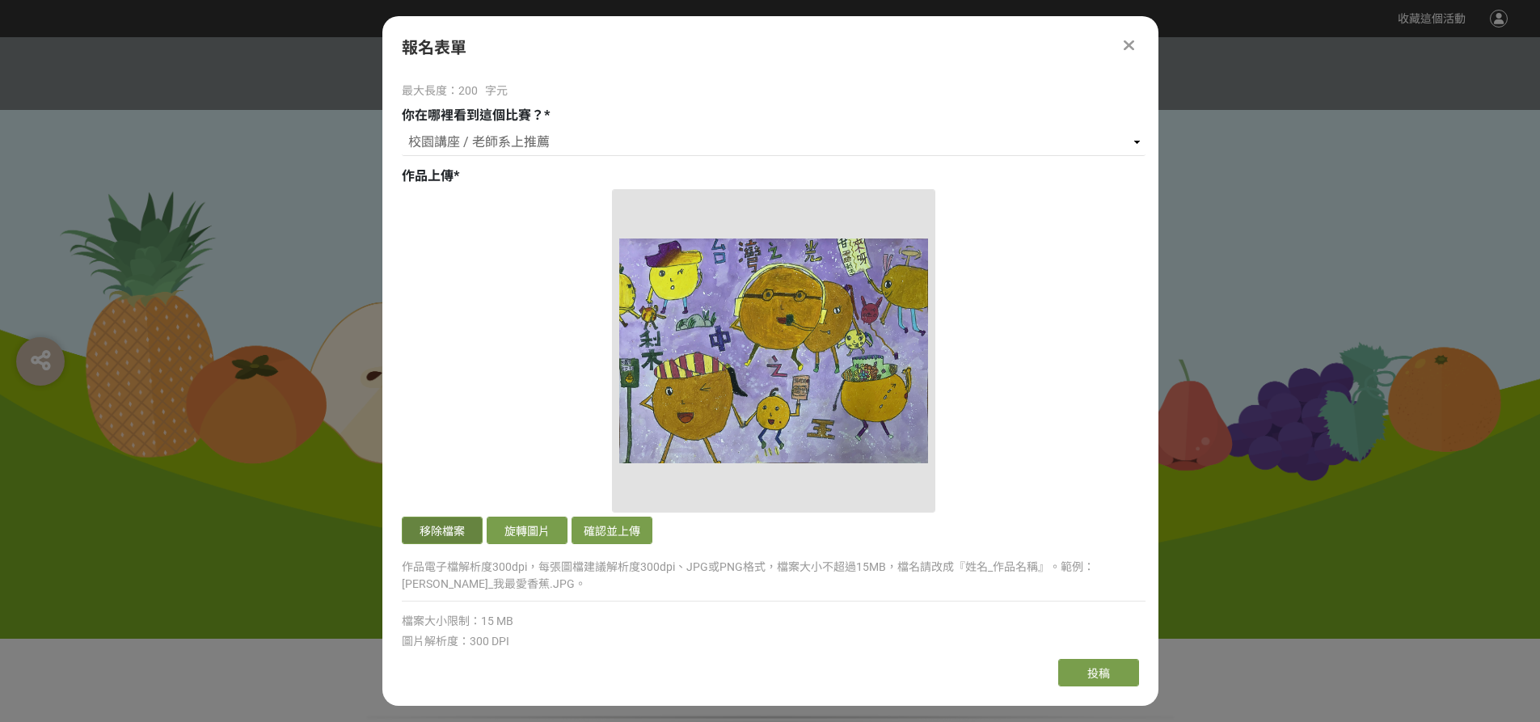
click at [456, 527] on button "移除檔案" at bounding box center [442, 529] width 81 height 27
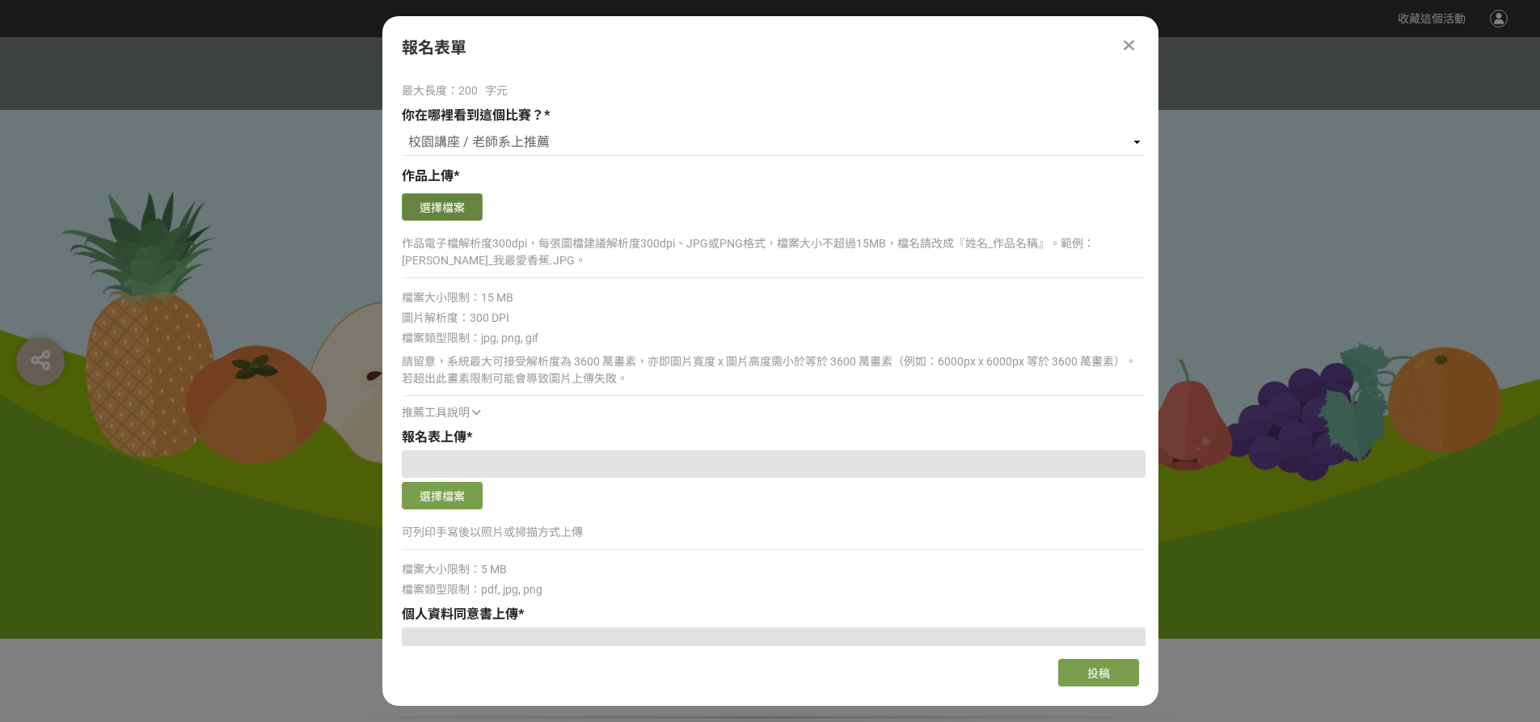
click at [433, 203] on button "選擇檔案" at bounding box center [442, 206] width 81 height 27
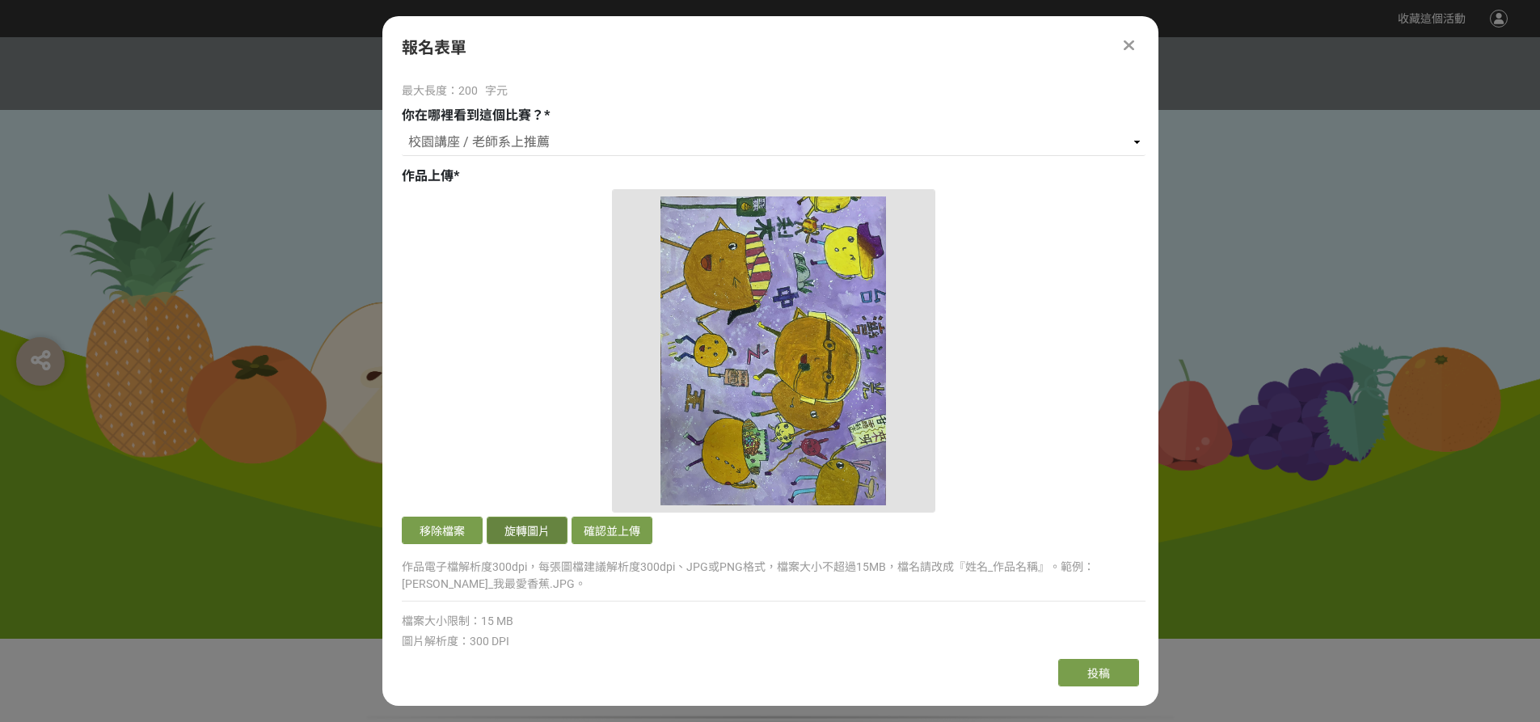
click at [540, 529] on button "旋轉圖片" at bounding box center [527, 529] width 81 height 27
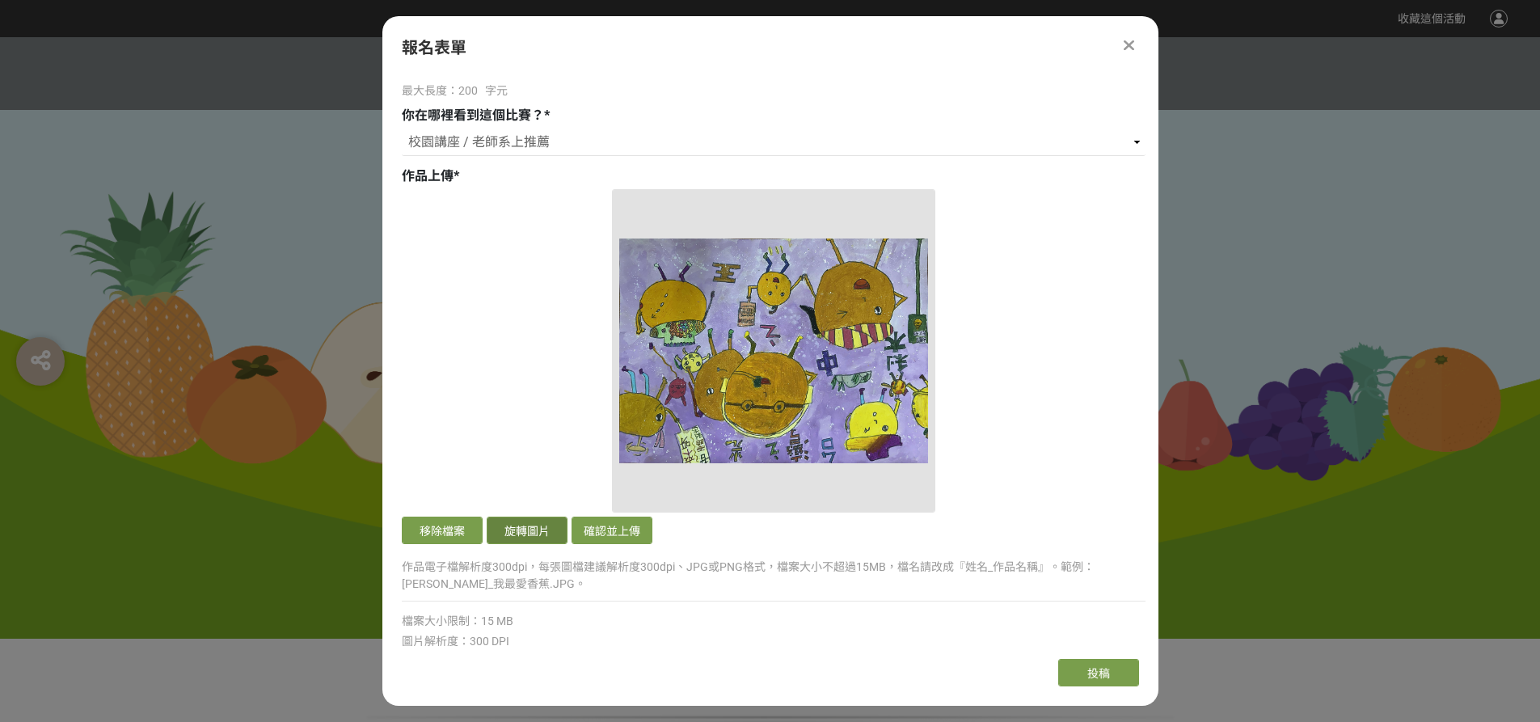
click at [540, 529] on button "旋轉圖片" at bounding box center [527, 529] width 81 height 27
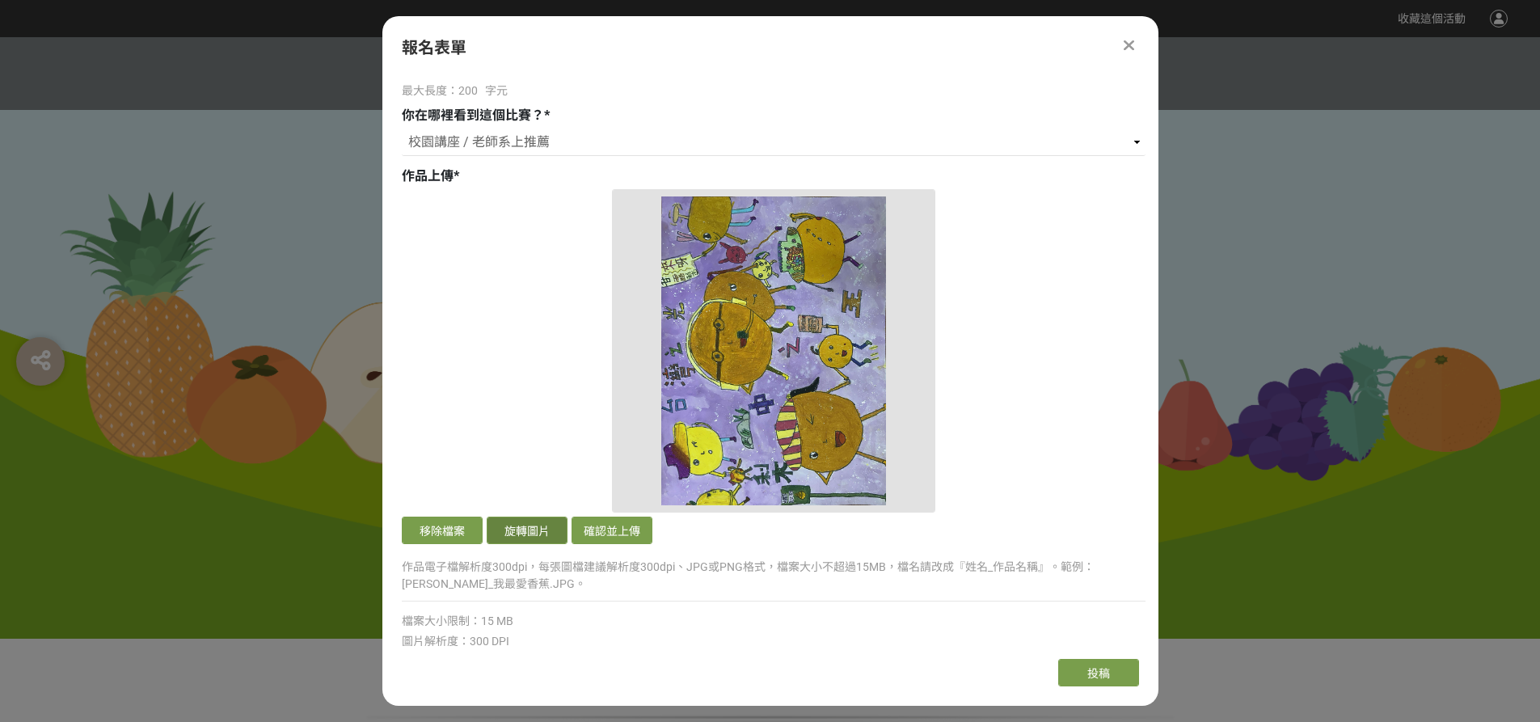
click at [538, 529] on button "旋轉圖片" at bounding box center [527, 529] width 81 height 27
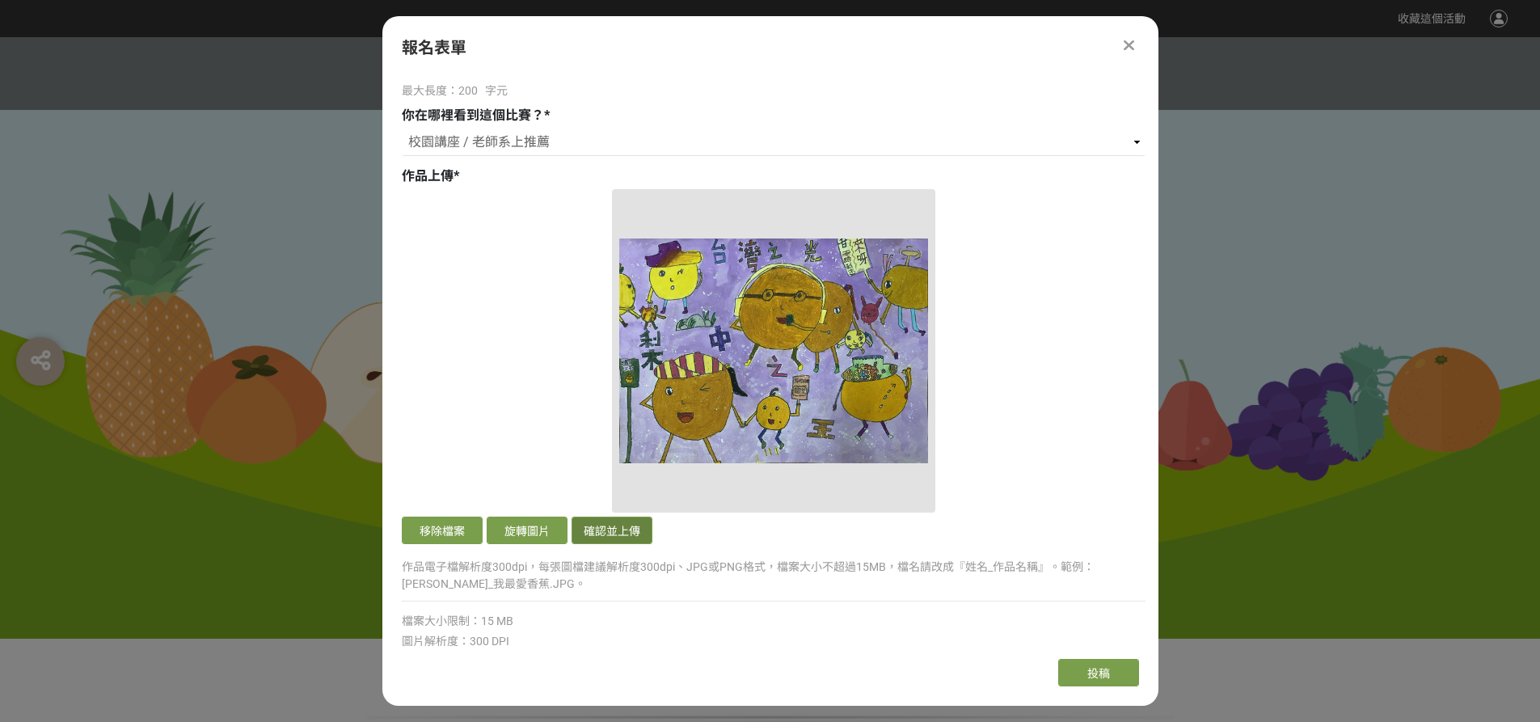
click at [600, 529] on button "確認並上傳" at bounding box center [611, 529] width 81 height 27
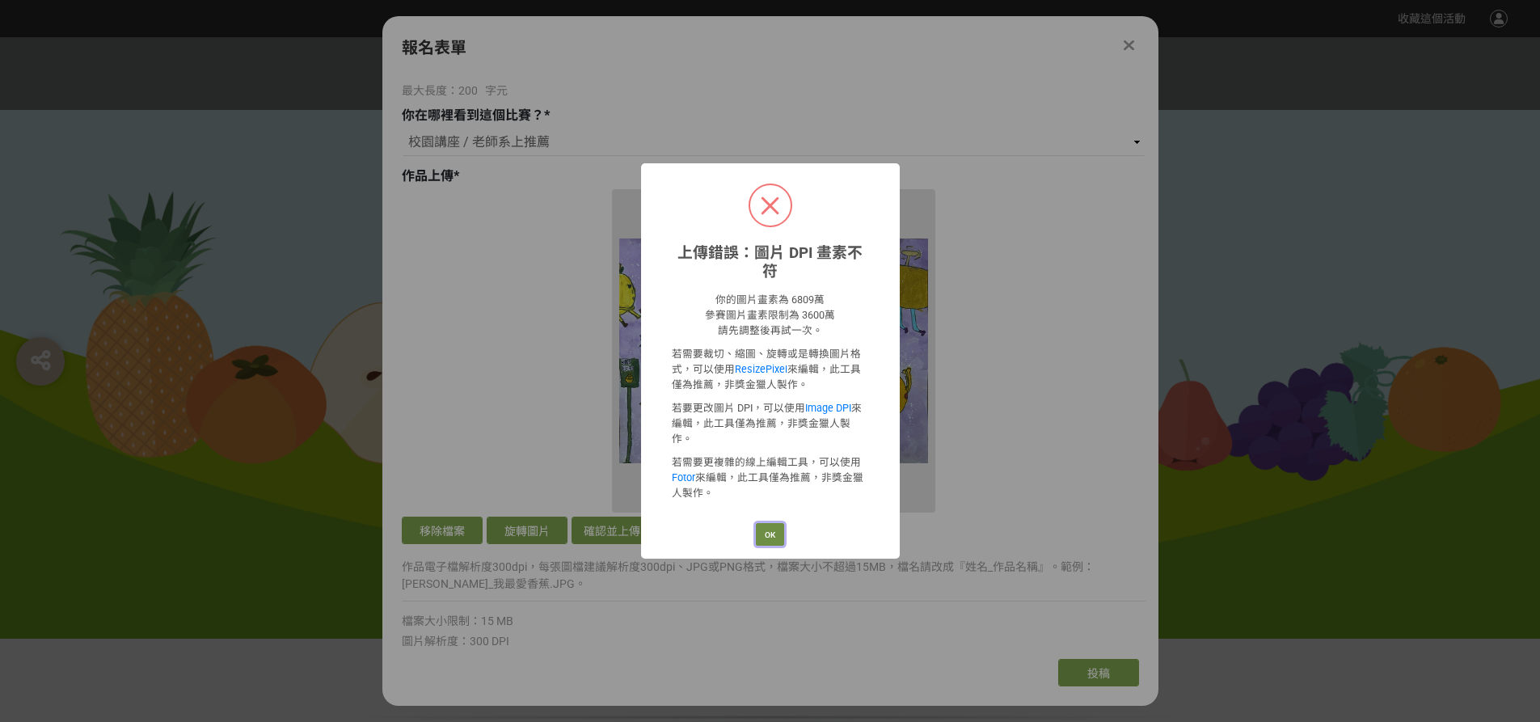
click at [768, 523] on button "OK" at bounding box center [770, 534] width 28 height 23
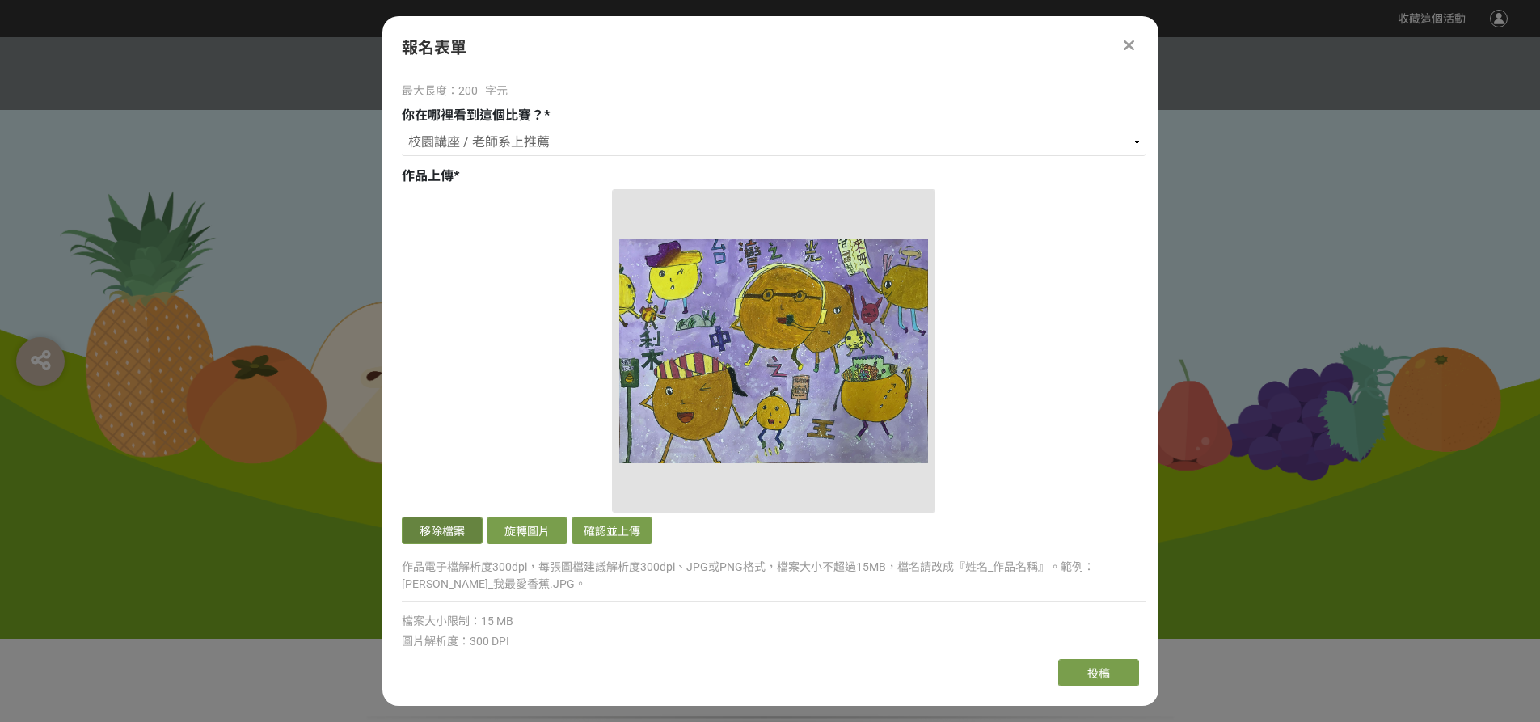
click at [423, 532] on button "移除檔案" at bounding box center [442, 529] width 81 height 27
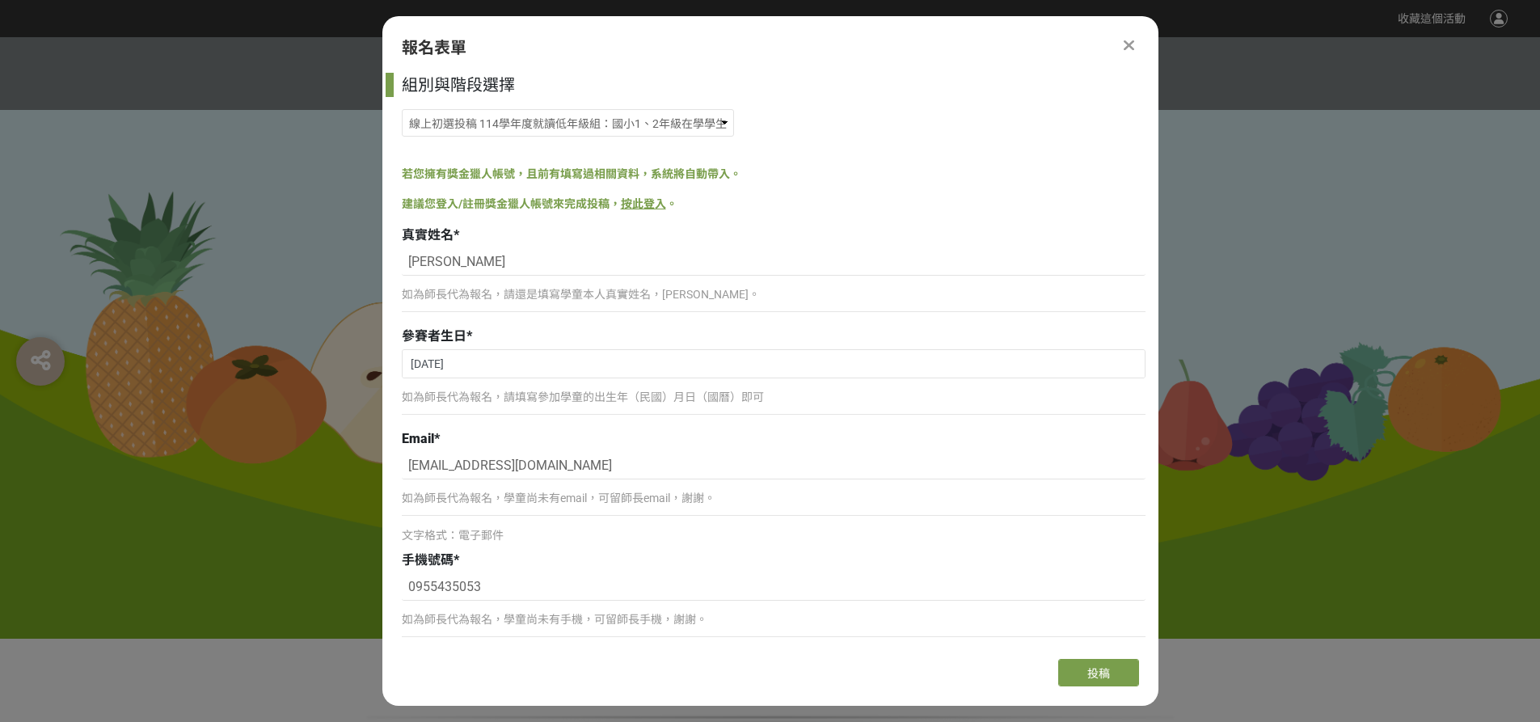
select select "185293:185537"
select select "校園講座 / 老師系上推薦"
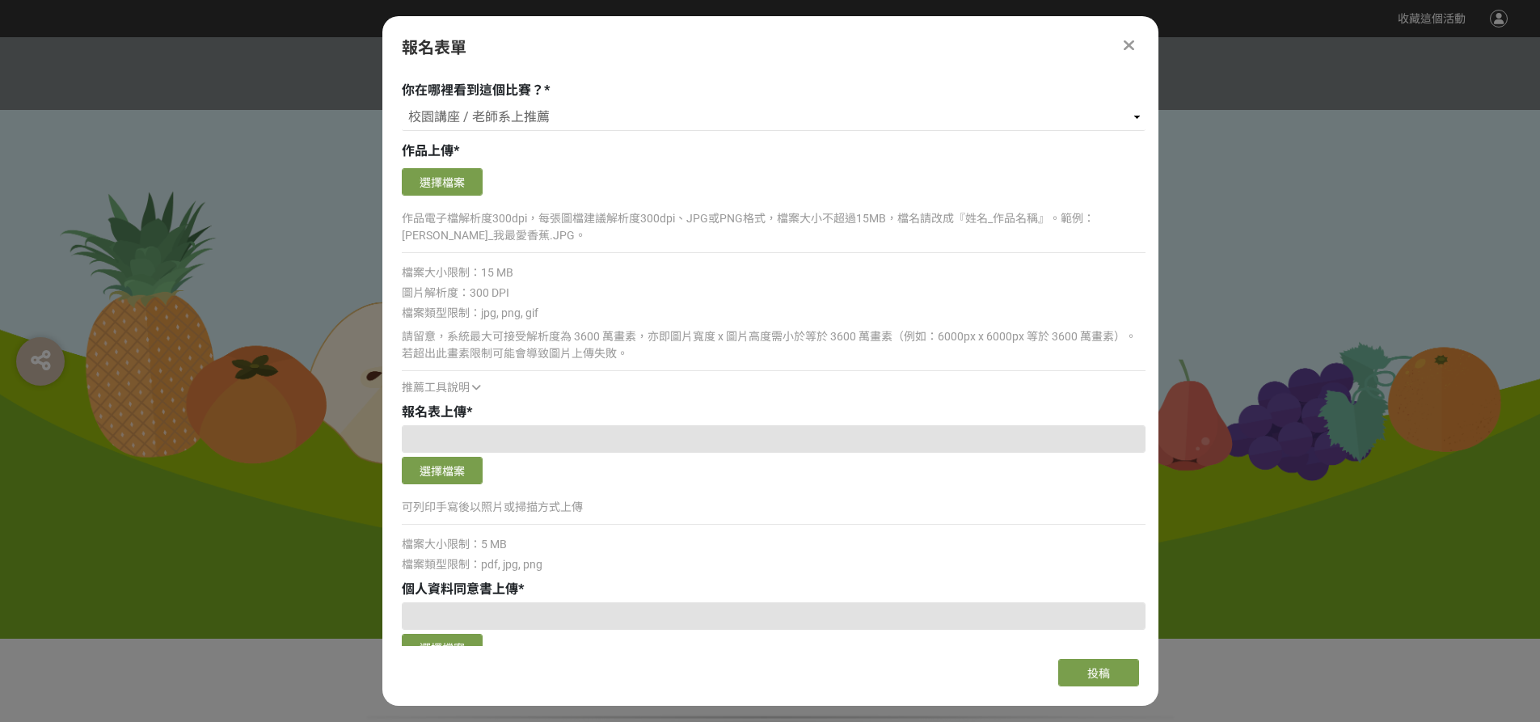
scroll to position [1212, 0]
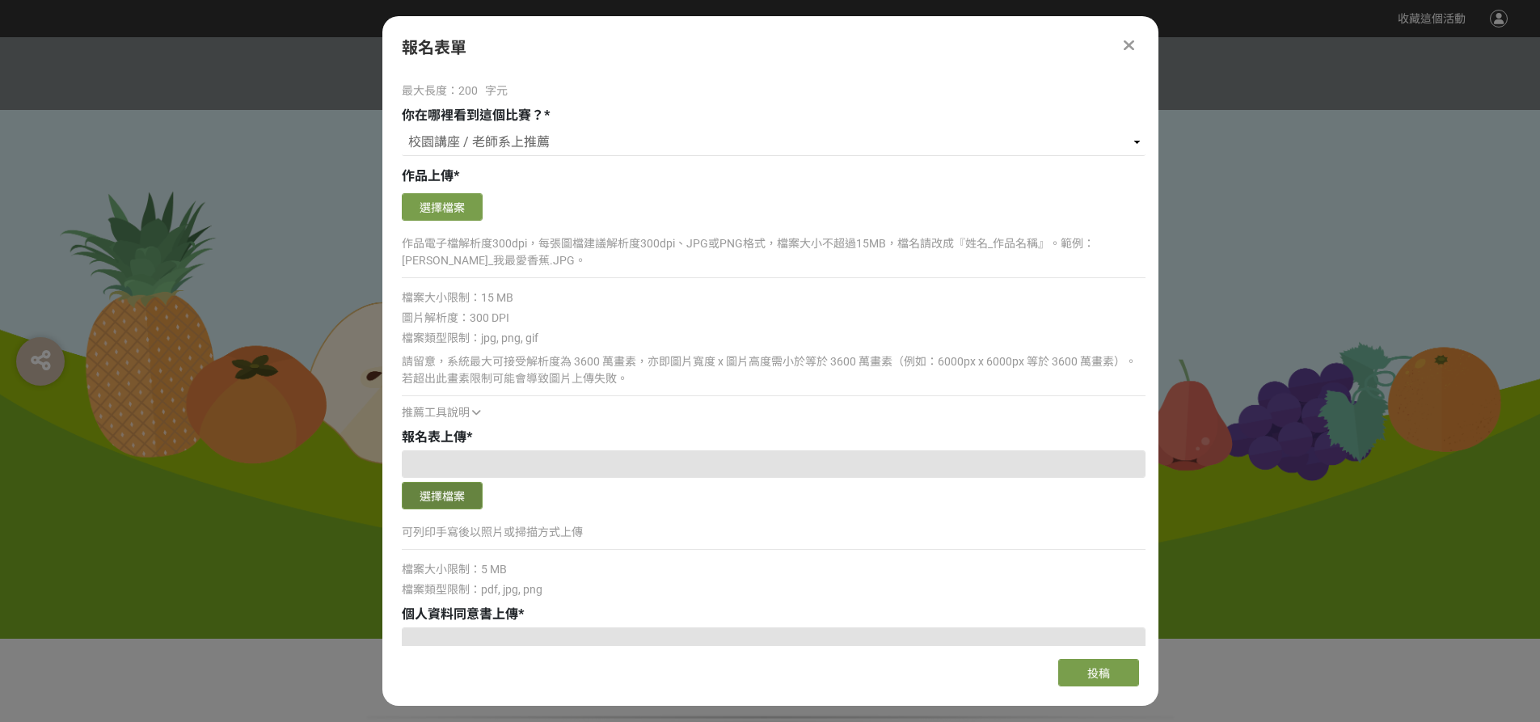
click at [446, 495] on button "選擇檔案" at bounding box center [442, 495] width 81 height 27
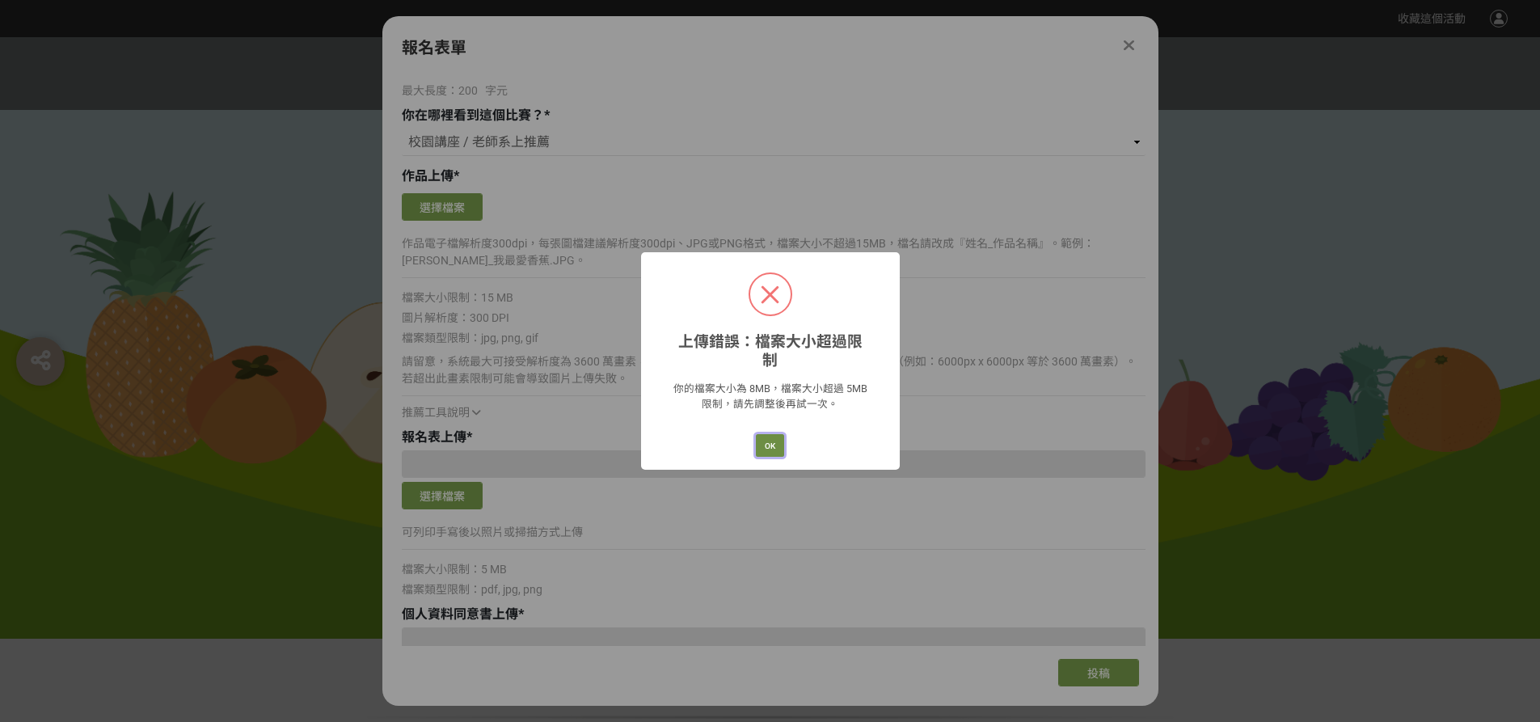
click at [775, 434] on button "OK" at bounding box center [770, 445] width 28 height 23
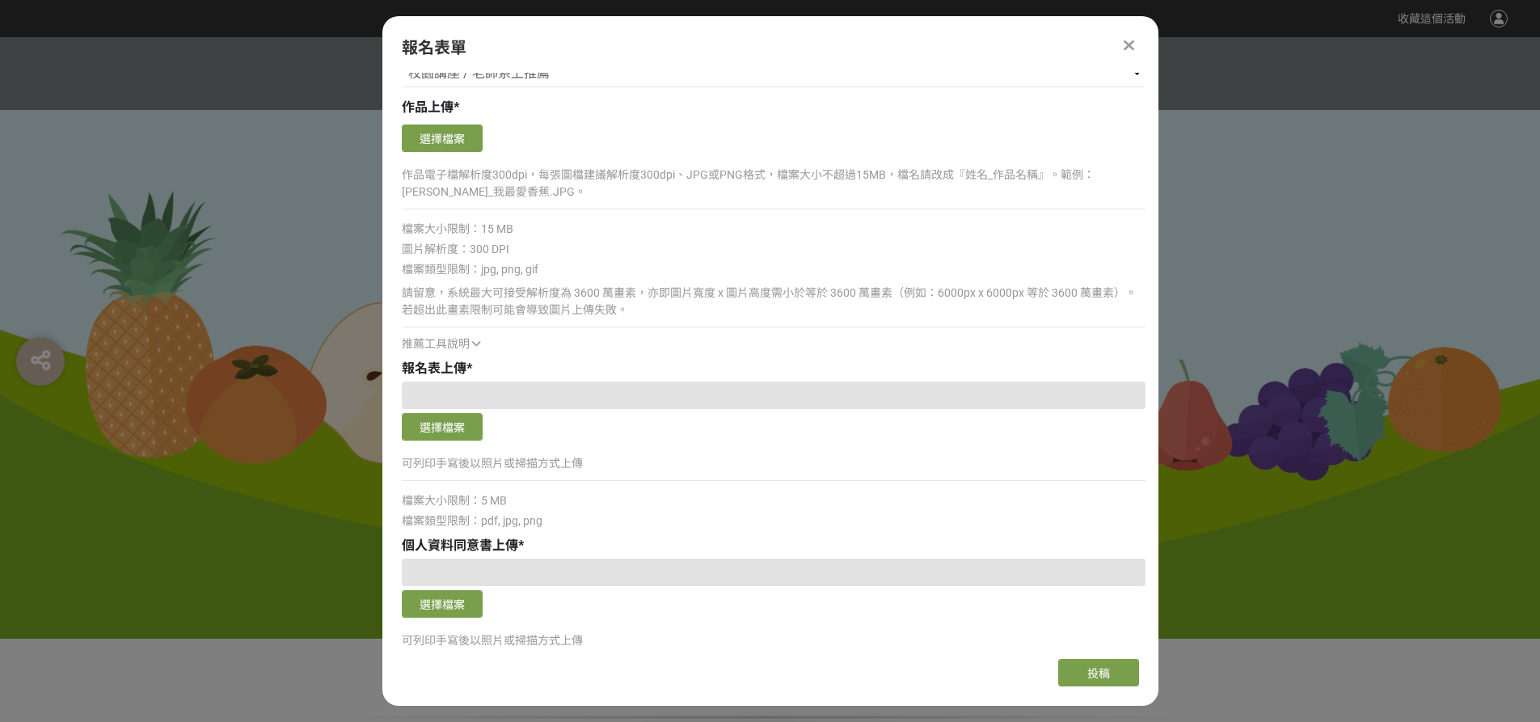
scroll to position [1374, 0]
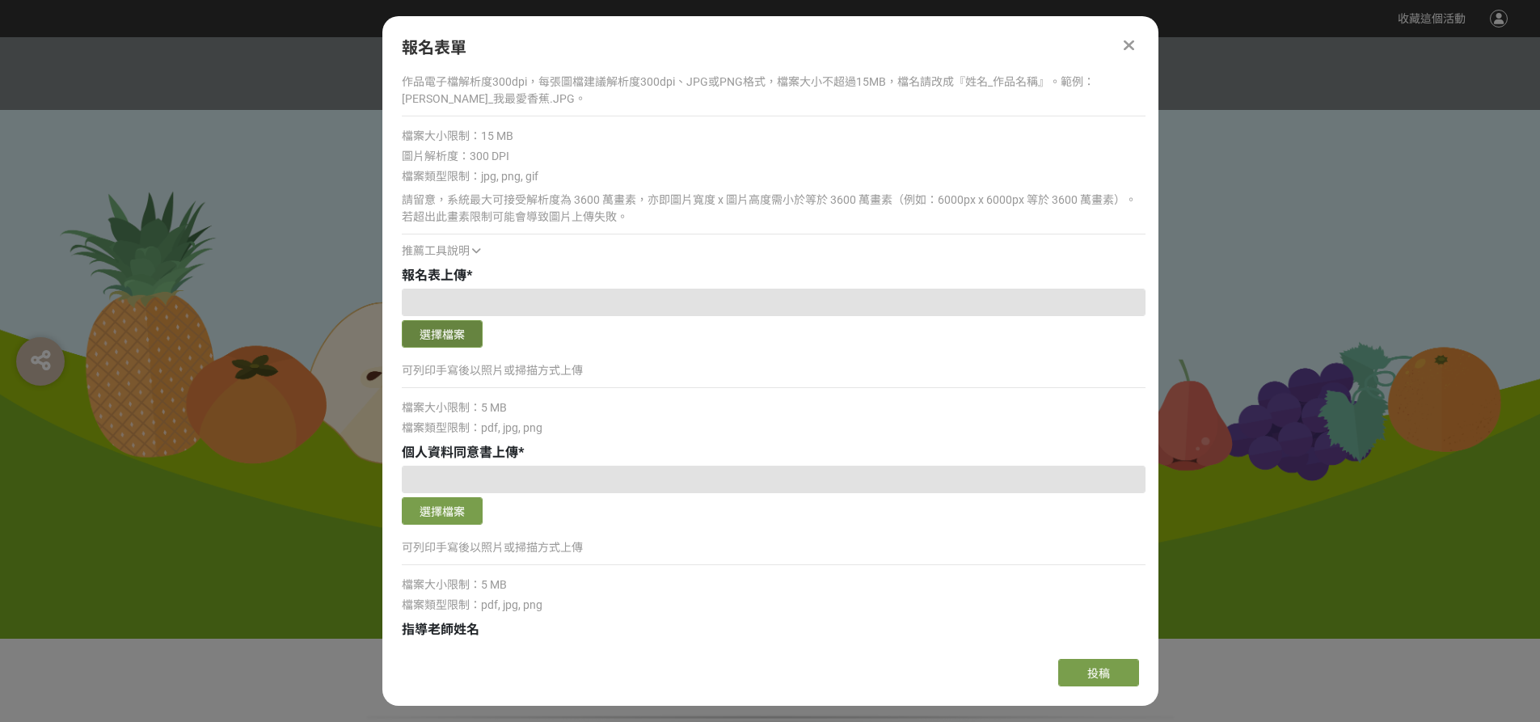
click at [435, 330] on button "選擇檔案" at bounding box center [442, 333] width 81 height 27
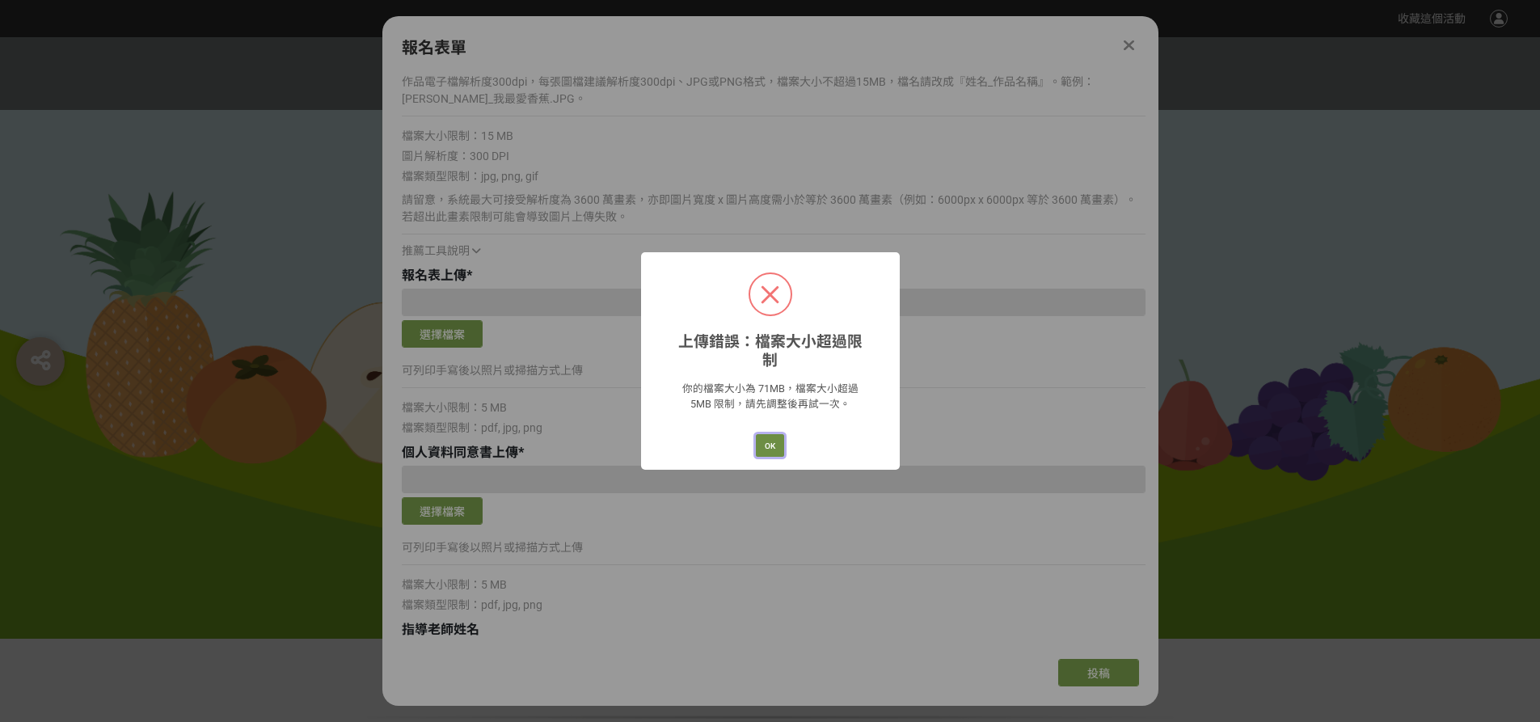
click at [777, 434] on button "OK" at bounding box center [770, 445] width 28 height 23
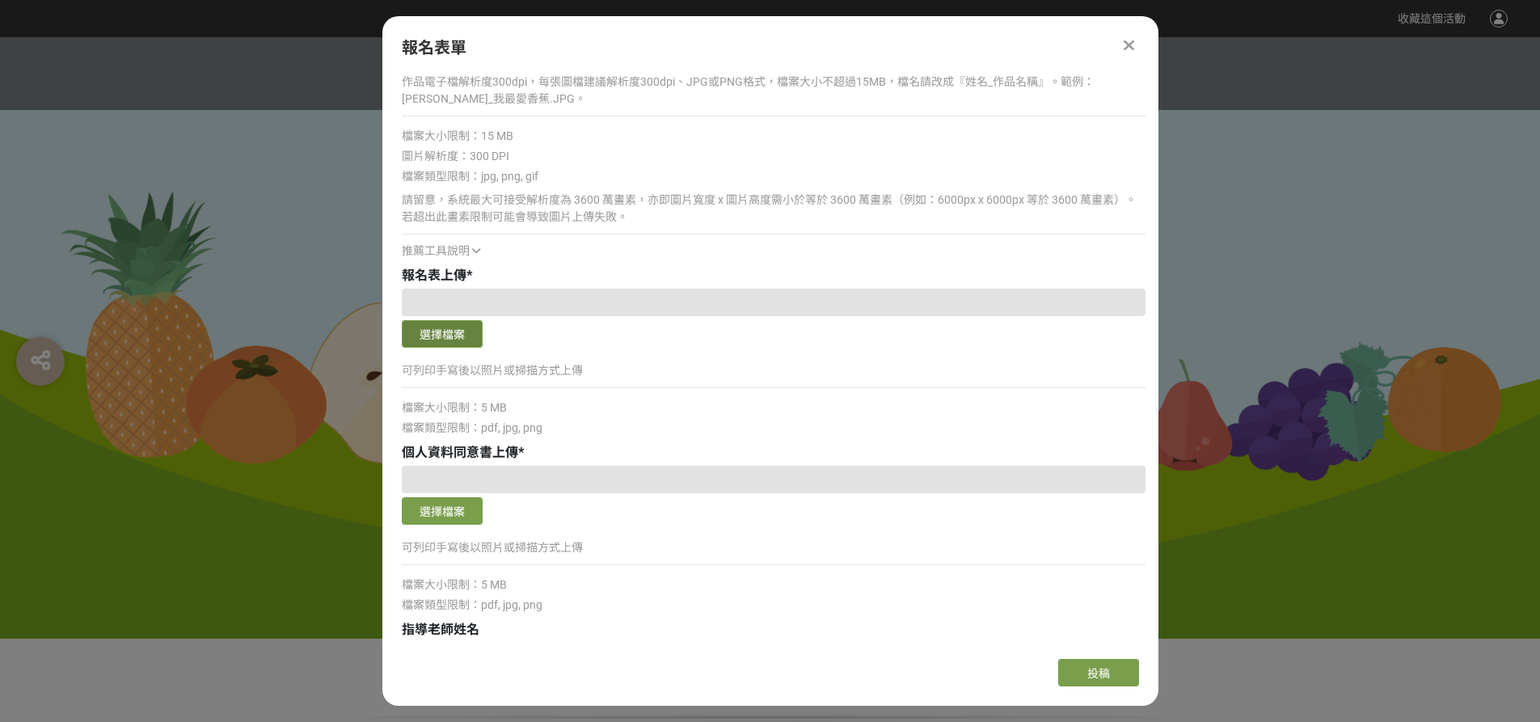
click at [462, 336] on button "選擇檔案" at bounding box center [442, 333] width 81 height 27
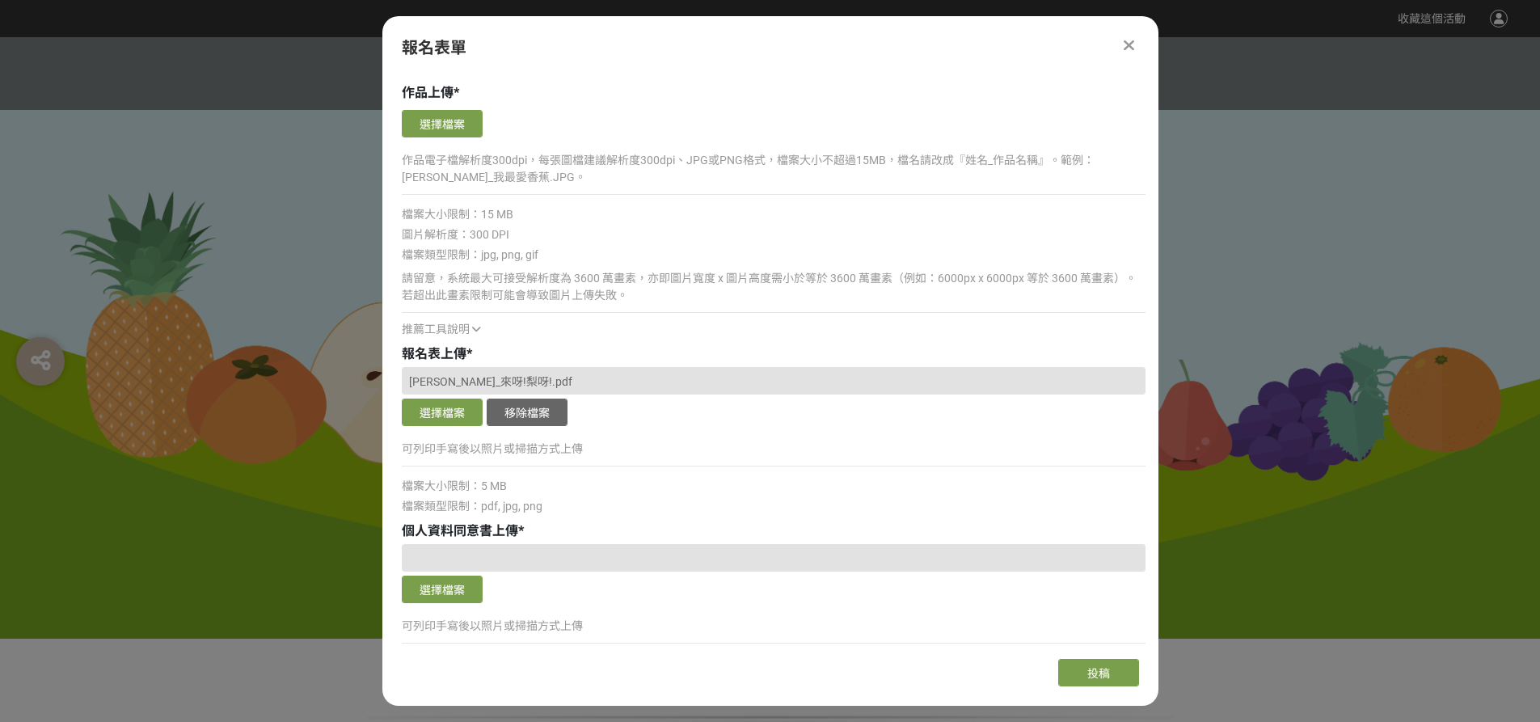
scroll to position [1132, 0]
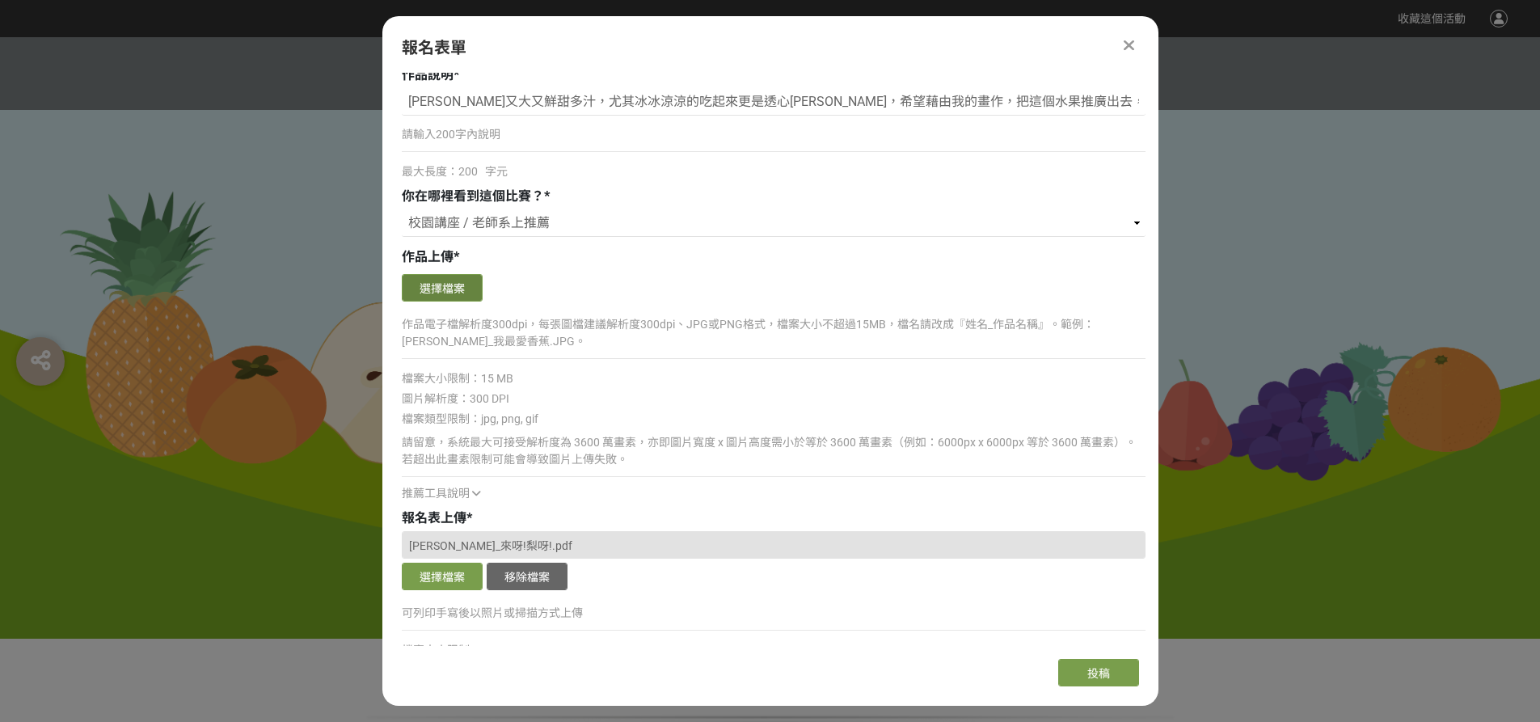
click at [436, 281] on button "選擇檔案" at bounding box center [442, 287] width 81 height 27
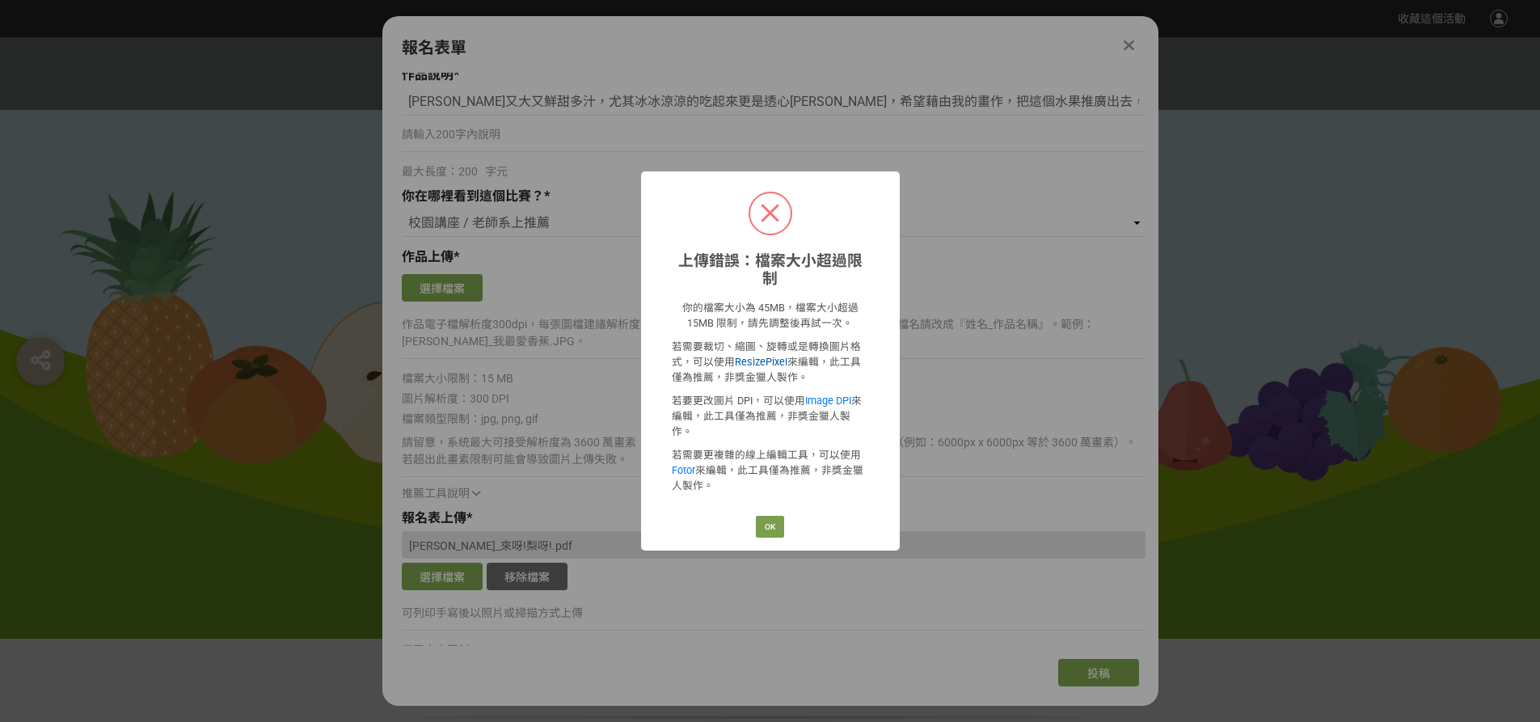
click at [757, 359] on link "ResizePixel" at bounding box center [761, 362] width 53 height 12
click at [769, 516] on button "OK" at bounding box center [770, 527] width 28 height 23
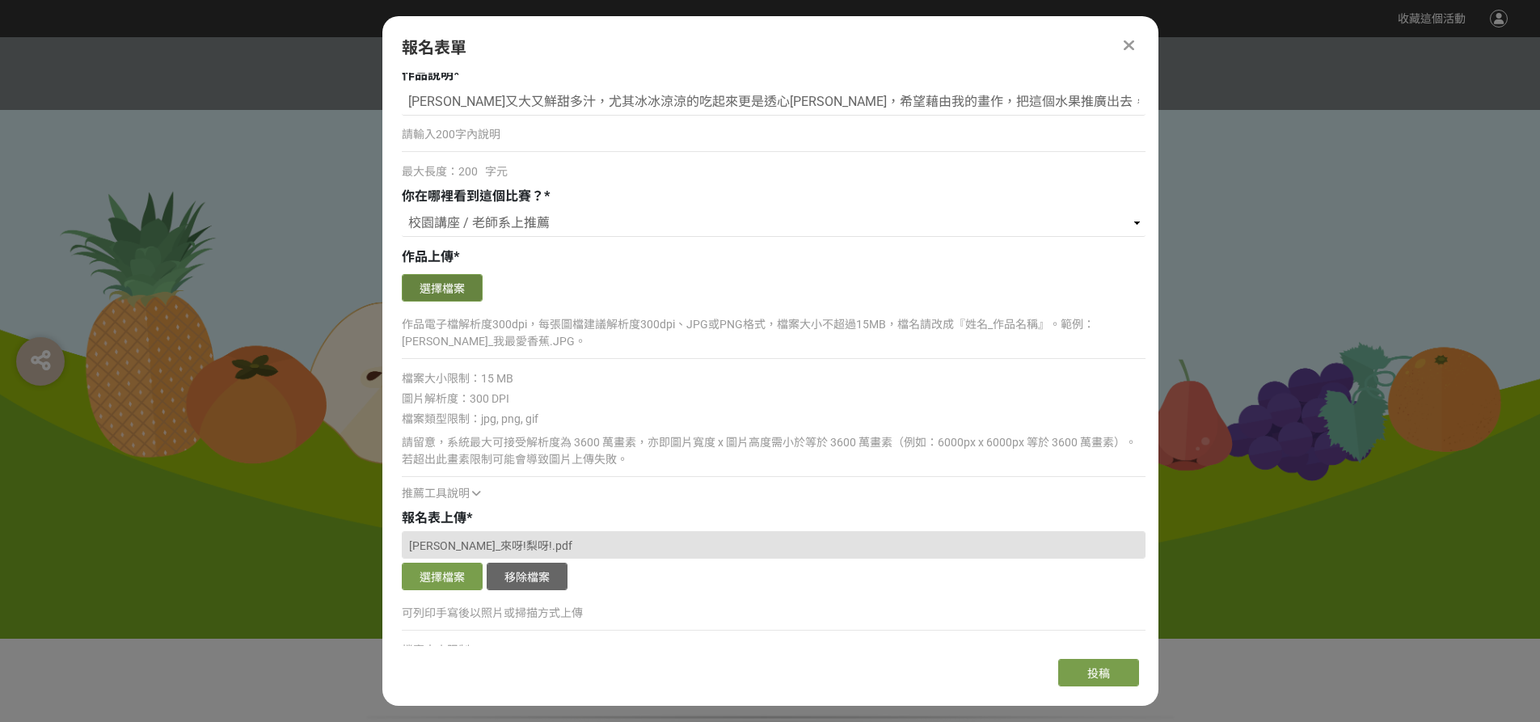
click at [453, 291] on button "選擇檔案" at bounding box center [442, 287] width 81 height 27
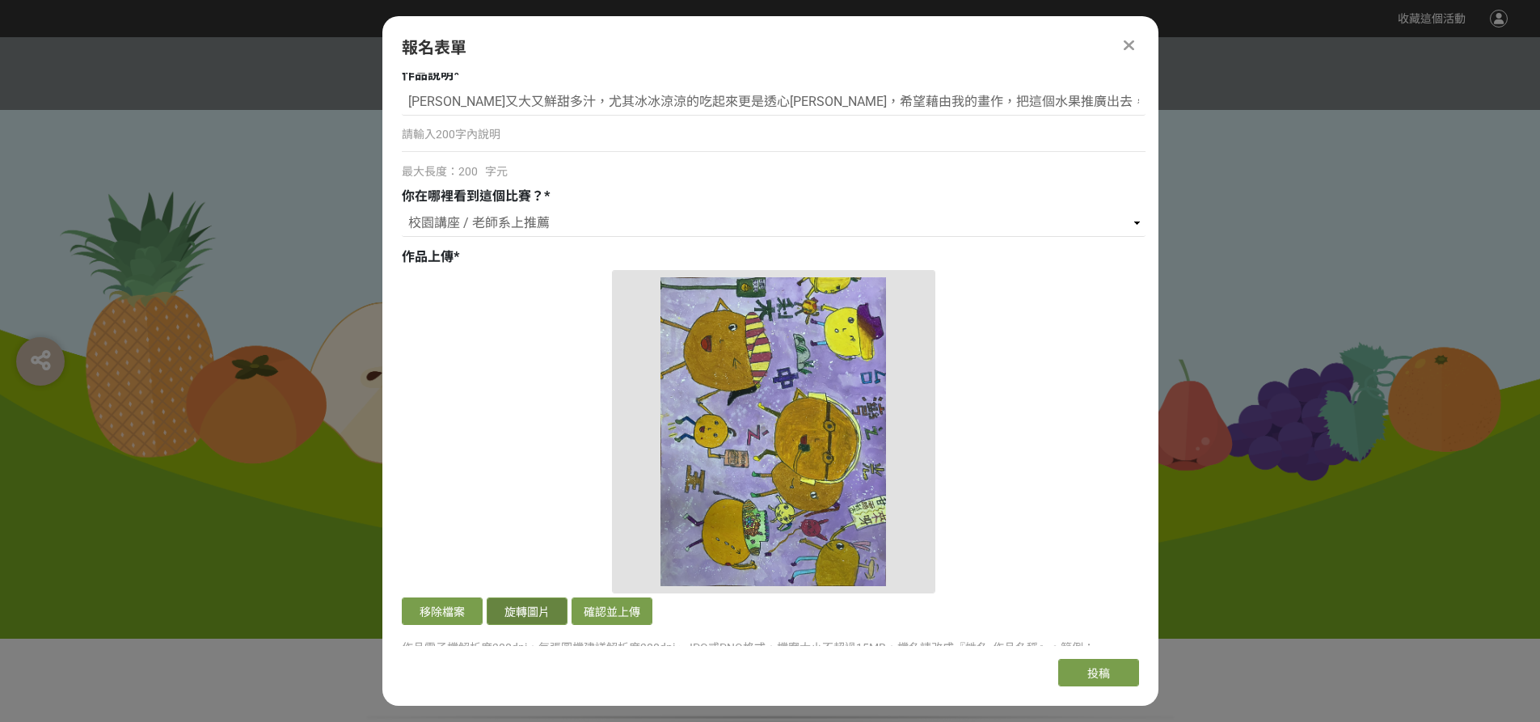
click at [539, 607] on button "旋轉圖片" at bounding box center [527, 610] width 81 height 27
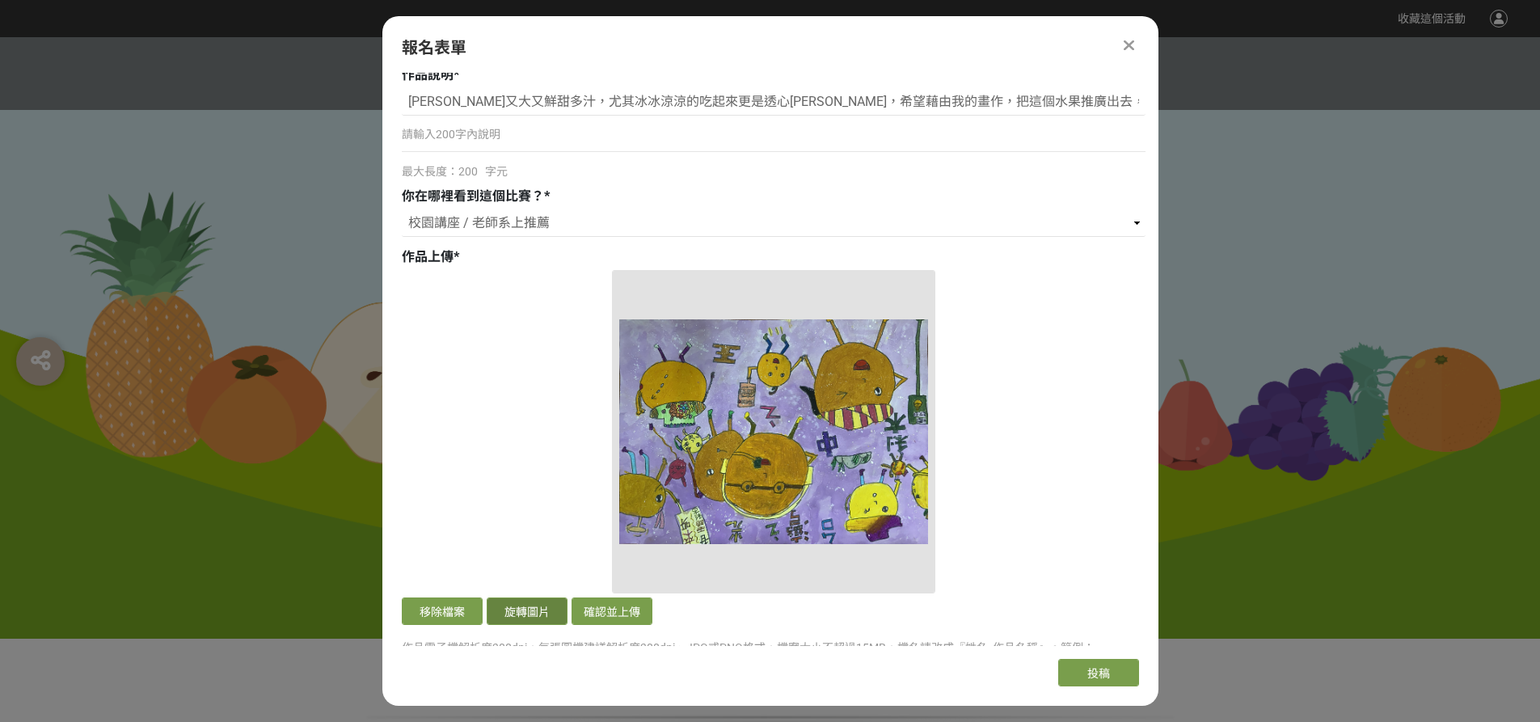
click at [539, 607] on button "旋轉圖片" at bounding box center [527, 610] width 81 height 27
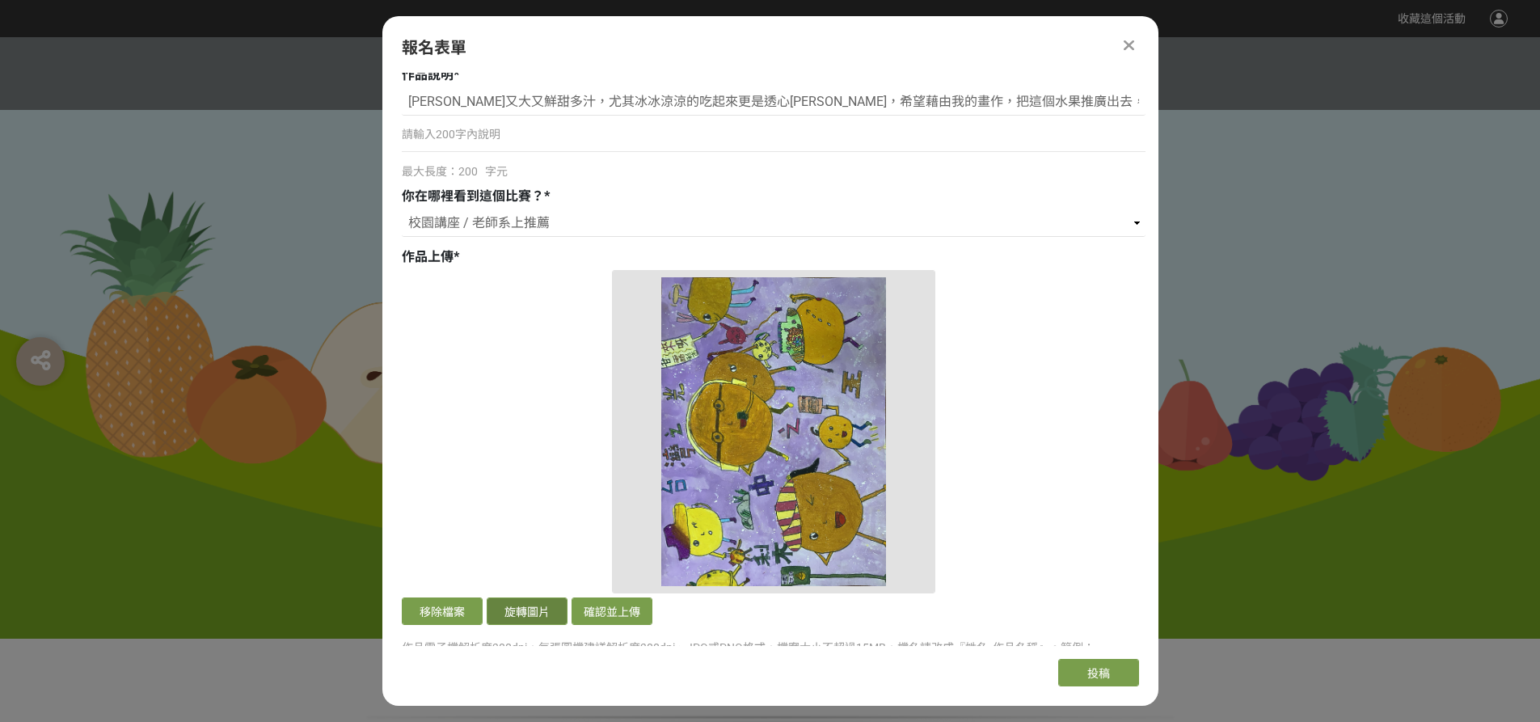
click at [539, 607] on button "旋轉圖片" at bounding box center [527, 610] width 81 height 27
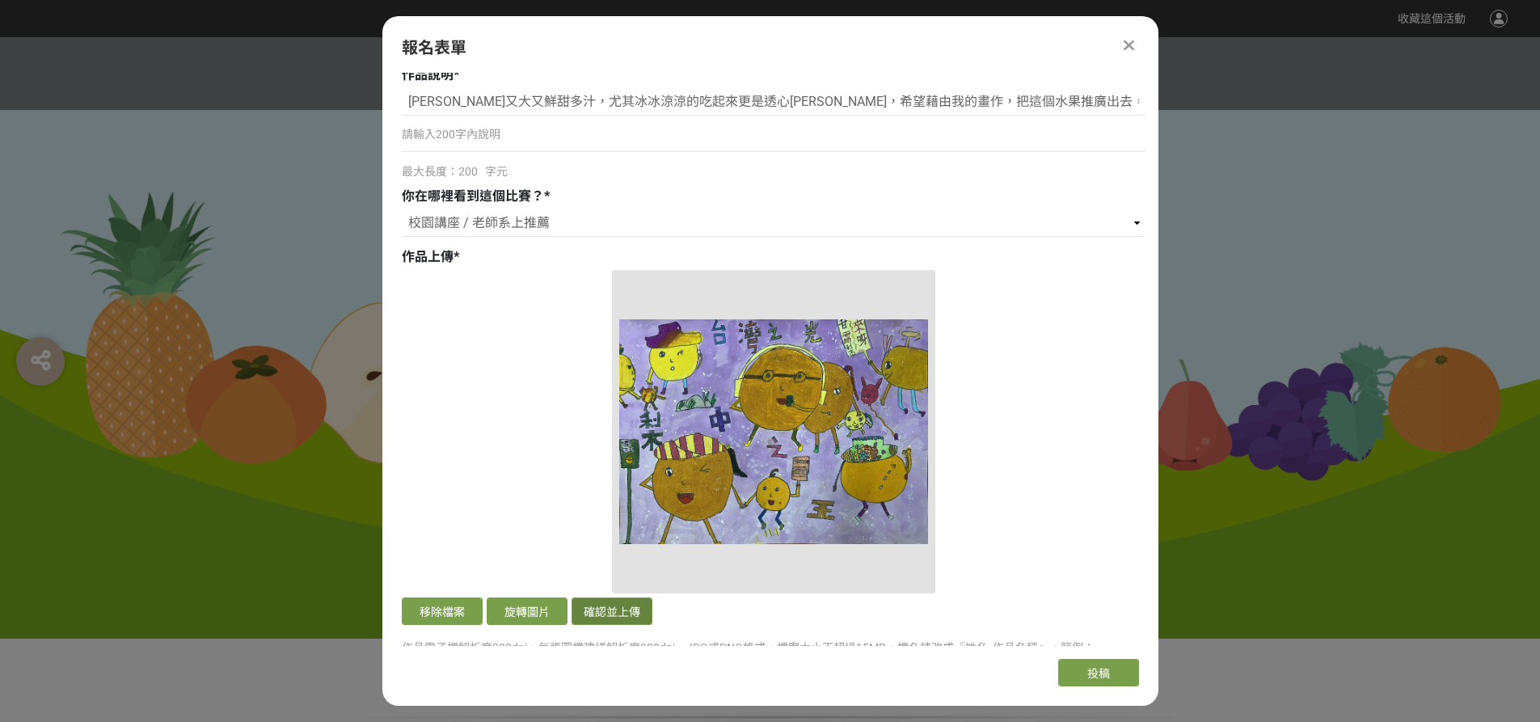
click at [609, 614] on button "確認並上傳" at bounding box center [611, 610] width 81 height 27
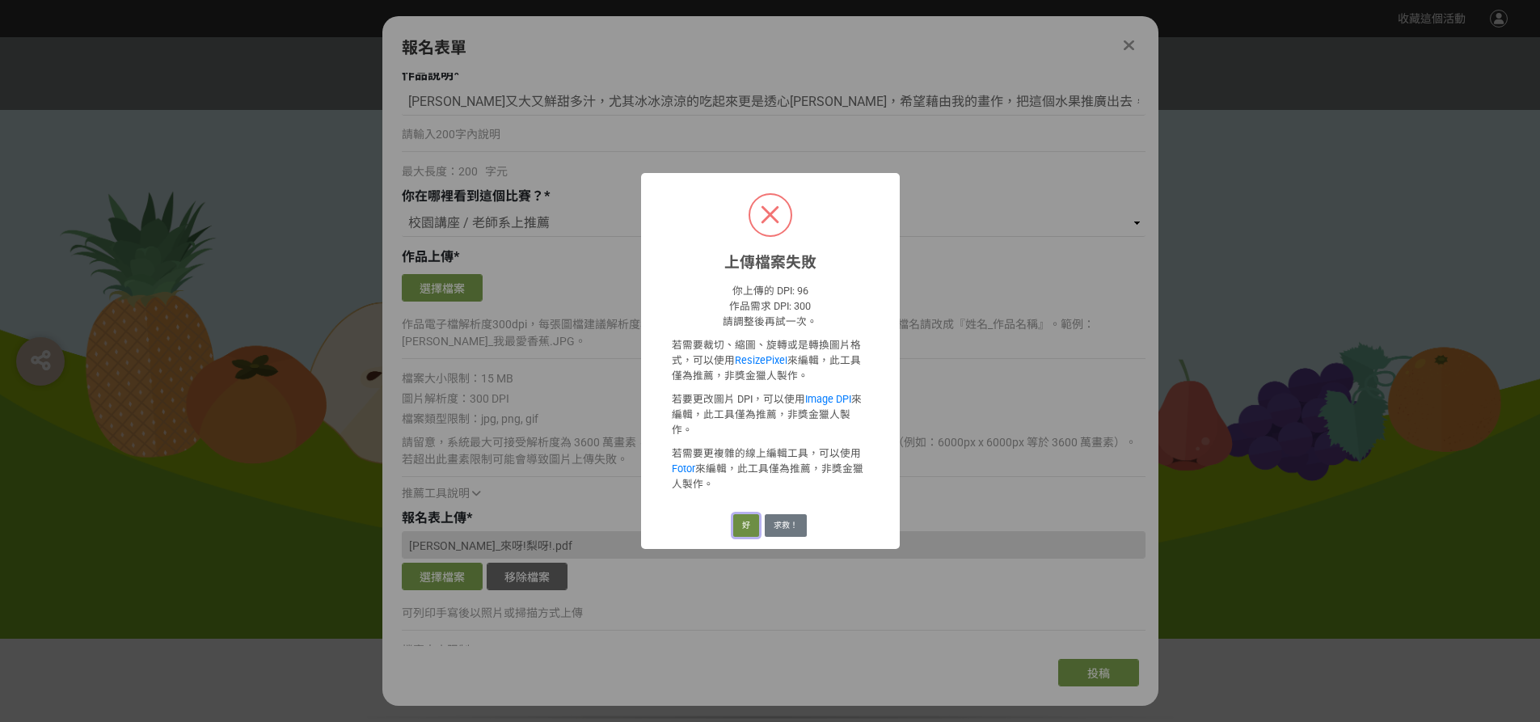
click at [750, 517] on button "好" at bounding box center [746, 525] width 26 height 23
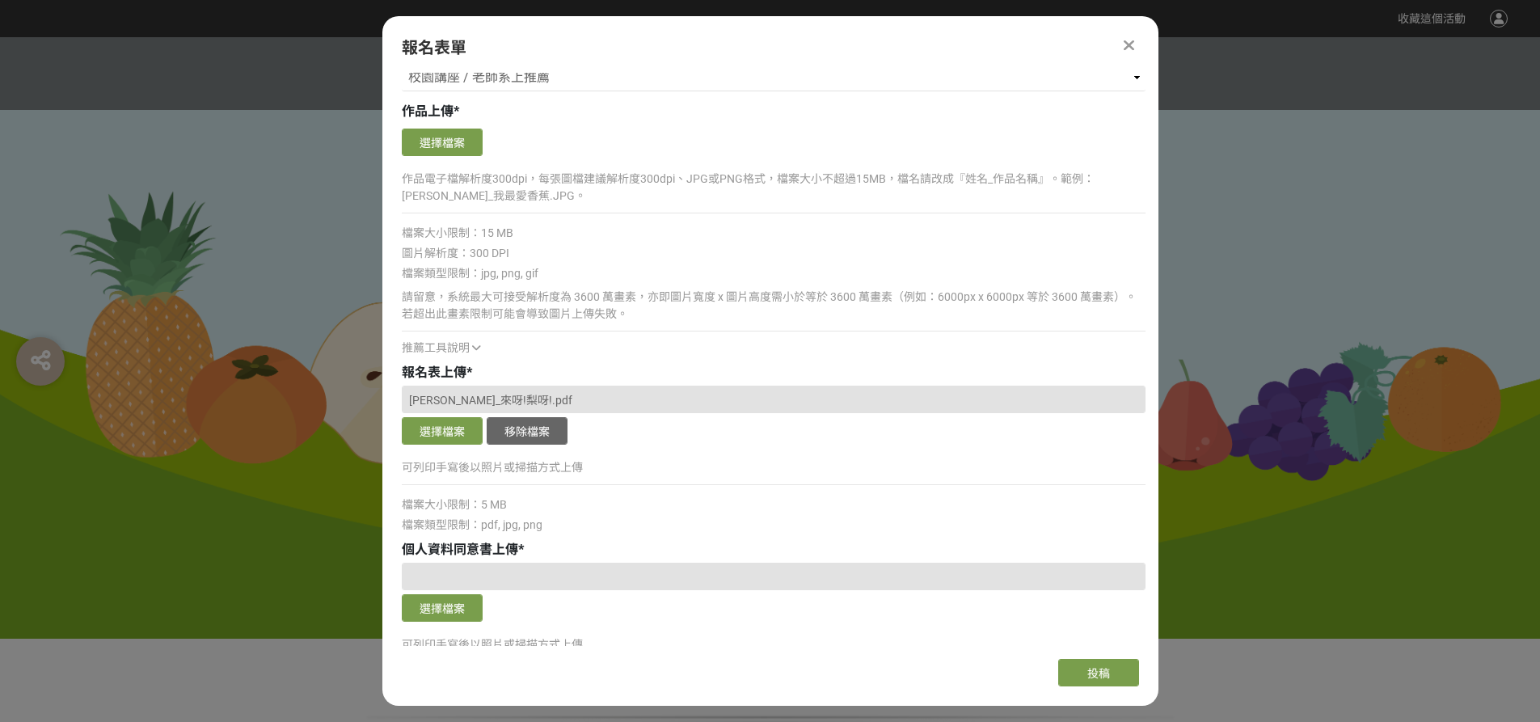
scroll to position [1293, 0]
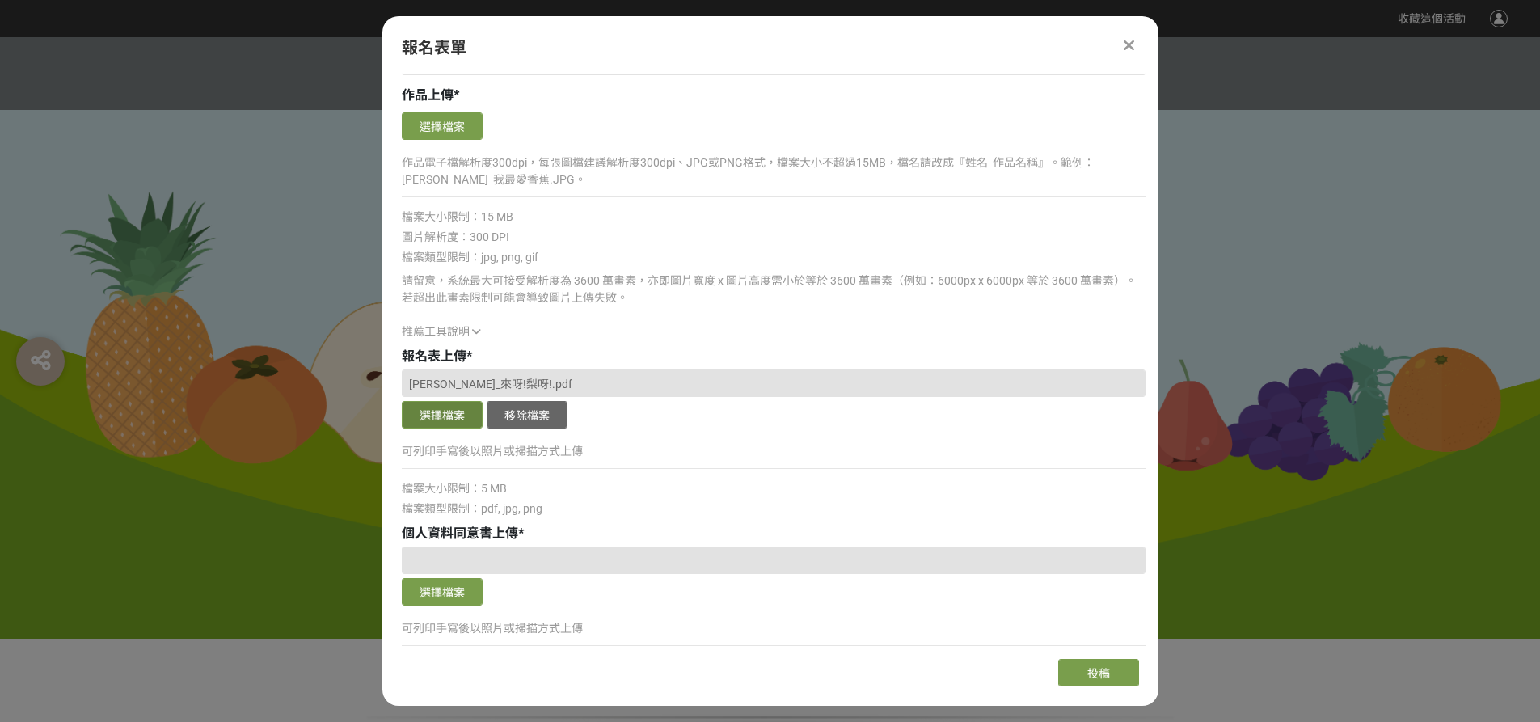
click at [451, 417] on button "選擇檔案" at bounding box center [442, 414] width 81 height 27
click at [429, 121] on button "選擇檔案" at bounding box center [442, 125] width 81 height 27
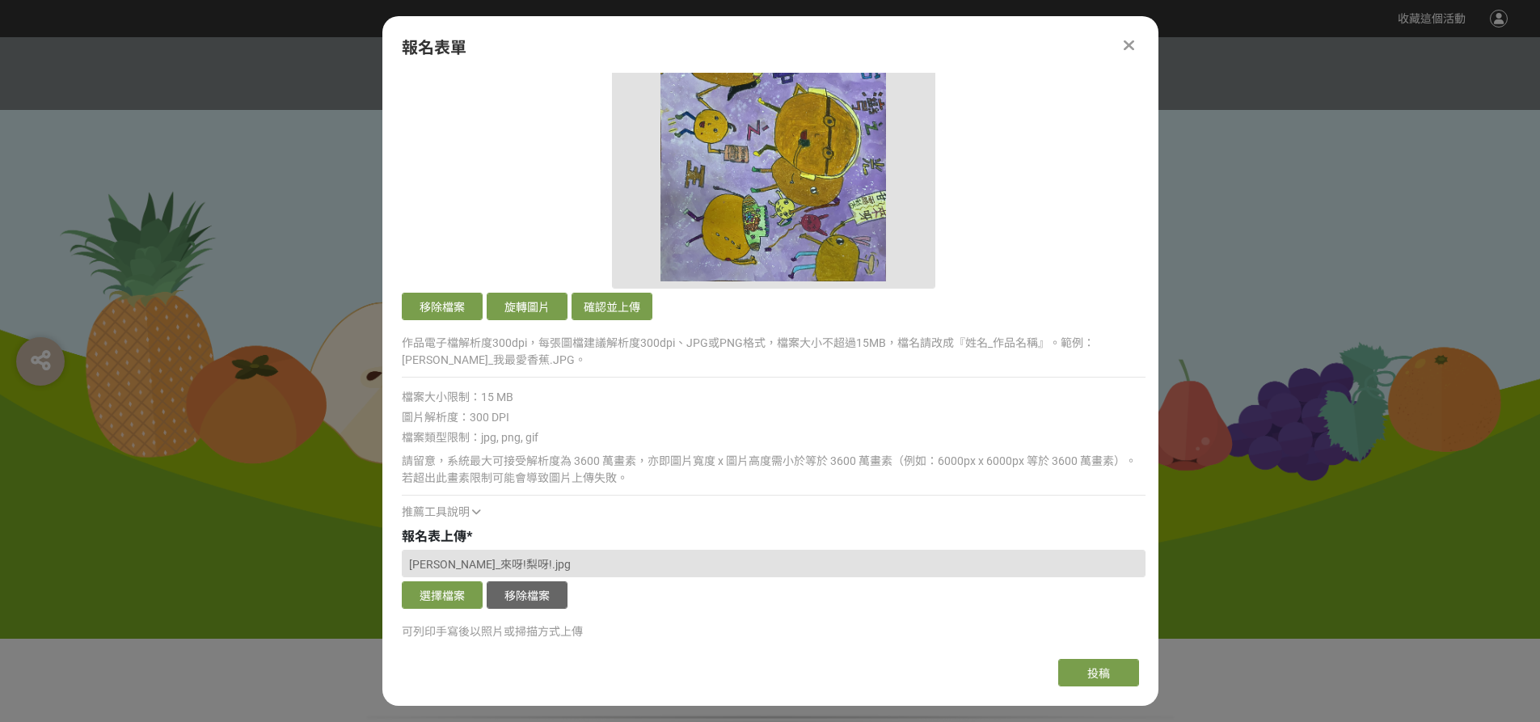
scroll to position [1455, 0]
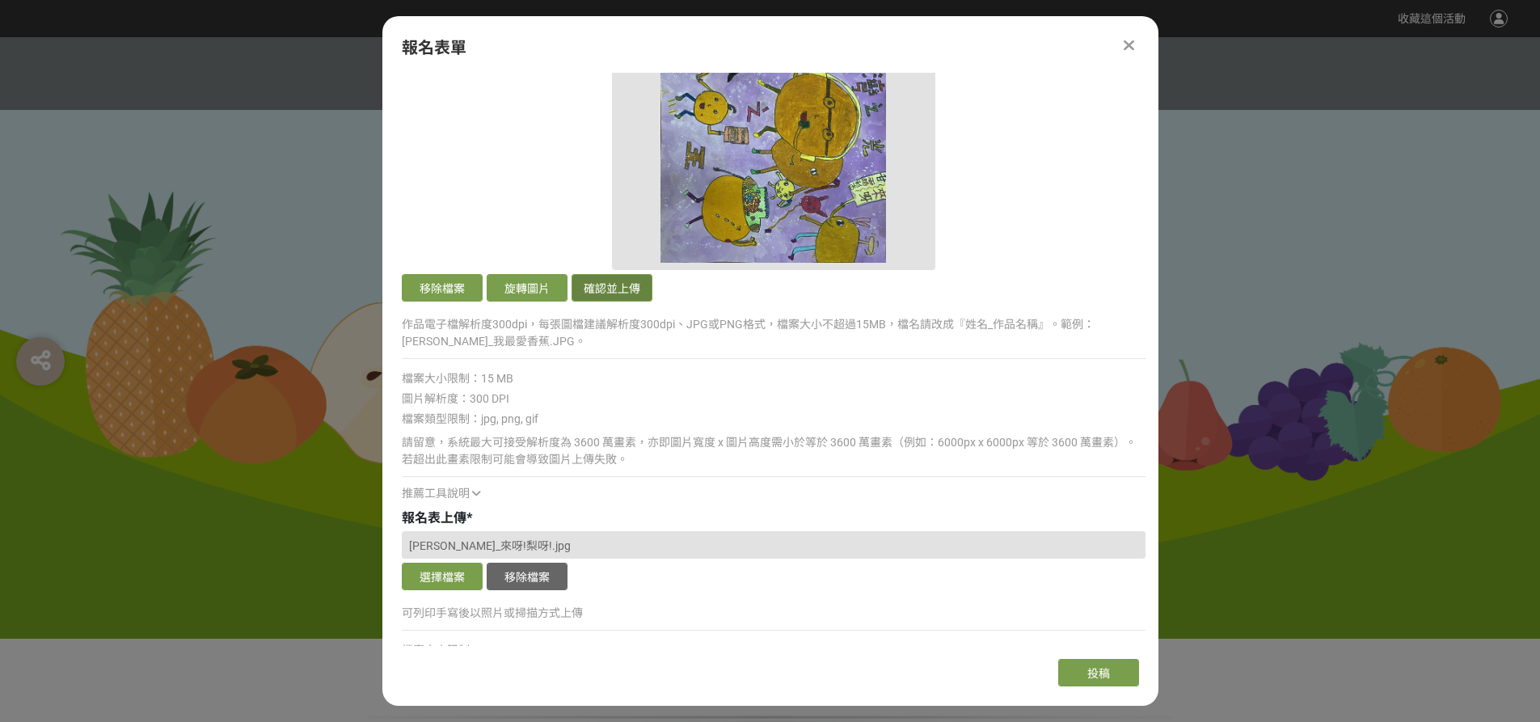
click at [592, 292] on button "確認並上傳" at bounding box center [611, 287] width 81 height 27
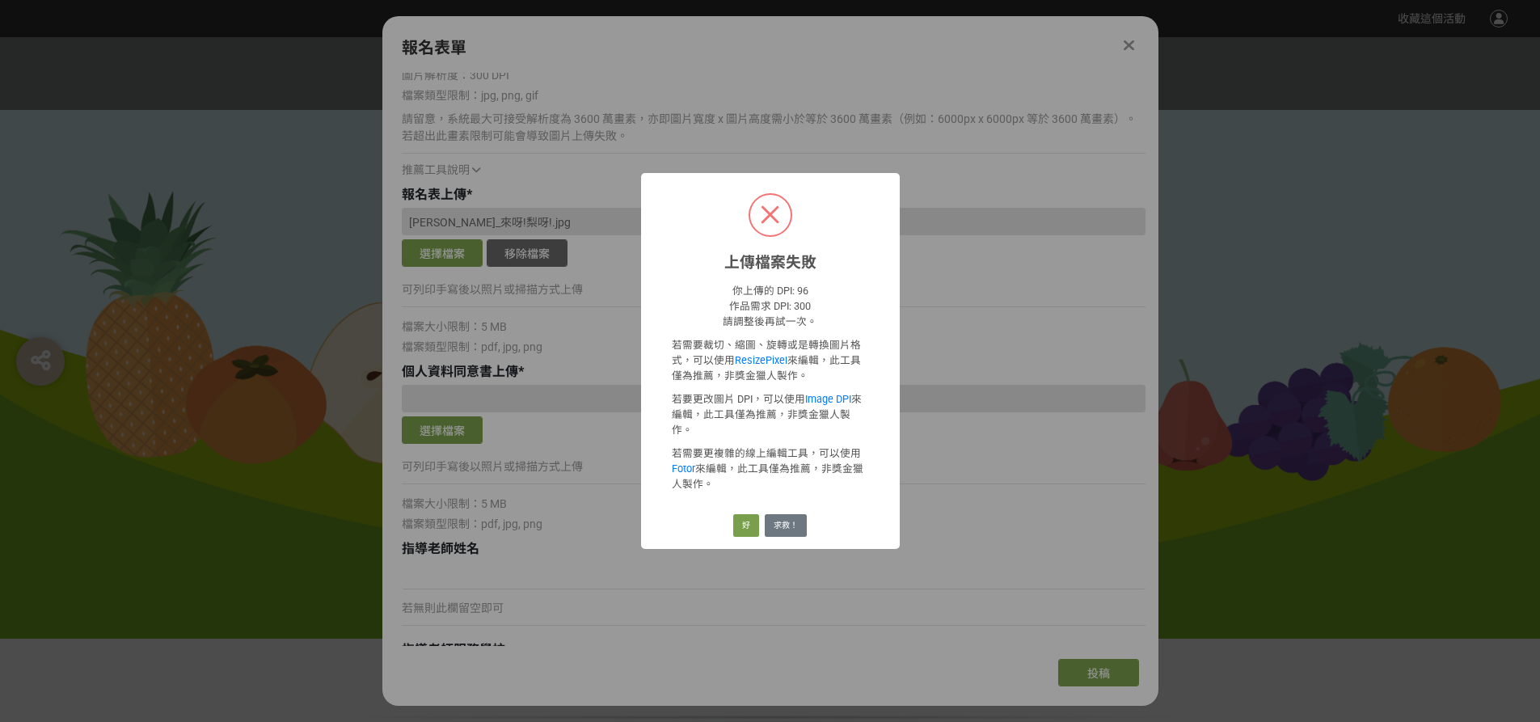
scroll to position [1132, 0]
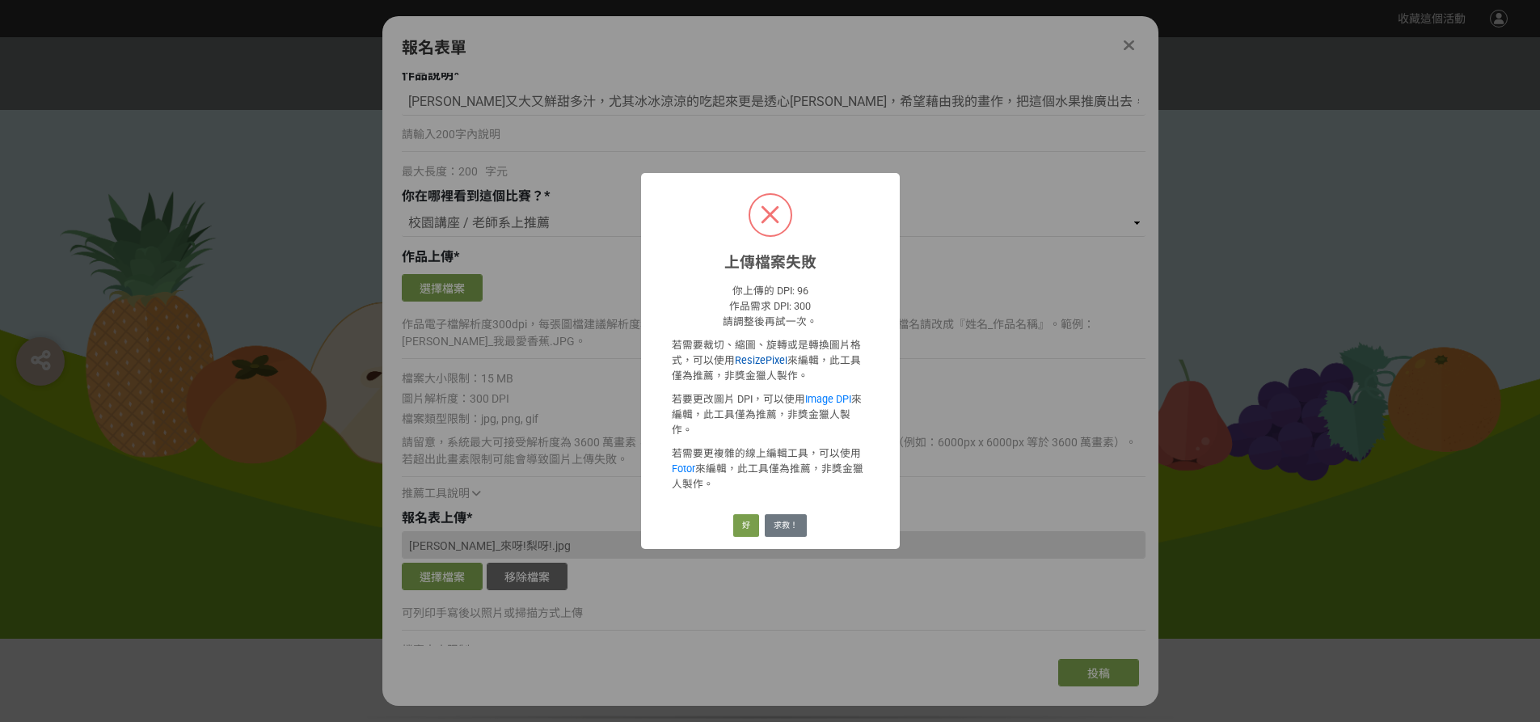
click at [771, 366] on link "ResizePixel" at bounding box center [761, 360] width 53 height 12
drag, startPoint x: 748, startPoint y: 516, endPoint x: 708, endPoint y: 476, distance: 56.6
click at [748, 516] on button "好" at bounding box center [746, 525] width 26 height 23
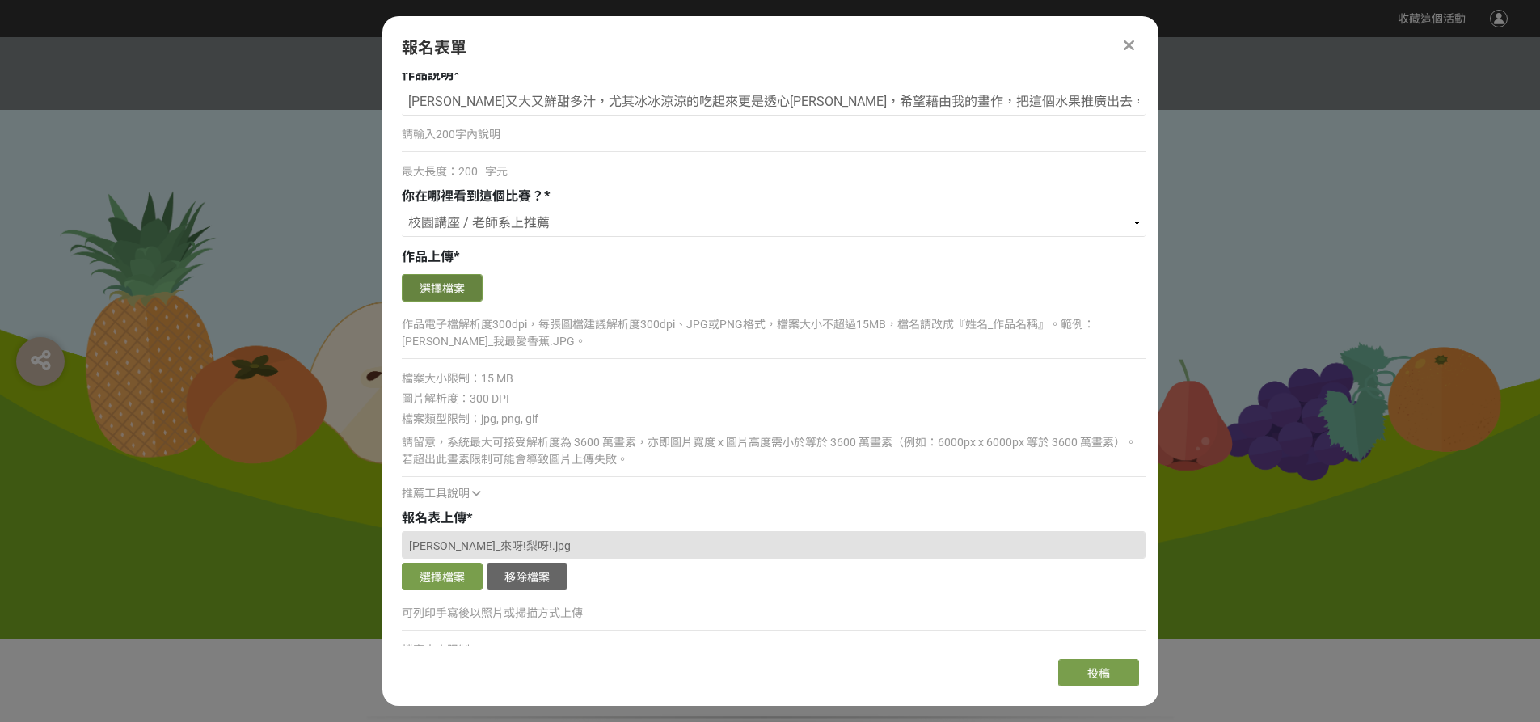
click at [446, 282] on button "選擇檔案" at bounding box center [442, 287] width 81 height 27
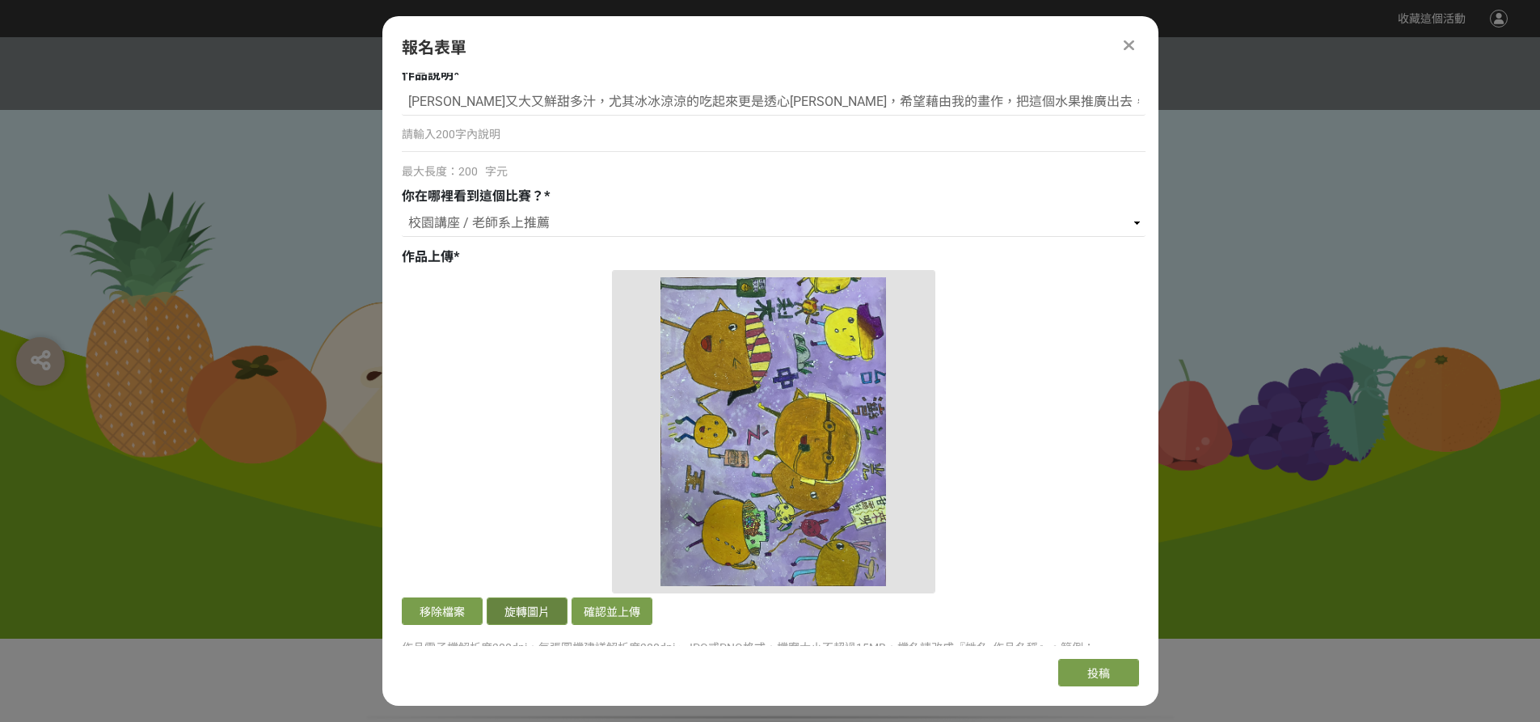
click at [536, 608] on button "旋轉圖片" at bounding box center [527, 610] width 81 height 27
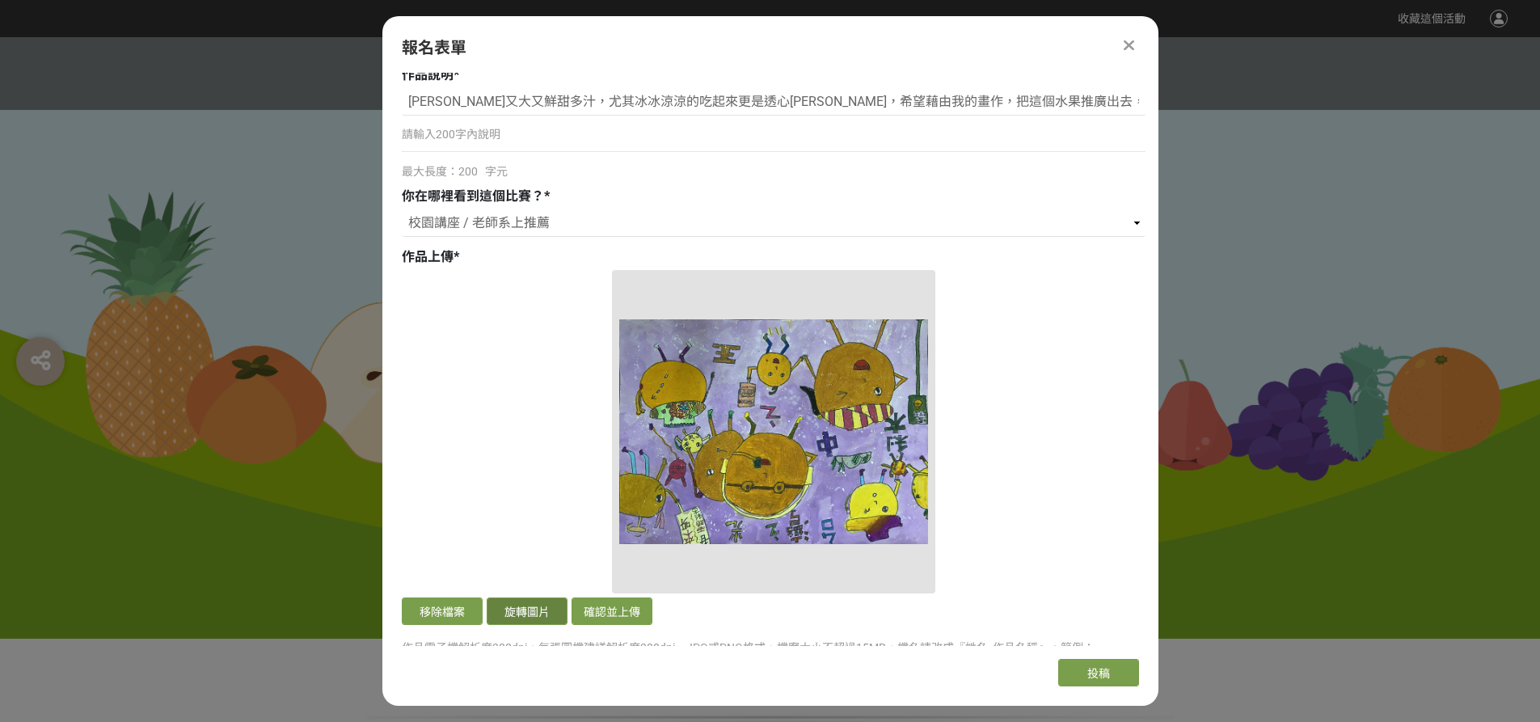
click at [535, 606] on button "旋轉圖片" at bounding box center [527, 610] width 81 height 27
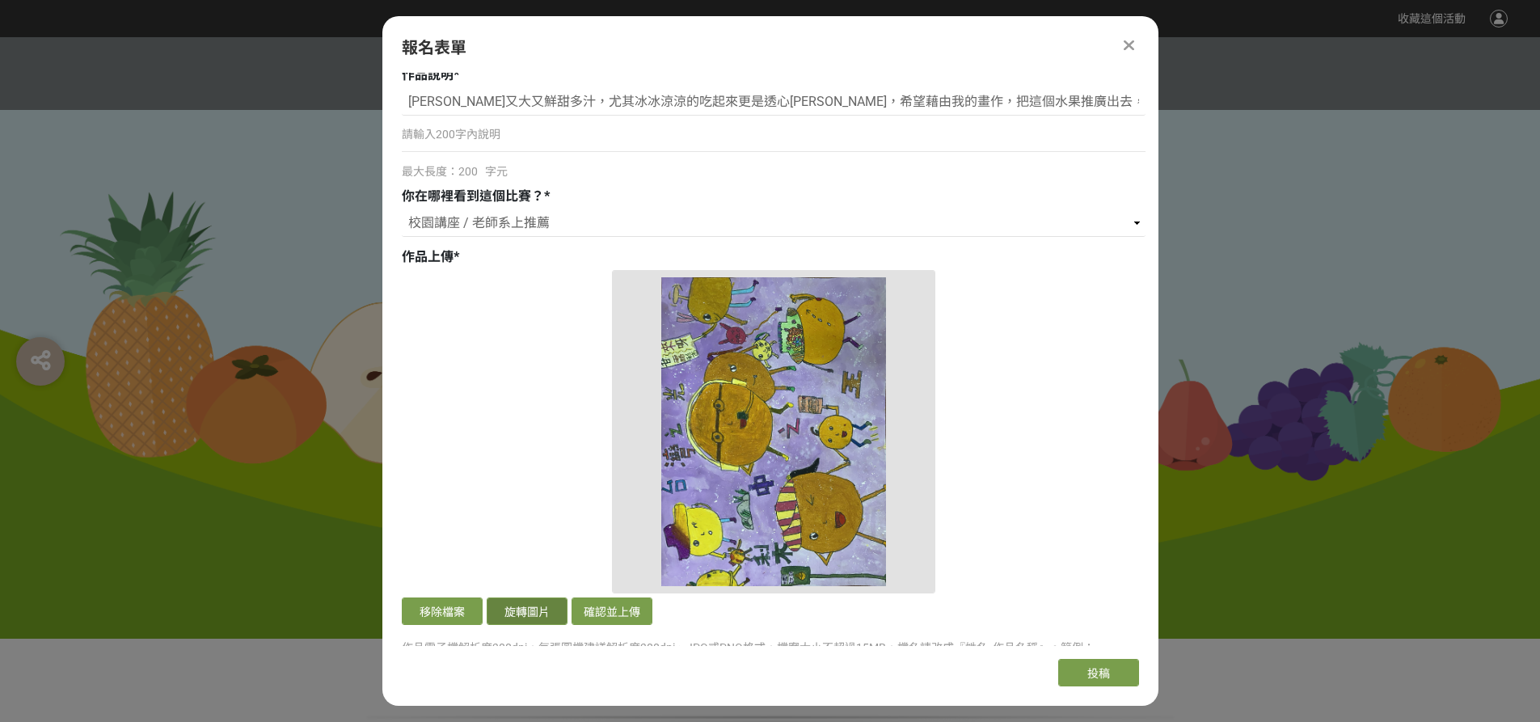
click at [533, 606] on button "旋轉圖片" at bounding box center [527, 610] width 81 height 27
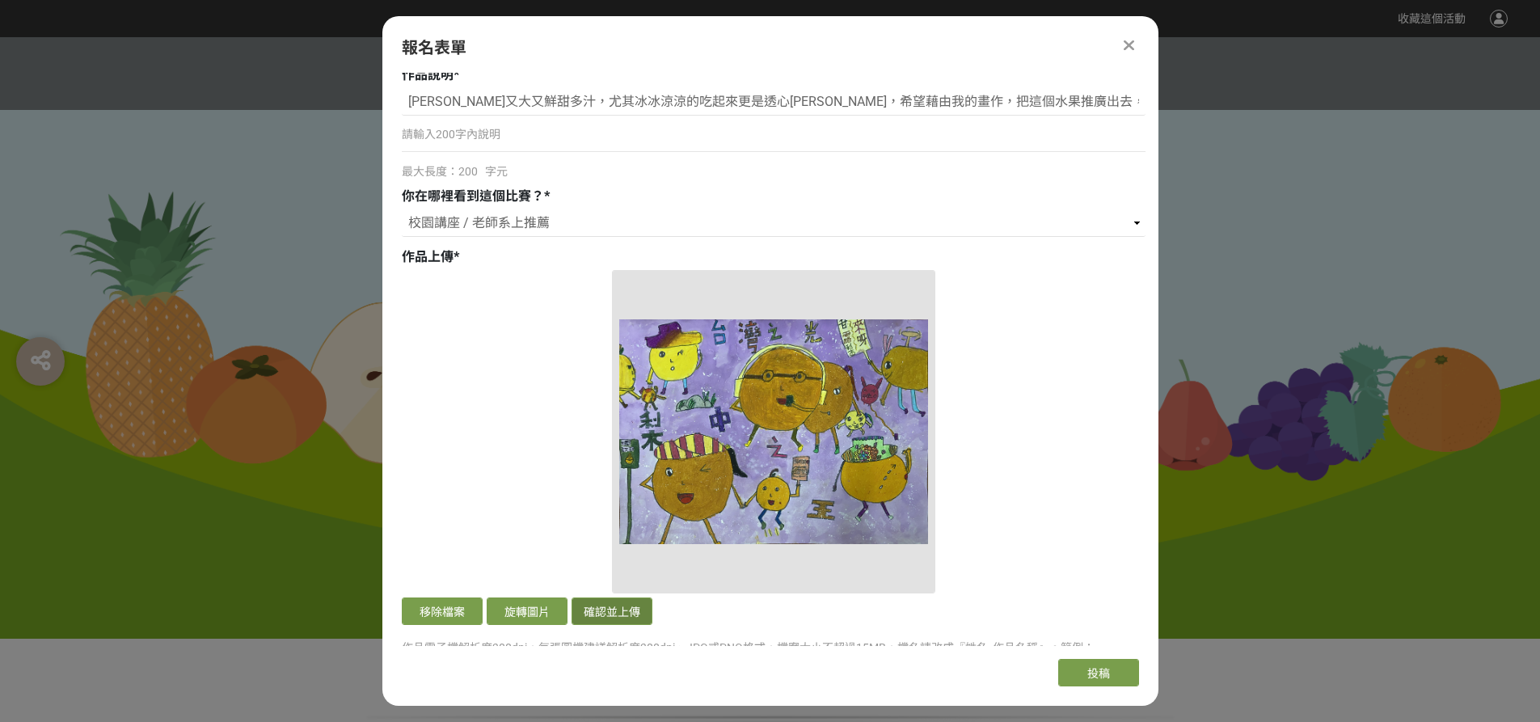
click at [594, 606] on button "確認並上傳" at bounding box center [611, 610] width 81 height 27
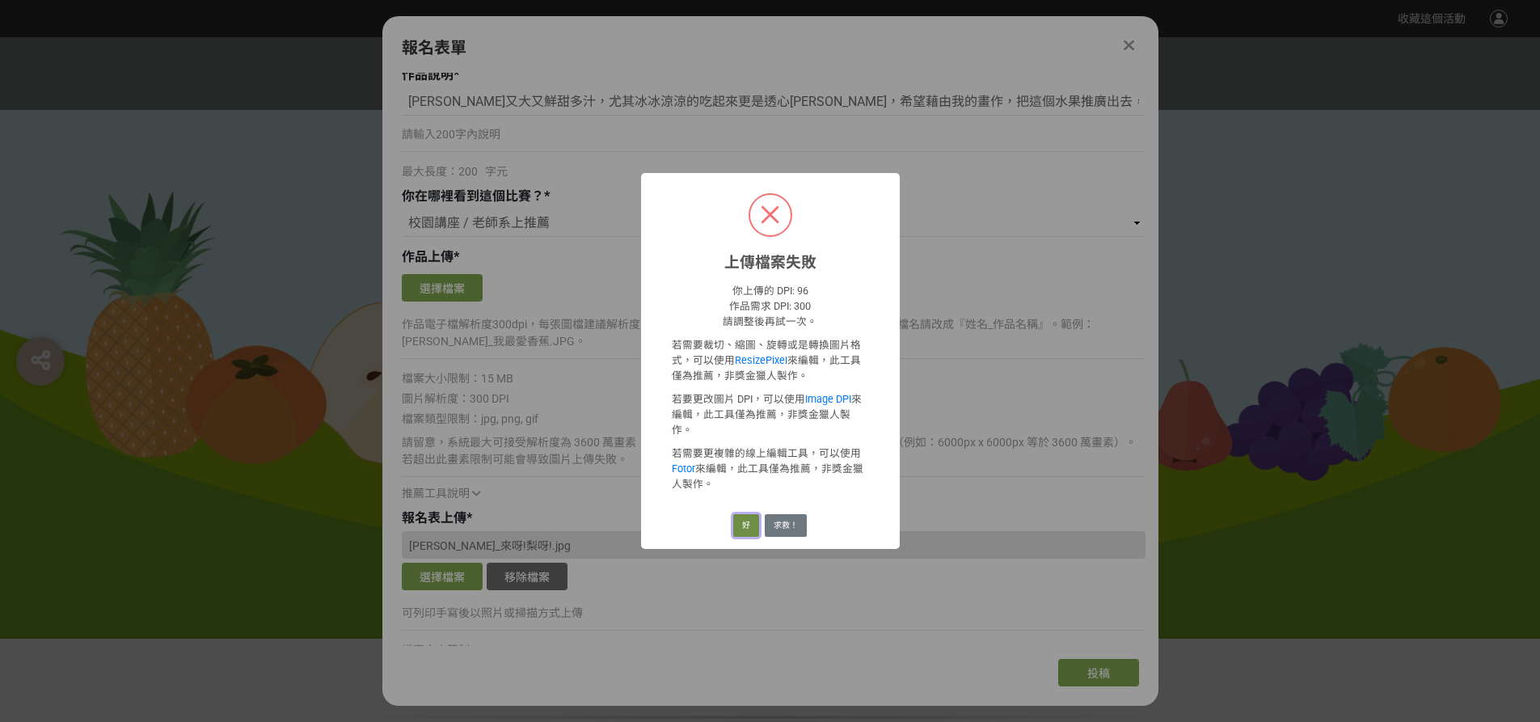
click at [750, 516] on button "好" at bounding box center [746, 525] width 26 height 23
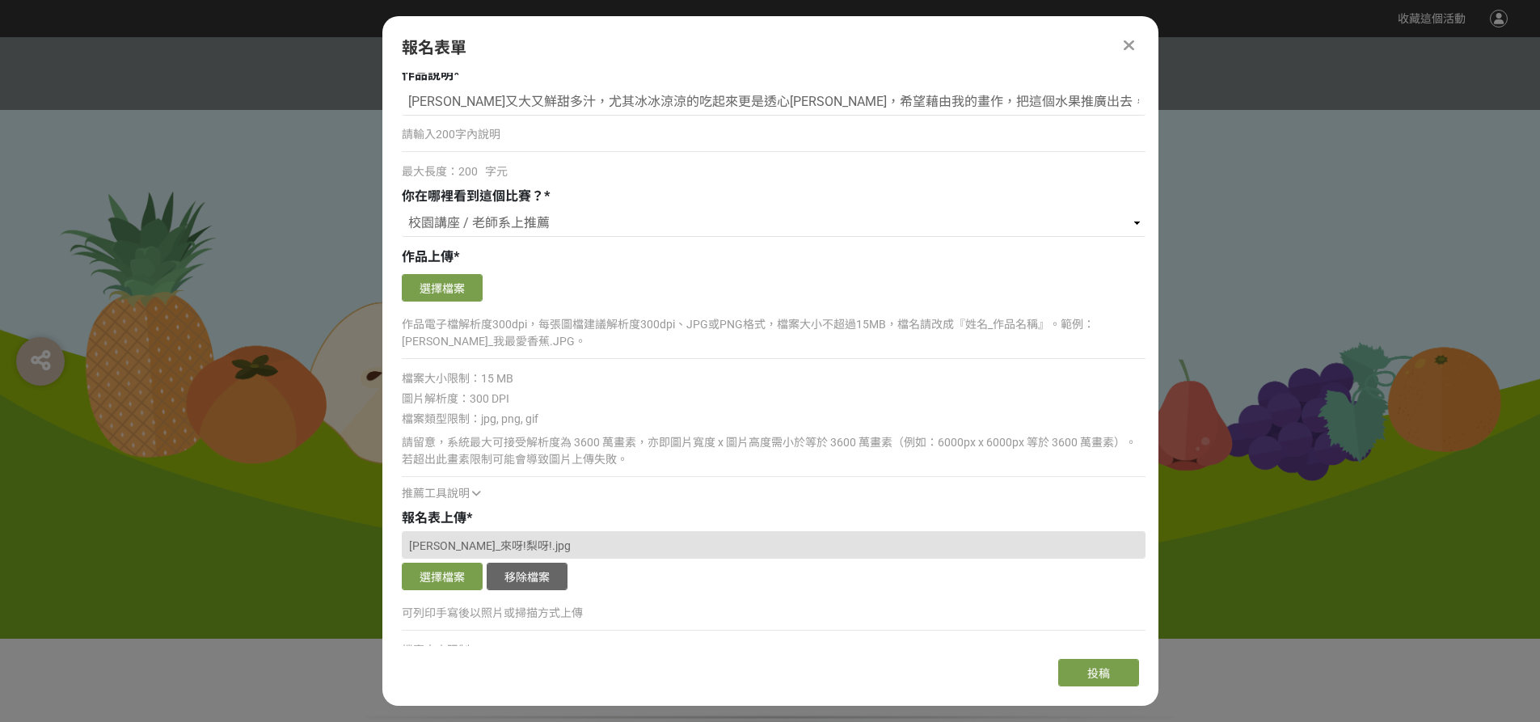
scroll to position [1212, 0]
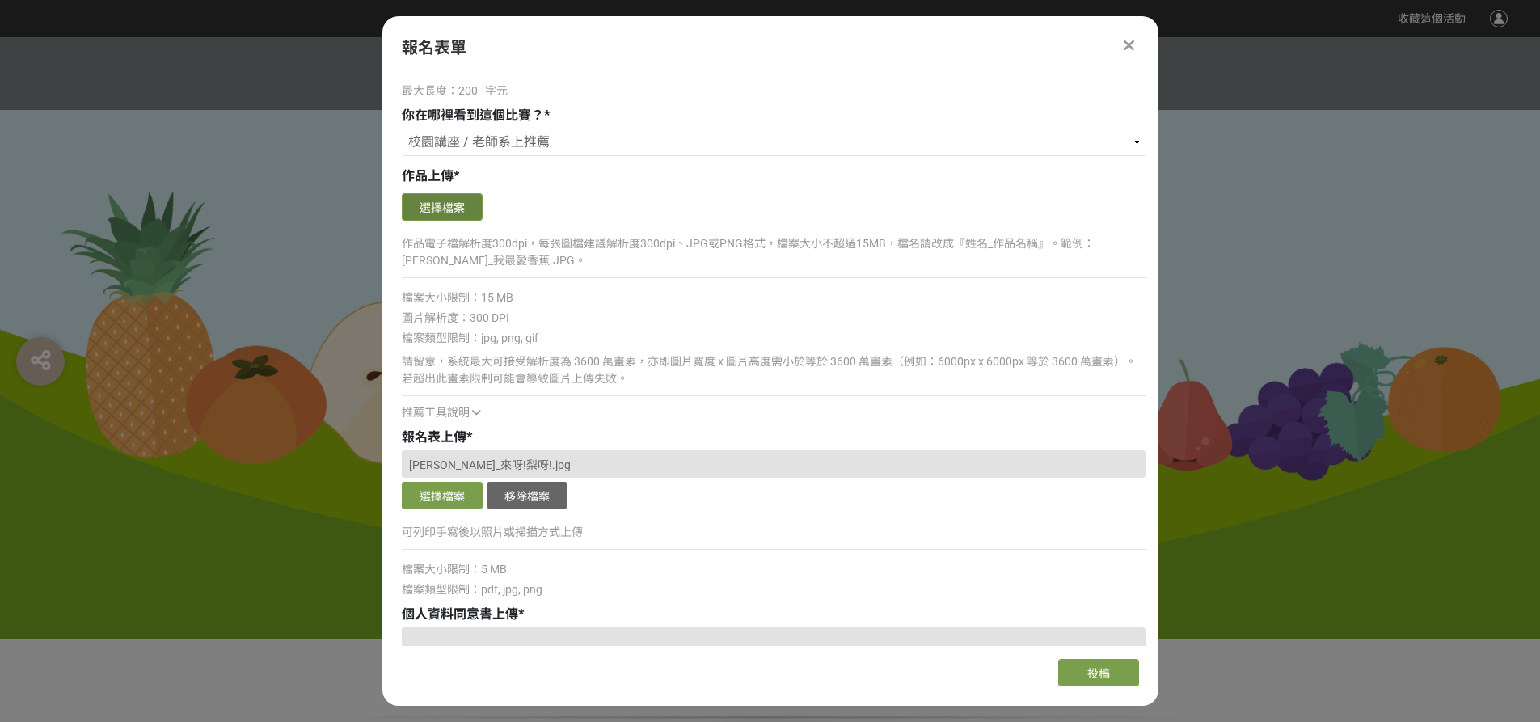
click at [458, 200] on button "選擇檔案" at bounding box center [442, 206] width 81 height 27
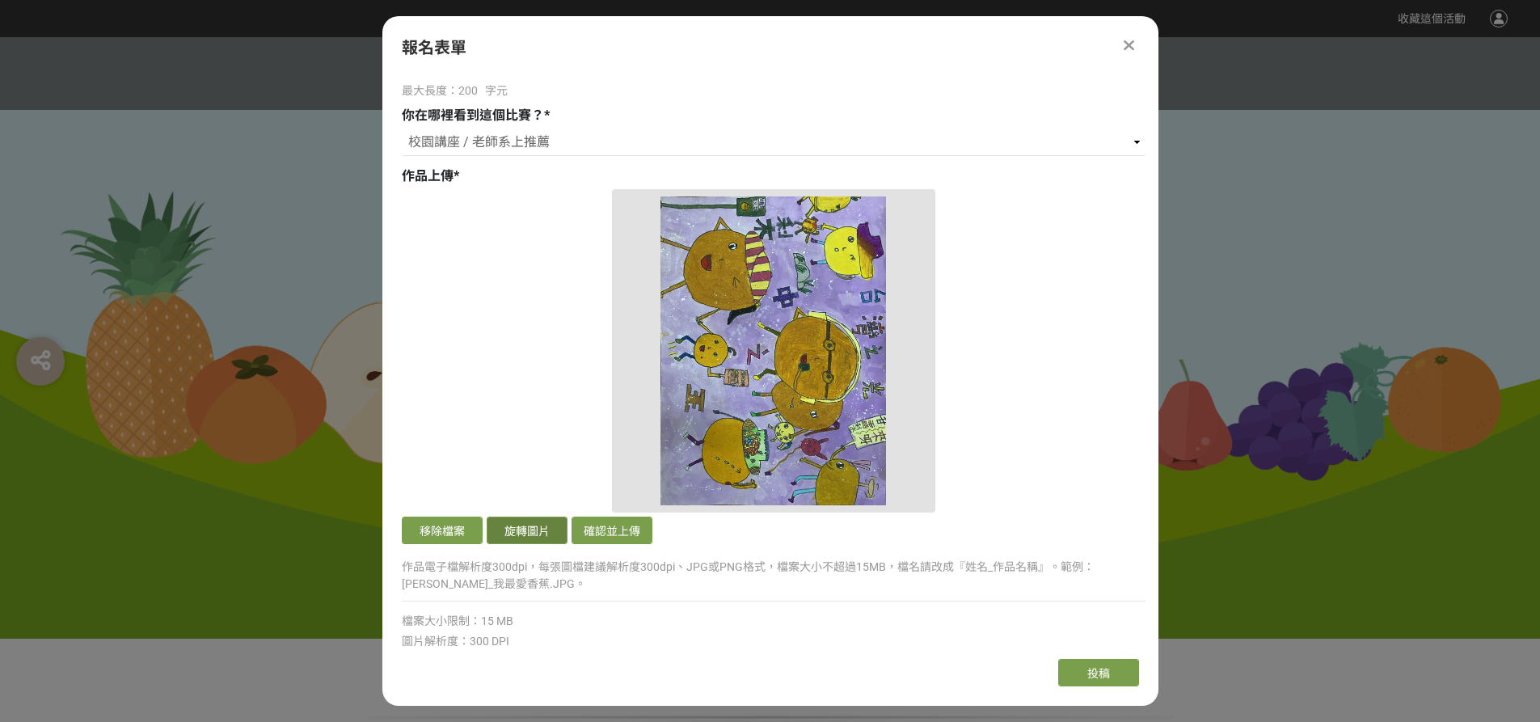
click at [548, 525] on button "旋轉圖片" at bounding box center [527, 529] width 81 height 27
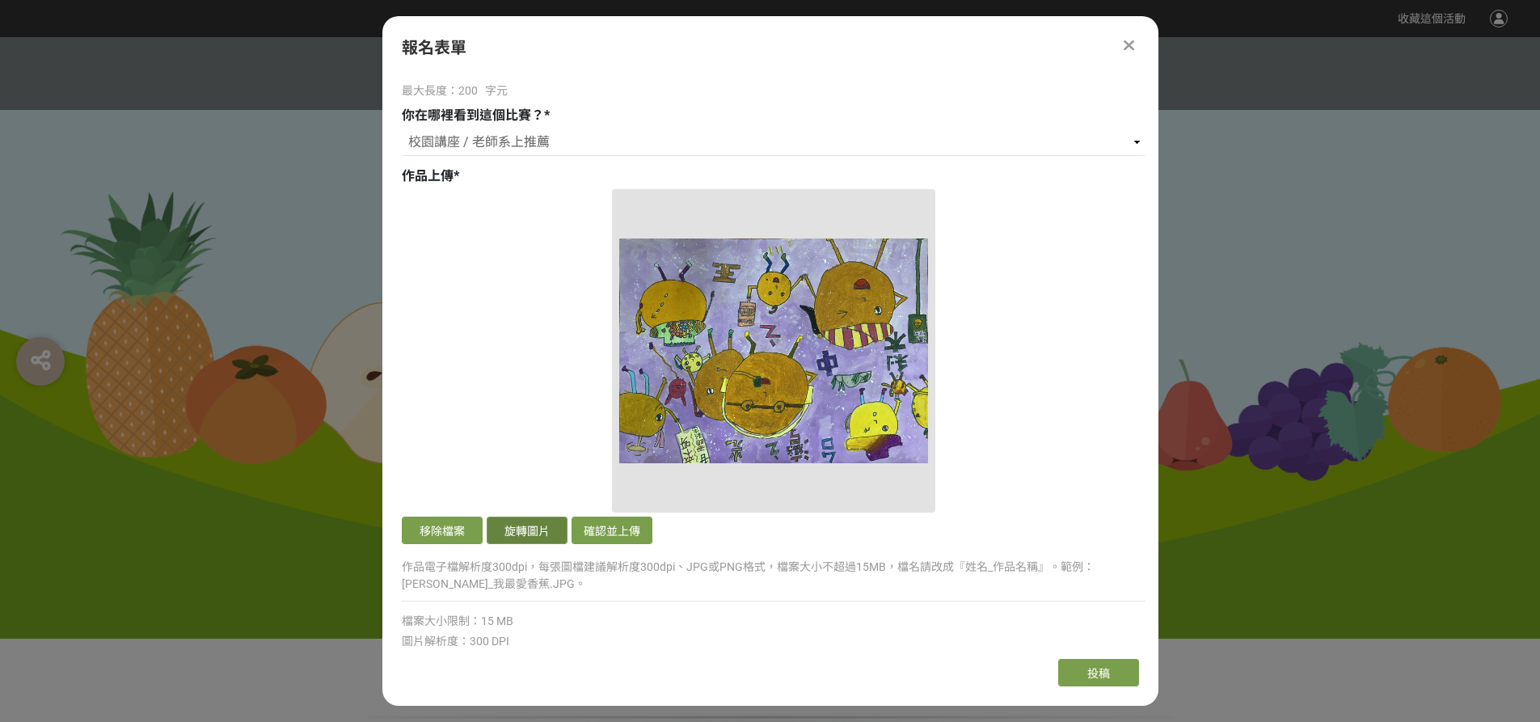
click at [548, 525] on button "旋轉圖片" at bounding box center [527, 529] width 81 height 27
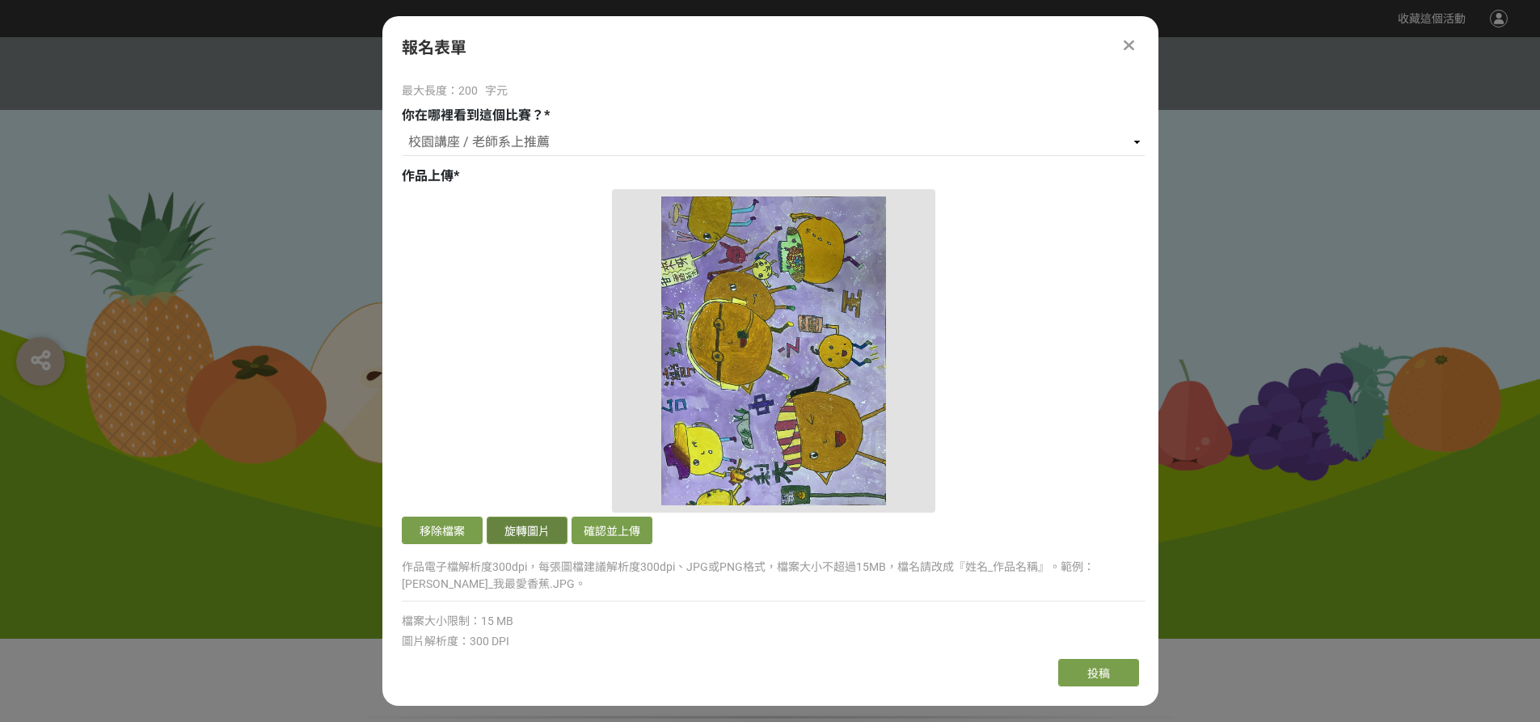
click at [548, 525] on button "旋轉圖片" at bounding box center [527, 529] width 81 height 27
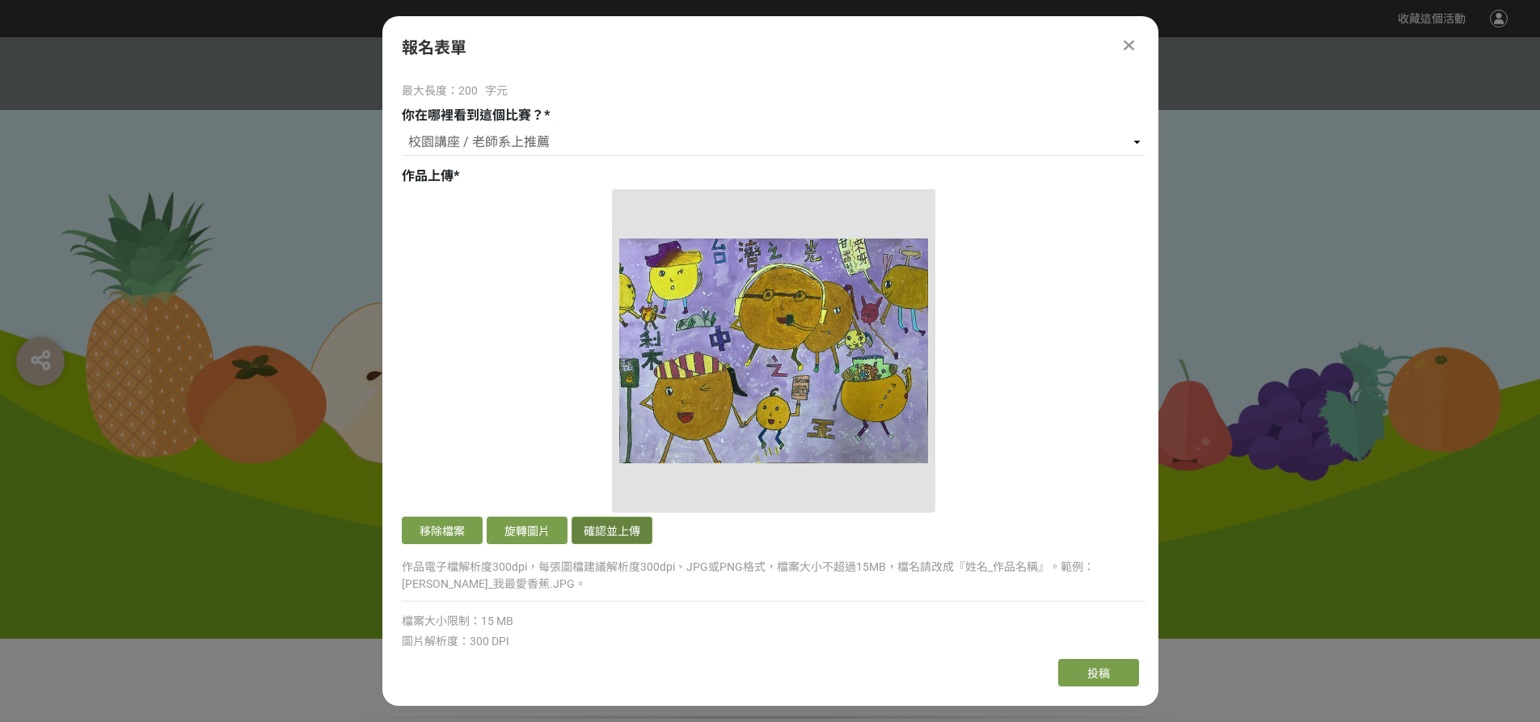
click at [602, 525] on button "確認並上傳" at bounding box center [611, 529] width 81 height 27
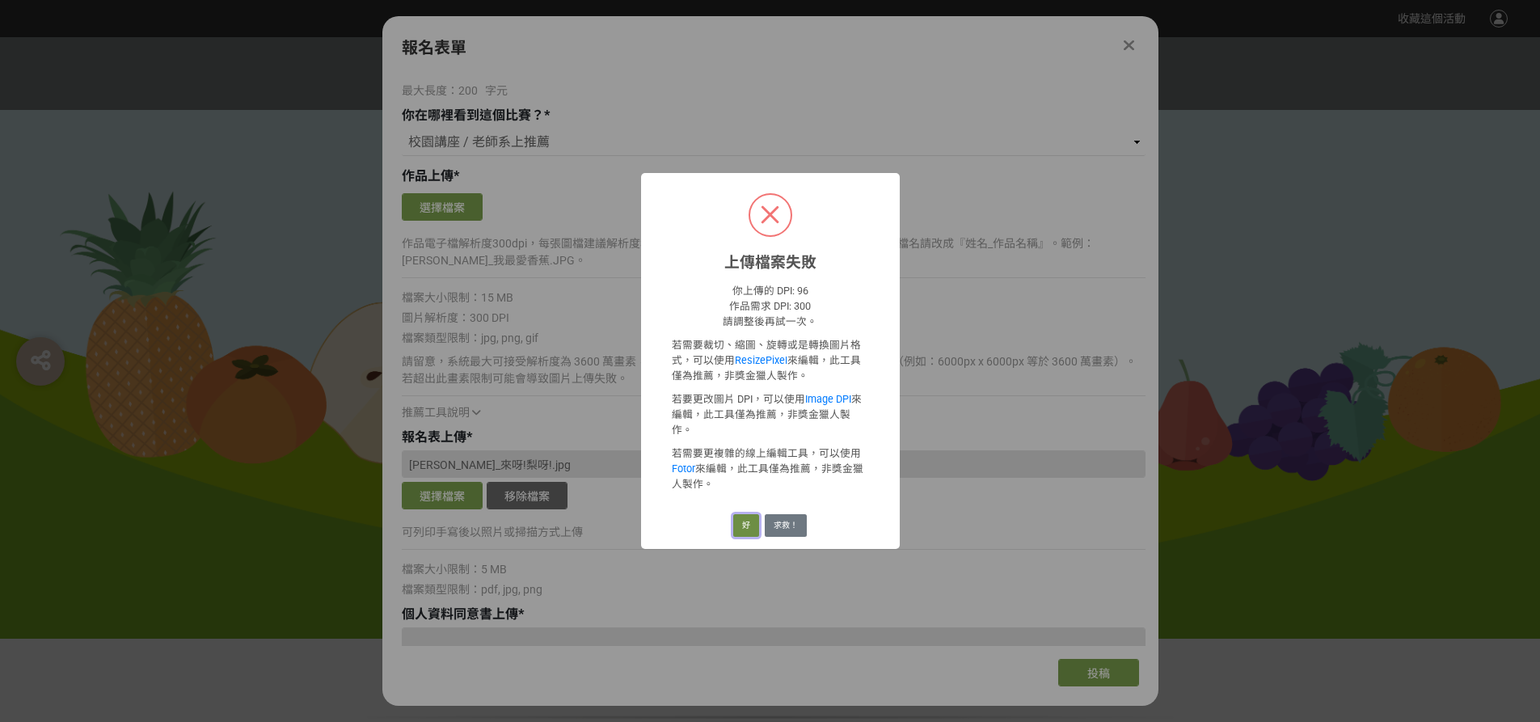
click at [750, 518] on button "好" at bounding box center [746, 525] width 26 height 23
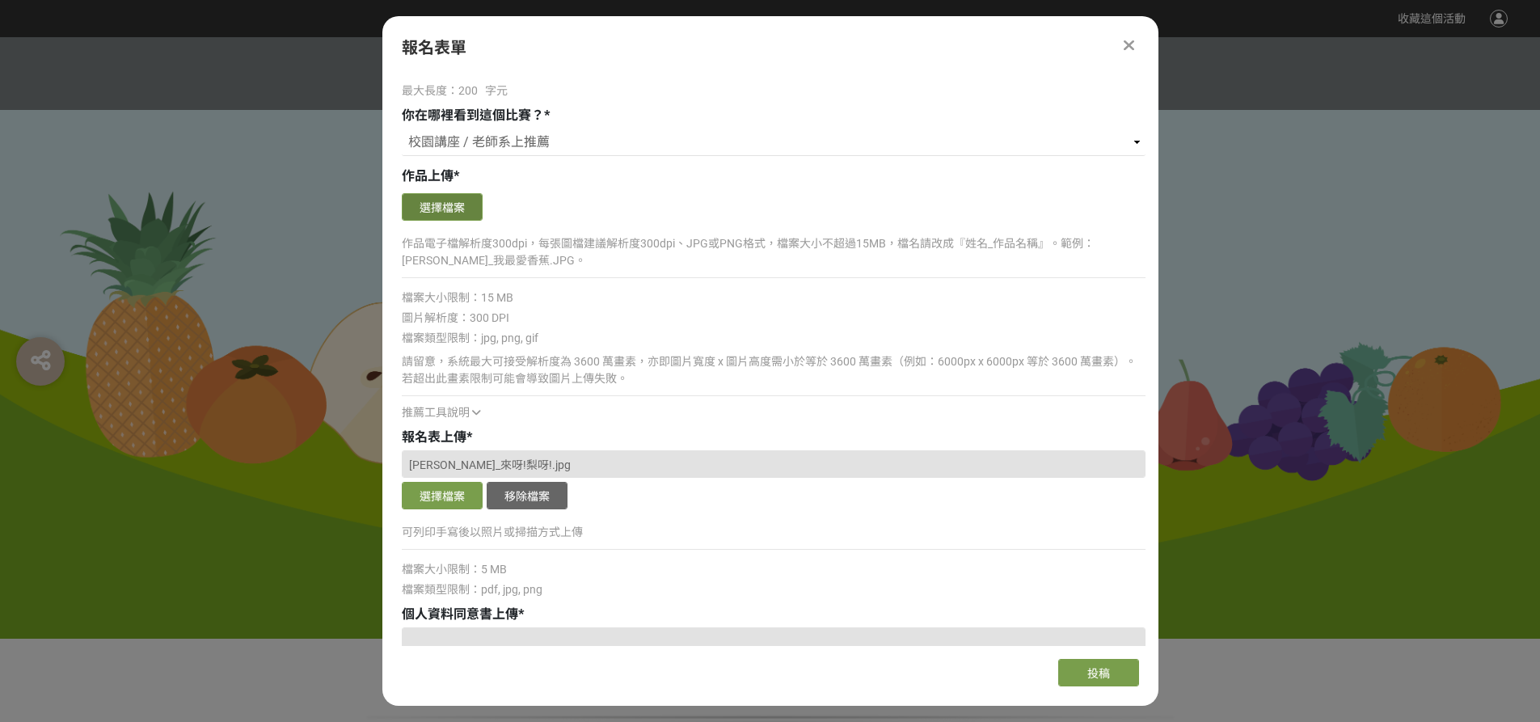
click at [461, 214] on button "選擇檔案" at bounding box center [442, 206] width 81 height 27
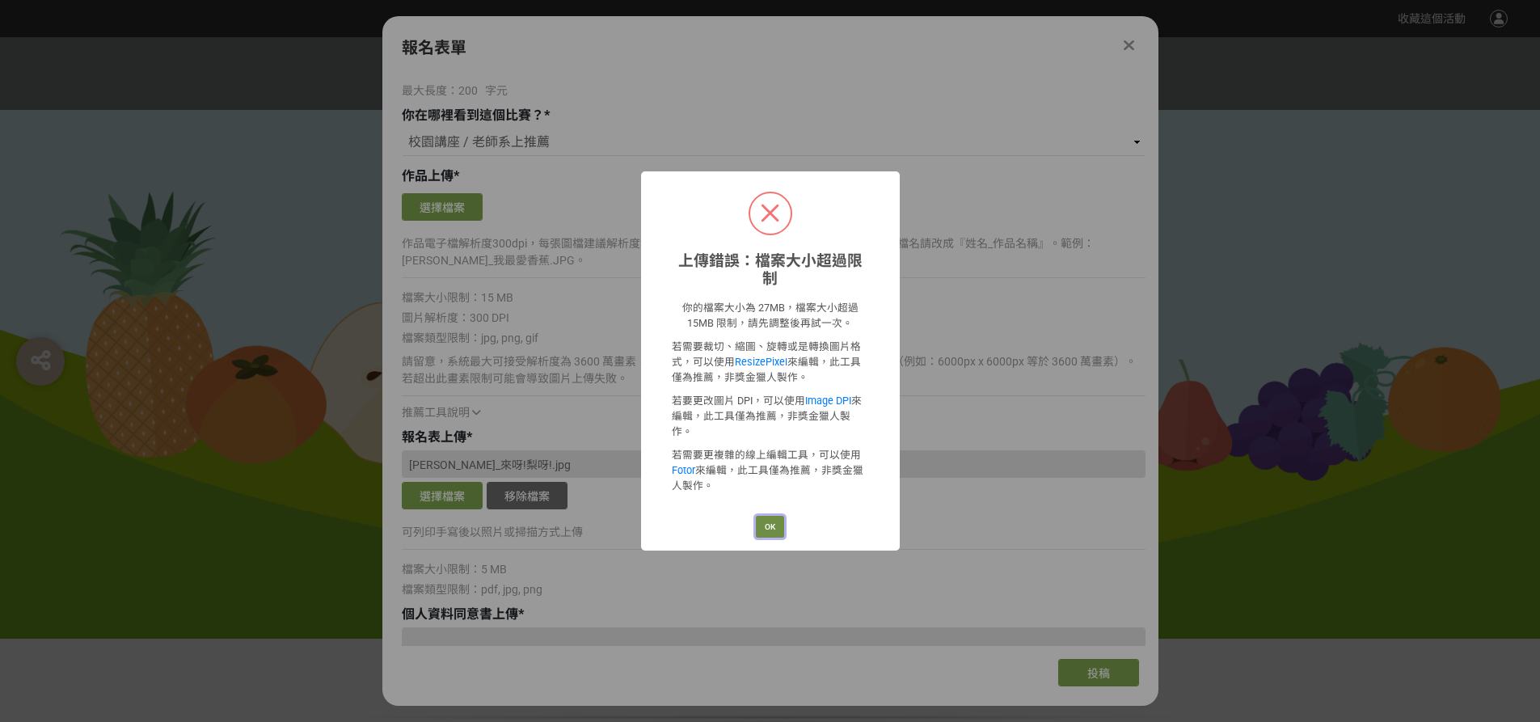
click at [774, 516] on button "OK" at bounding box center [770, 527] width 28 height 23
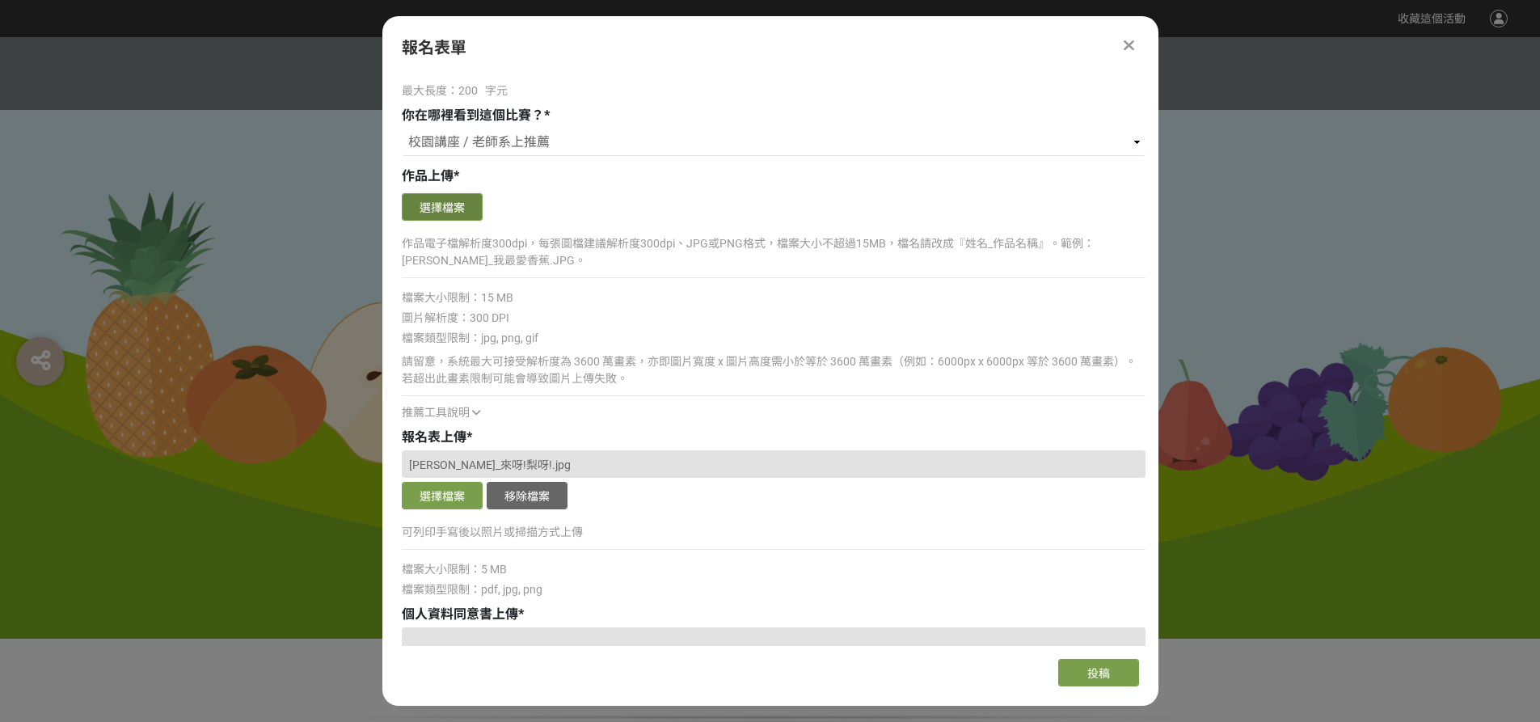
click at [431, 213] on button "選擇檔案" at bounding box center [442, 206] width 81 height 27
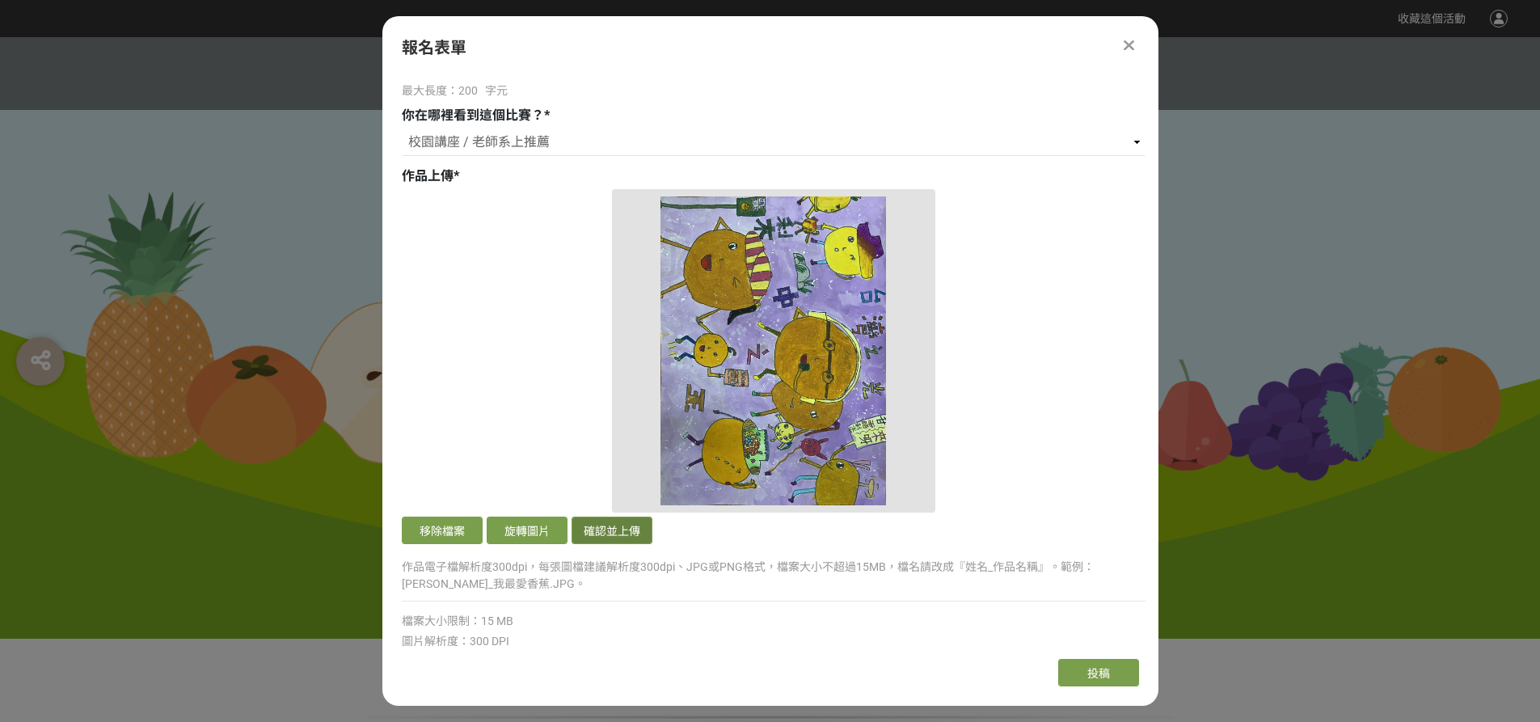
click at [614, 525] on button "確認並上傳" at bounding box center [611, 529] width 81 height 27
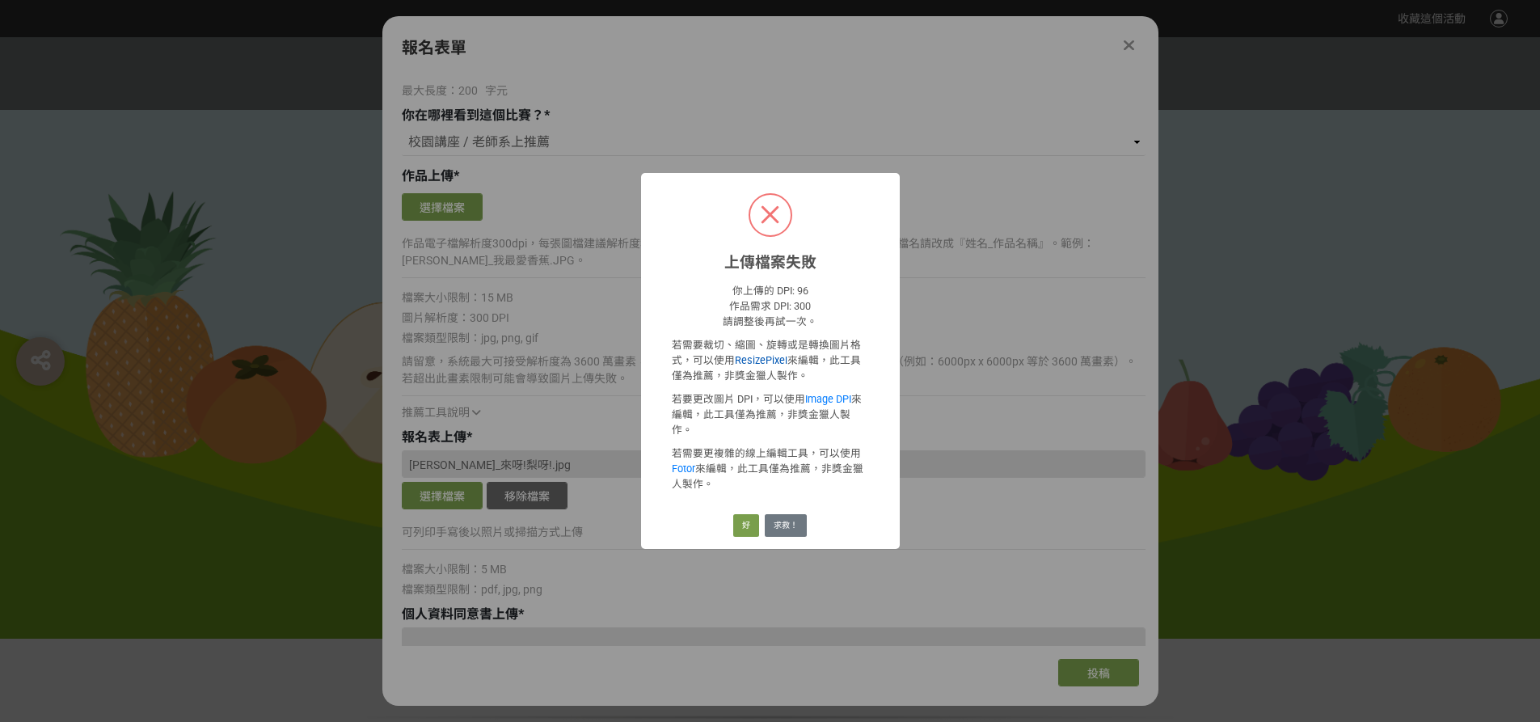
click at [753, 365] on link "ResizePixel" at bounding box center [761, 360] width 53 height 12
click at [746, 514] on button "好" at bounding box center [746, 525] width 26 height 23
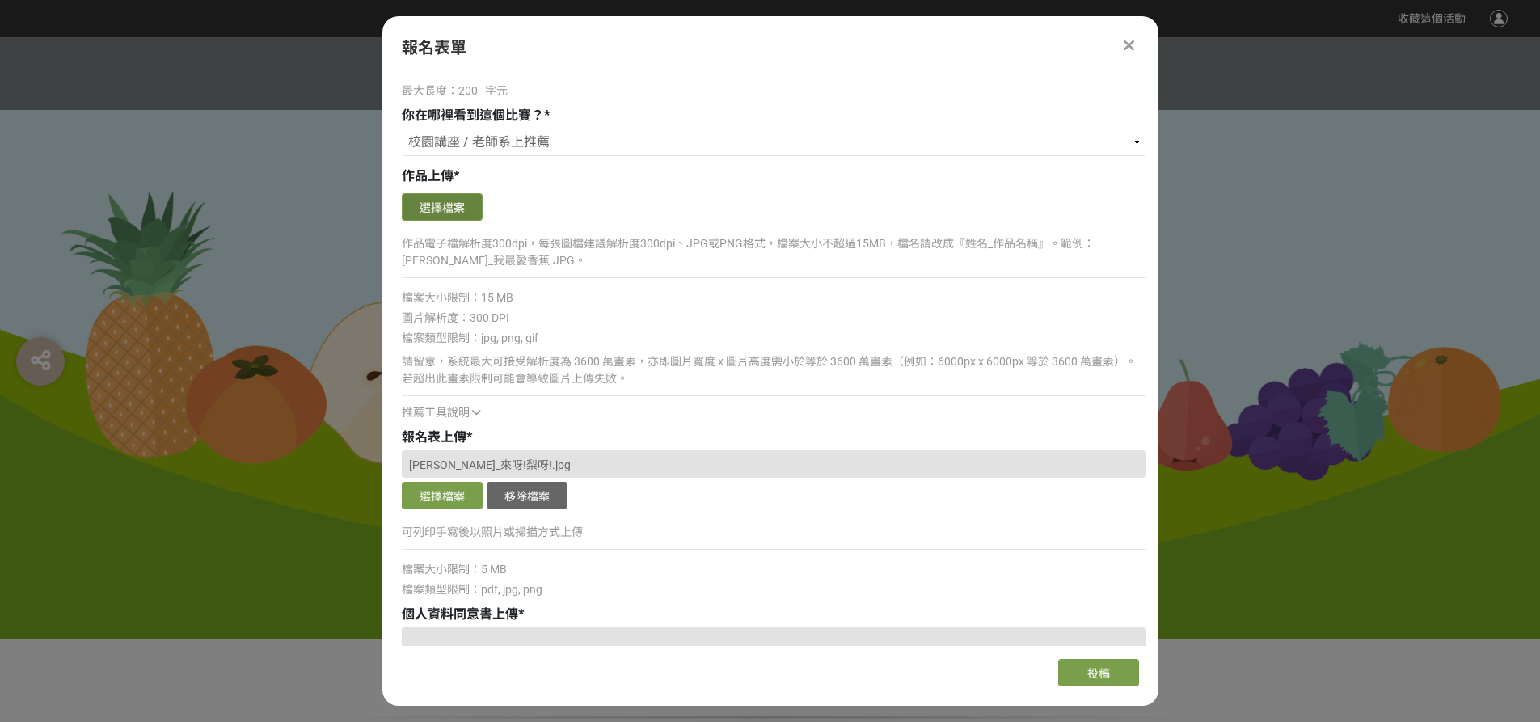
click at [423, 205] on button "選擇檔案" at bounding box center [442, 206] width 81 height 27
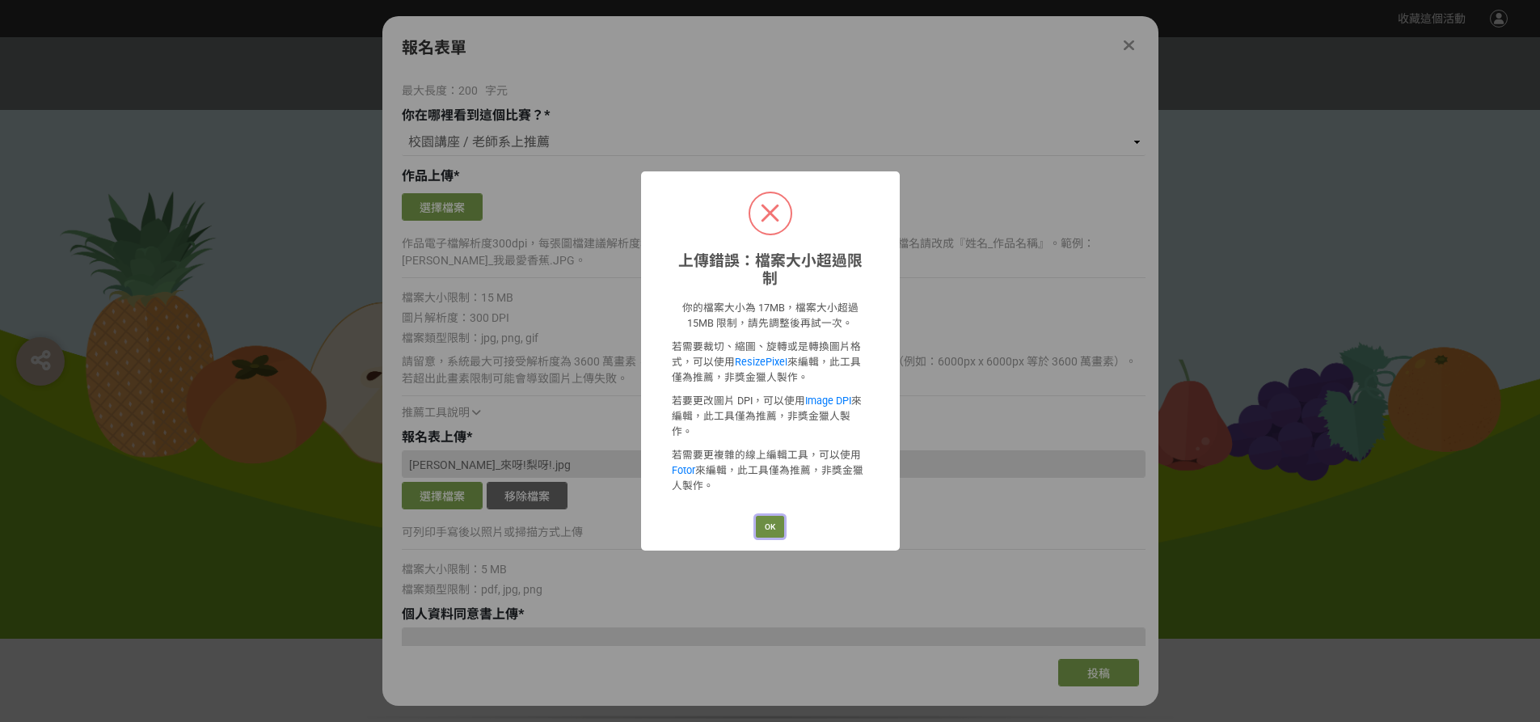
drag, startPoint x: 770, startPoint y: 504, endPoint x: 772, endPoint y: 493, distance: 11.4
click at [771, 516] on button "OK" at bounding box center [770, 527] width 28 height 23
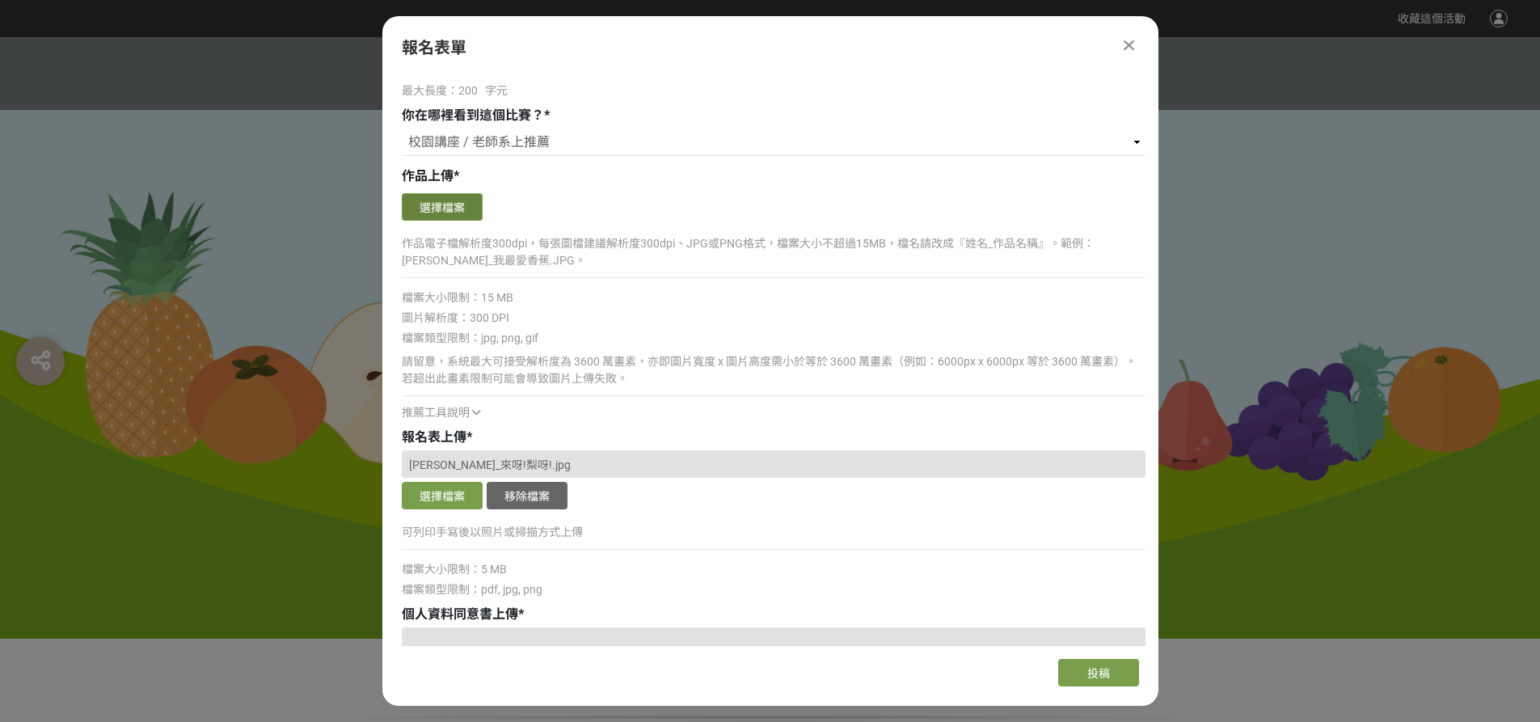
click at [430, 204] on button "選擇檔案" at bounding box center [442, 206] width 81 height 27
